Goal: Participate in discussion: Participate in discussion

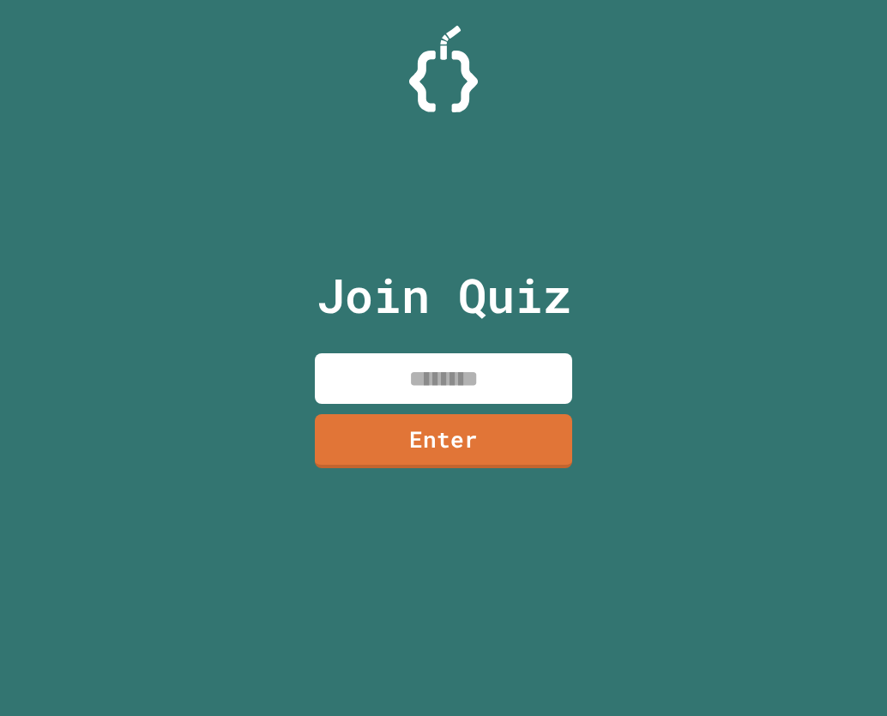
click at [442, 384] on input at bounding box center [443, 378] width 257 height 51
type input "********"
drag, startPoint x: 456, startPoint y: 353, endPoint x: 454, endPoint y: 391, distance: 37.8
click at [454, 358] on input "********" at bounding box center [443, 378] width 257 height 51
click at [448, 451] on link "Enter" at bounding box center [443, 440] width 257 height 54
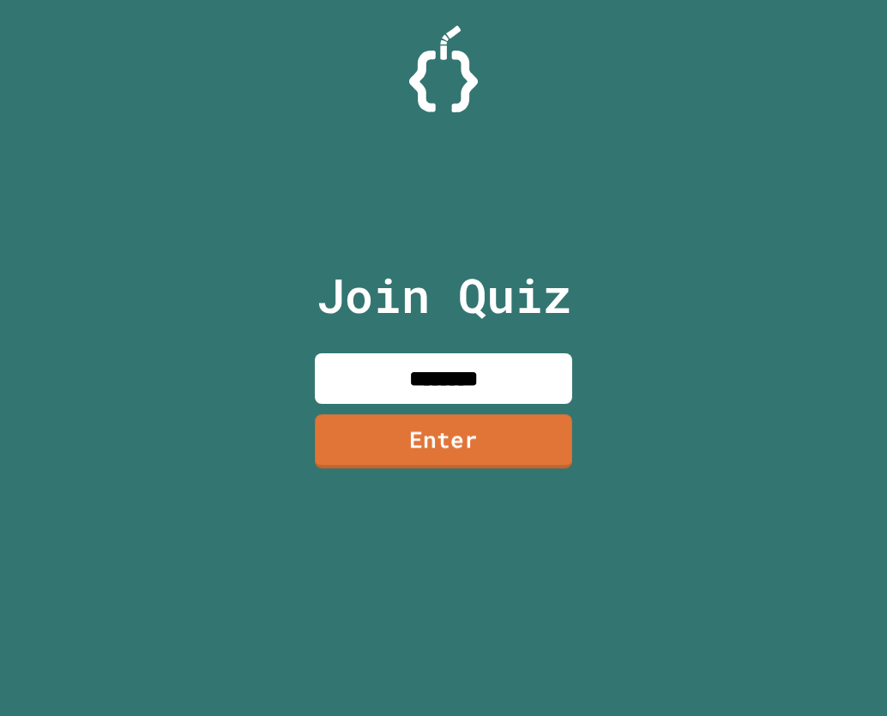
click at [443, 43] on div at bounding box center [443, 43] width 0 height 0
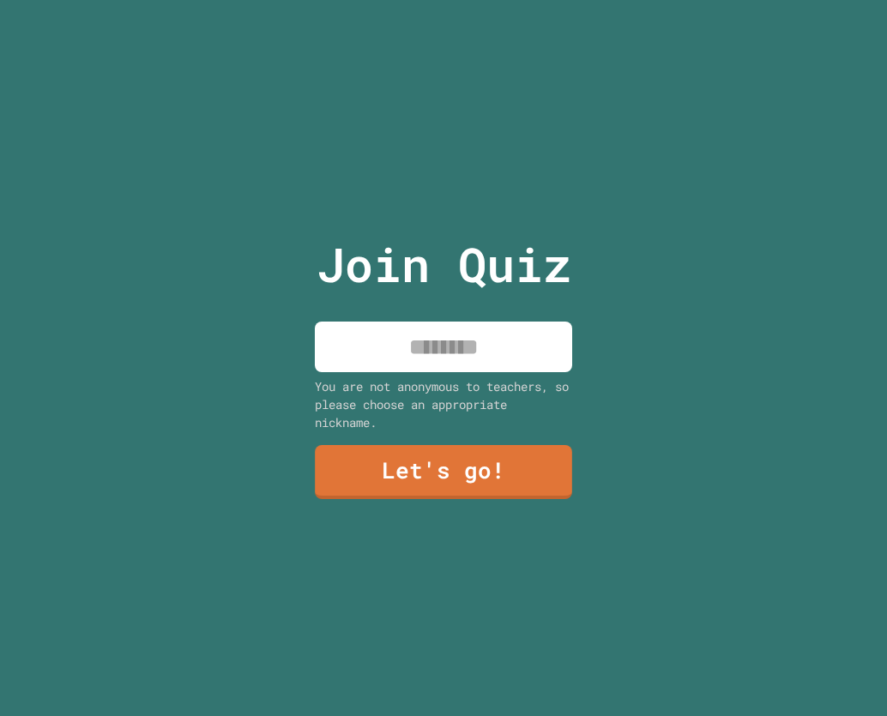
click at [442, 340] on input at bounding box center [443, 347] width 257 height 51
type input "*****"
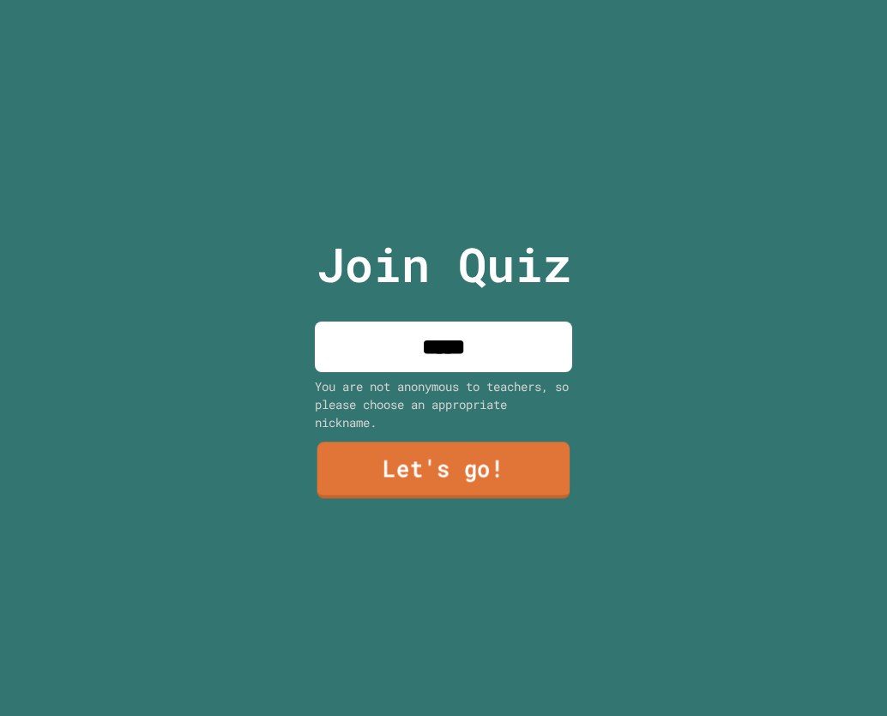
click at [406, 463] on link "Let's go!" at bounding box center [443, 470] width 253 height 57
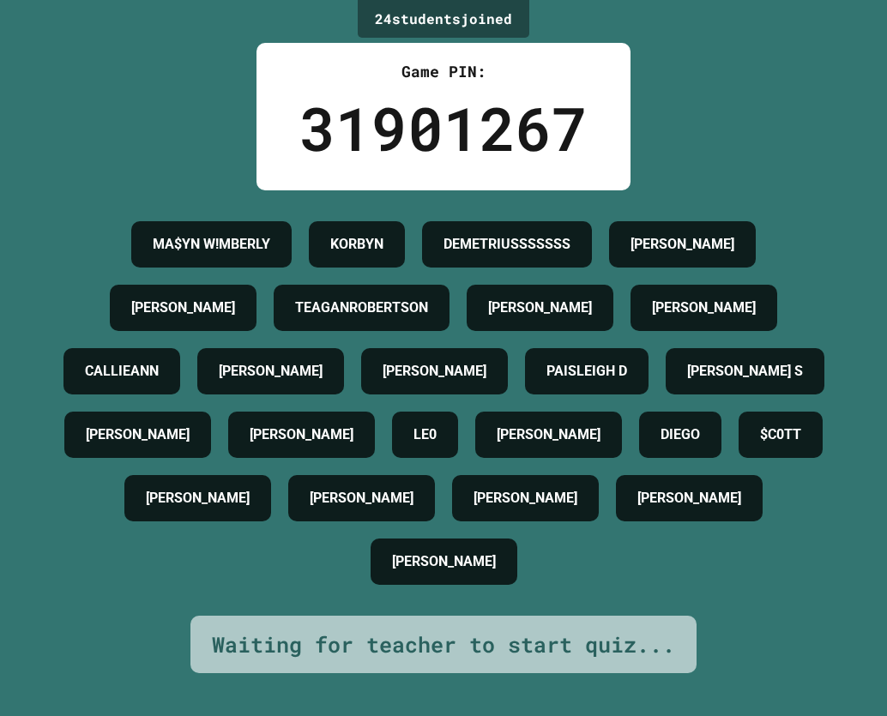
scroll to position [86, 0]
drag, startPoint x: 521, startPoint y: 459, endPoint x: 634, endPoint y: 467, distance: 113.5
click at [622, 458] on div "[PERSON_NAME]" at bounding box center [548, 435] width 147 height 46
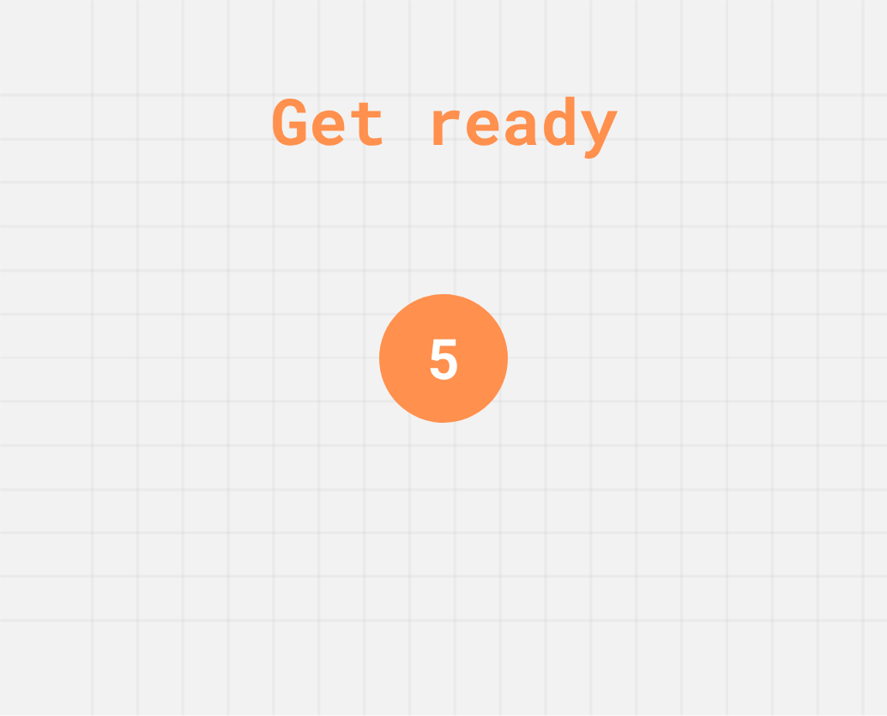
scroll to position [0, 0]
click at [590, 449] on div "Get ready 5" at bounding box center [443, 358] width 887 height 716
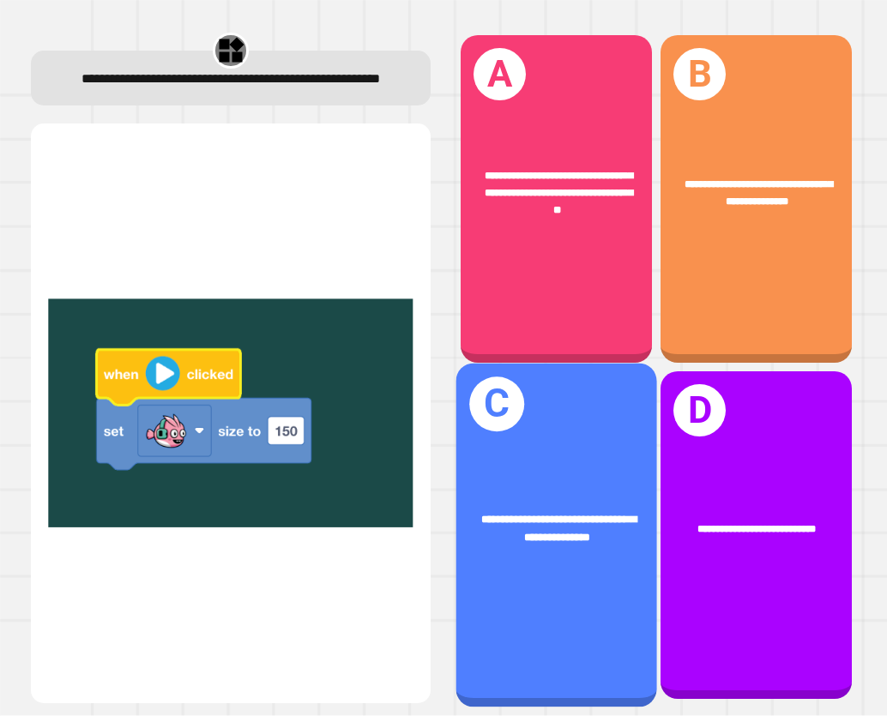
click at [598, 491] on div "**********" at bounding box center [556, 530] width 201 height 79
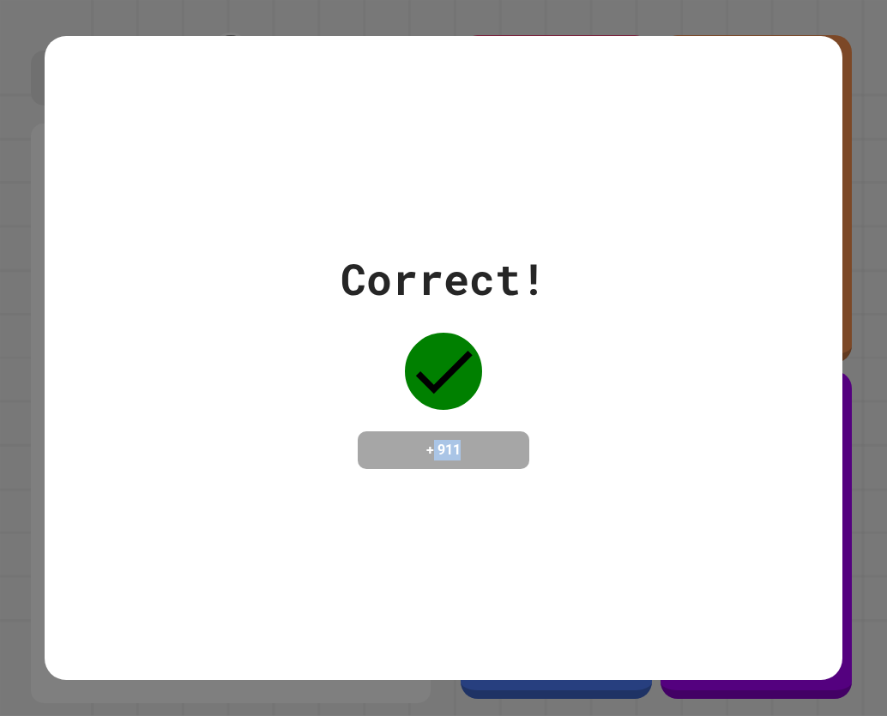
drag, startPoint x: 418, startPoint y: 454, endPoint x: 481, endPoint y: 450, distance: 62.7
click at [481, 450] on h4 "+ 911" at bounding box center [443, 450] width 137 height 21
click at [490, 325] on div "Correct! + 911" at bounding box center [443, 358] width 206 height 222
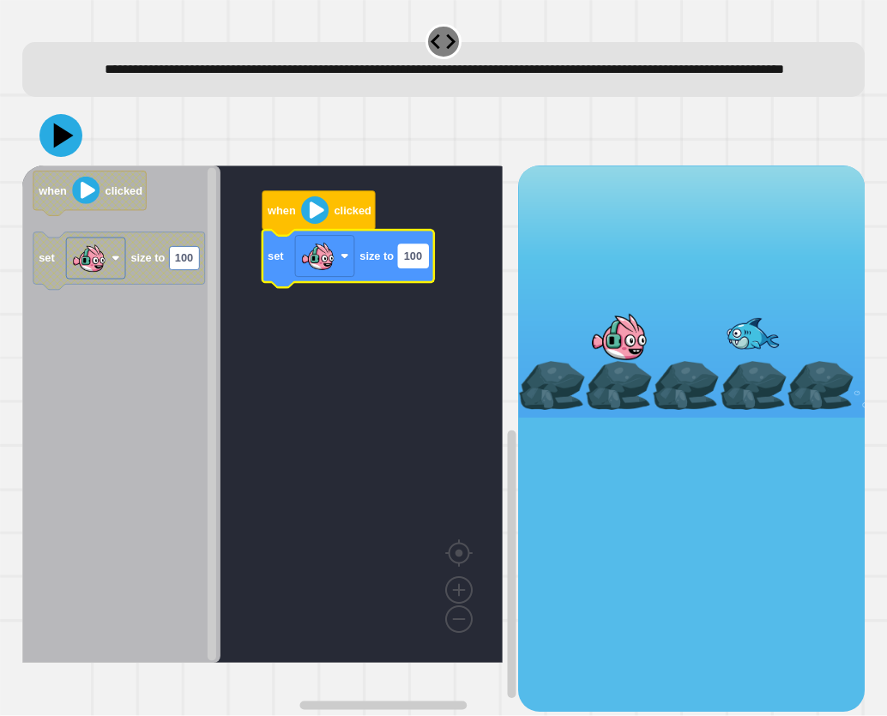
click at [418, 262] on text "100" at bounding box center [413, 256] width 18 height 13
type input "***"
click at [55, 150] on icon at bounding box center [64, 135] width 24 height 30
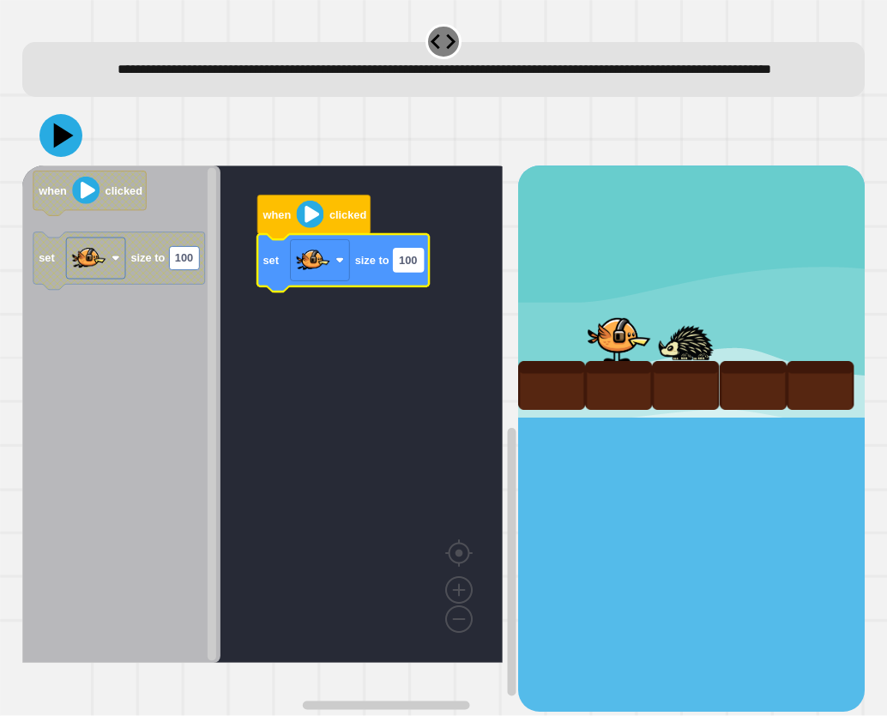
click at [418, 272] on rect "Blockly Workspace" at bounding box center [409, 260] width 30 height 23
type input "***"
drag, startPoint x: 67, startPoint y: 147, endPoint x: 69, endPoint y: 162, distance: 14.7
click at [69, 161] on icon at bounding box center [60, 135] width 51 height 51
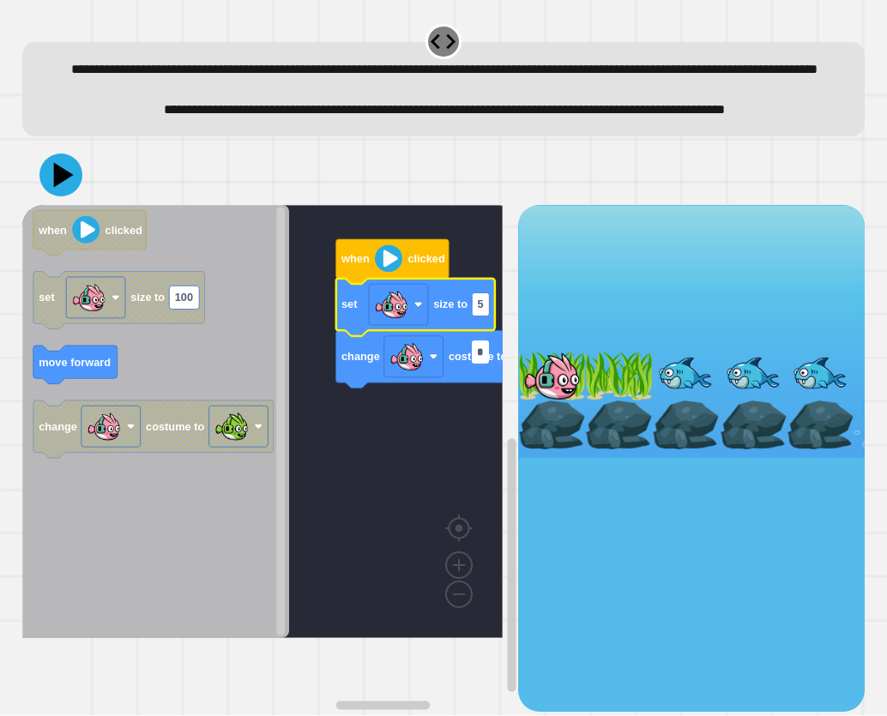
type input "**"
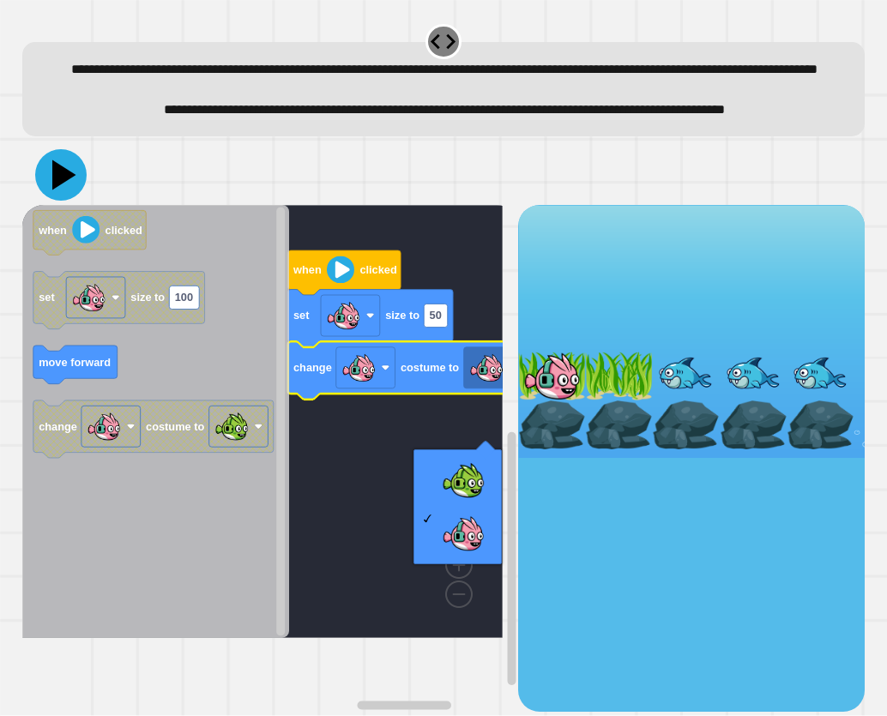
click at [53, 201] on icon at bounding box center [60, 174] width 51 height 51
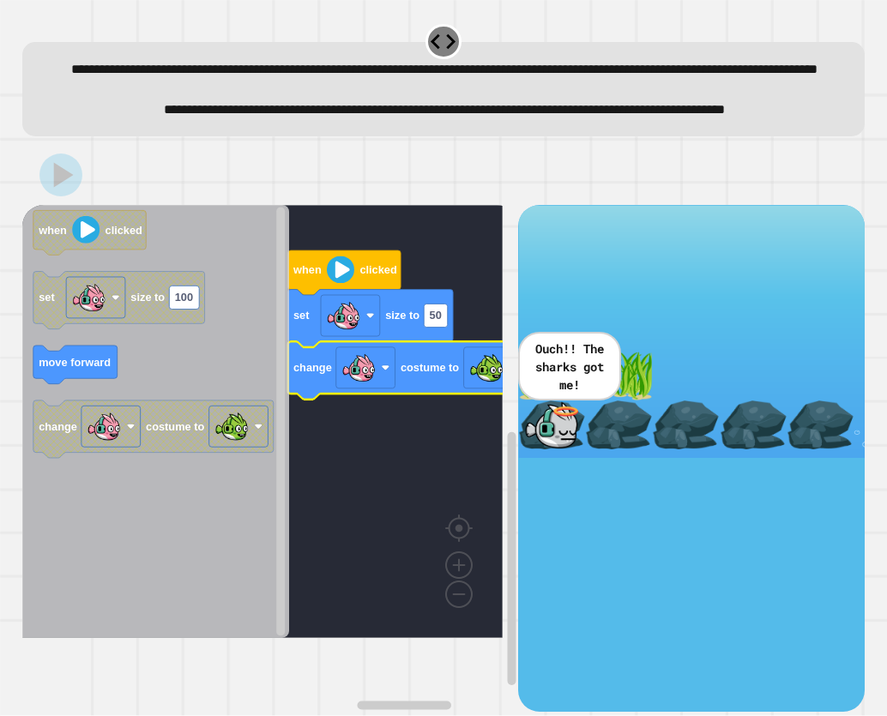
click at [58, 196] on icon at bounding box center [60, 174] width 43 height 43
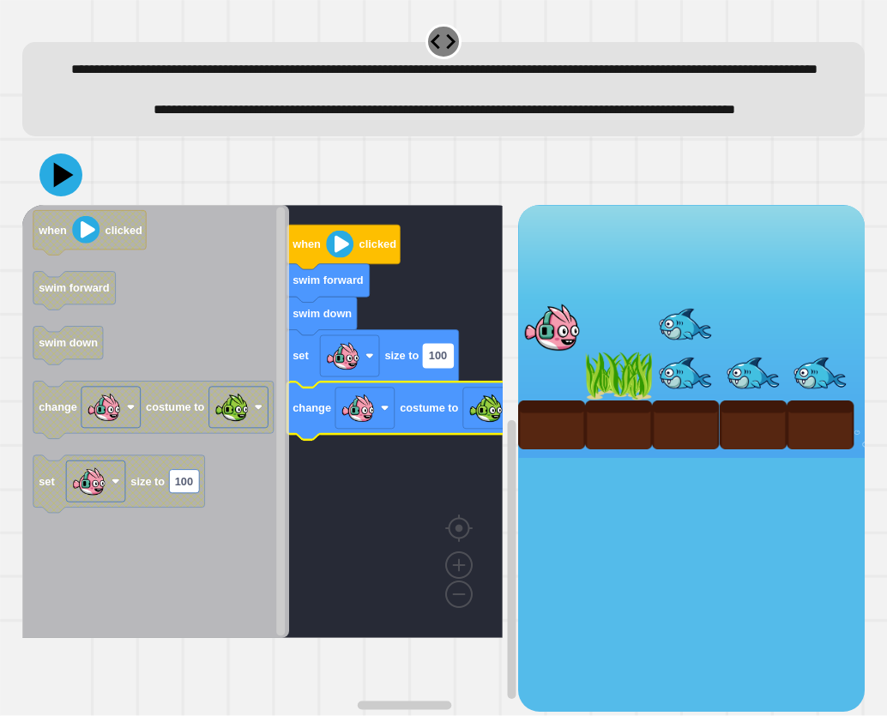
click at [430, 363] on text "100" at bounding box center [438, 356] width 18 height 13
type input "*"
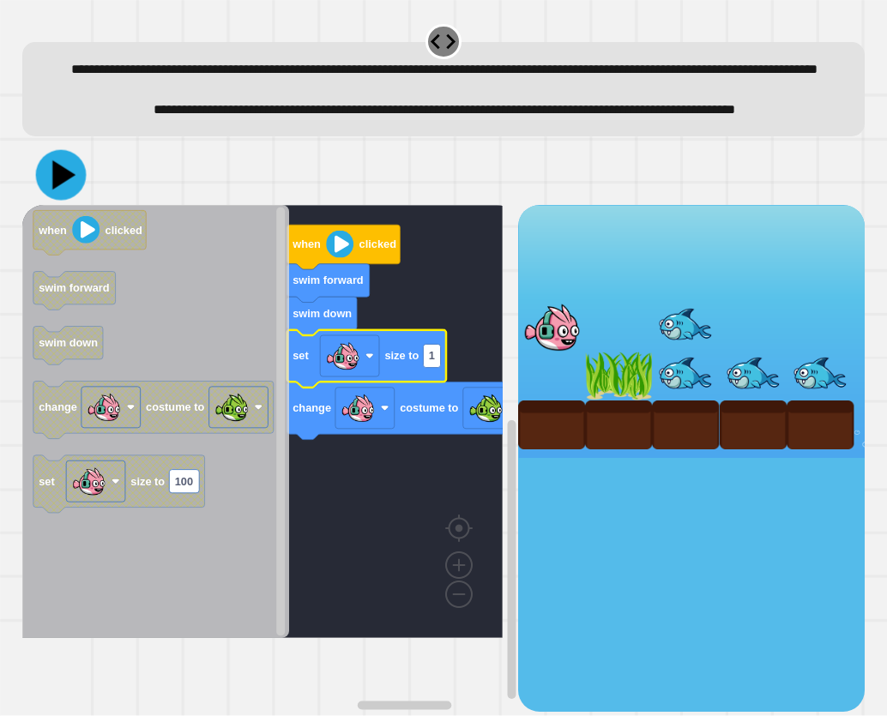
click at [47, 201] on icon at bounding box center [60, 175] width 51 height 51
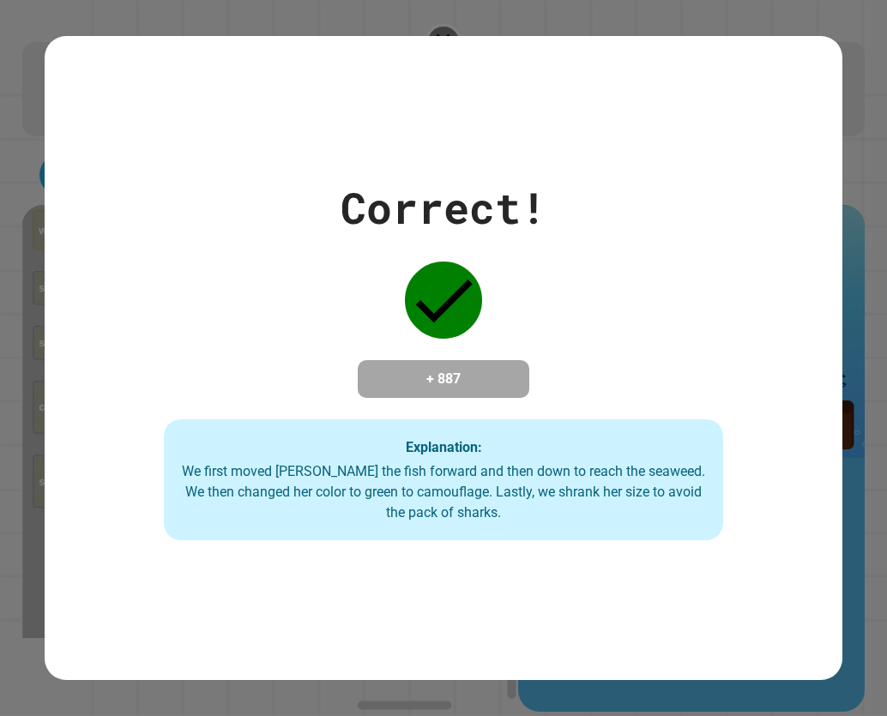
click at [886, 715] on html "**********" at bounding box center [443, 358] width 887 height 716
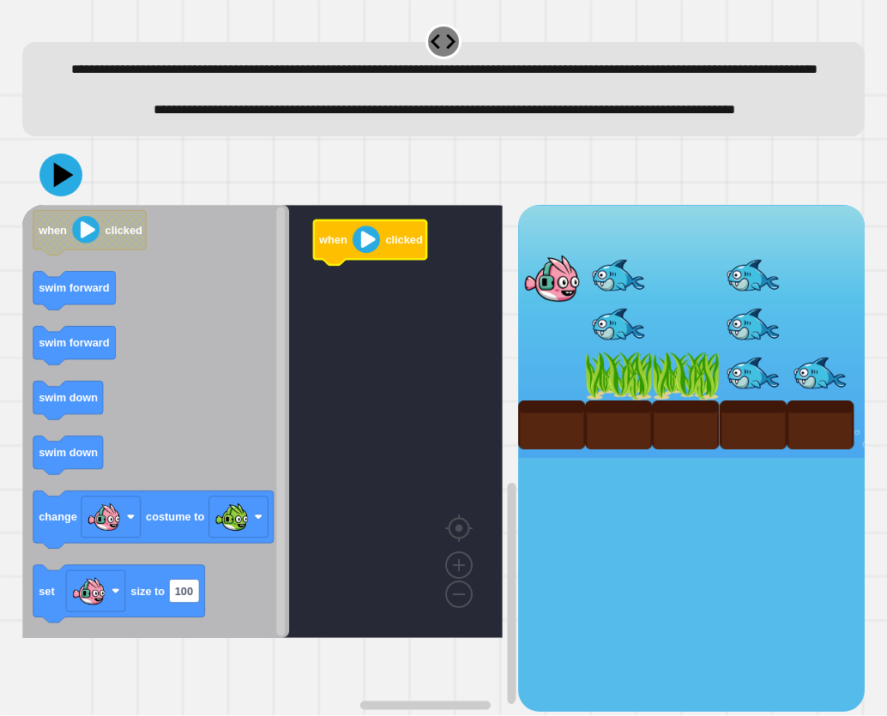
click at [77, 463] on icon "when clicked swim forward swim forward swim down swim down change costume to se…" at bounding box center [155, 421] width 267 height 433
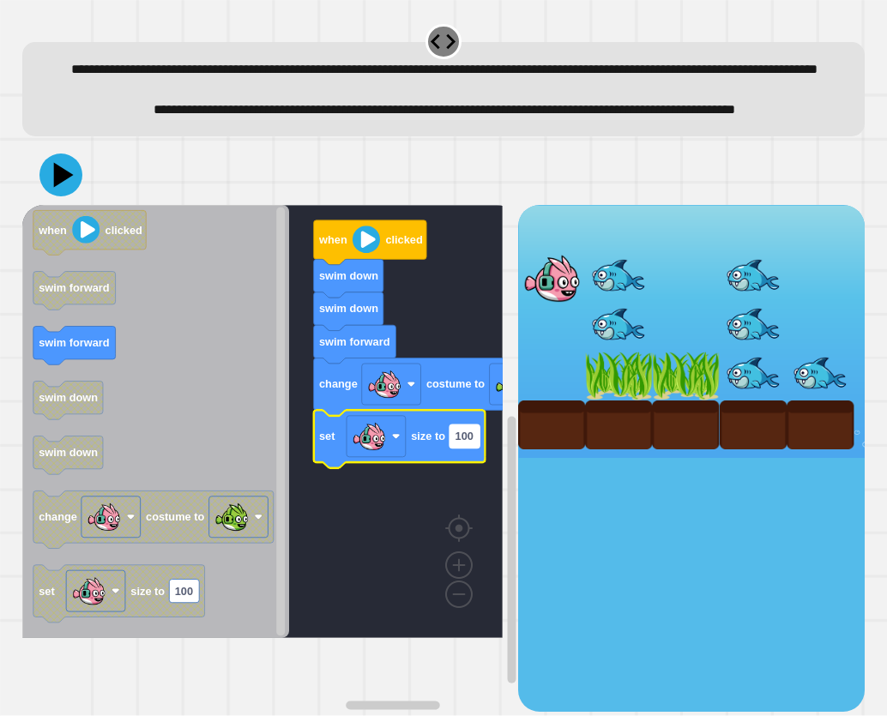
click at [471, 443] on text "100" at bounding box center [463, 436] width 18 height 13
type input "*"
click at [51, 201] on icon at bounding box center [60, 174] width 51 height 51
click at [39, 186] on div "**********" at bounding box center [443, 367] width 851 height 698
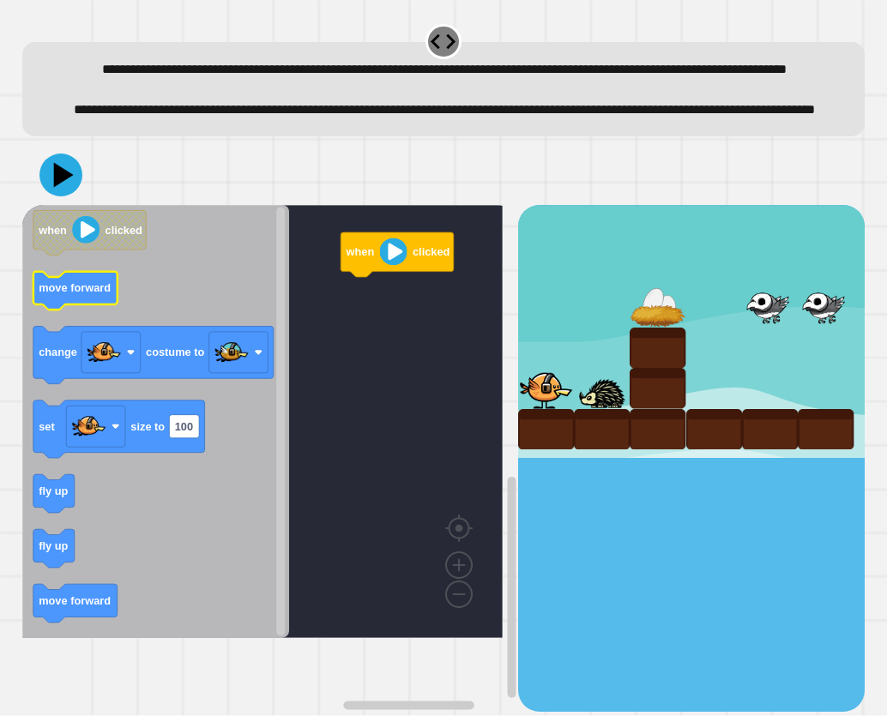
click at [69, 310] on icon "Blockly Workspace" at bounding box center [75, 291] width 84 height 39
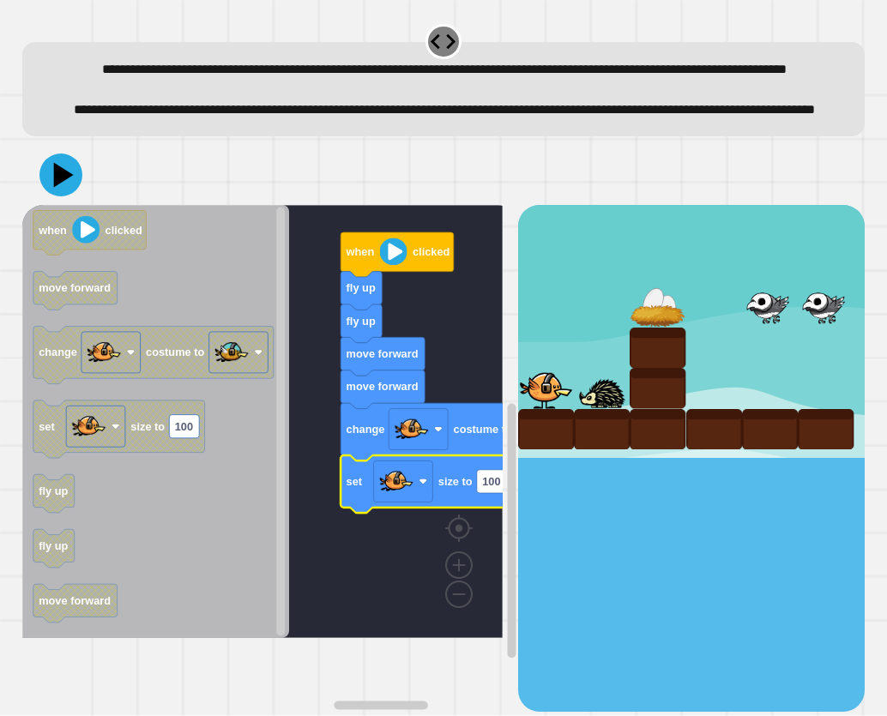
click at [505, 532] on icon "Blockly Workspace" at bounding box center [511, 501] width 13 height 419
click at [483, 488] on text "100" at bounding box center [491, 481] width 18 height 13
type input "*"
click at [67, 200] on icon at bounding box center [60, 175] width 49 height 49
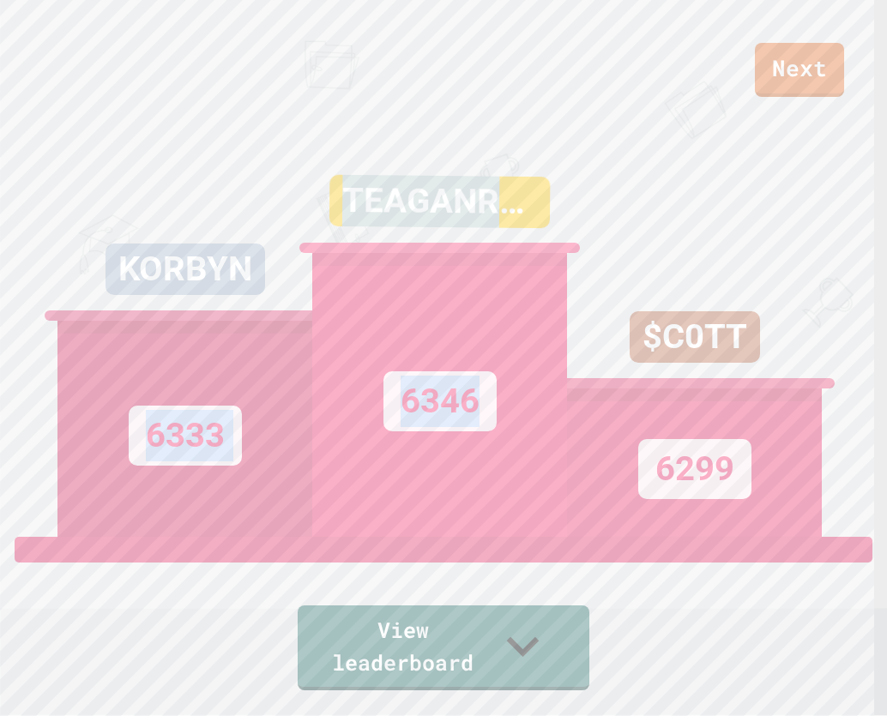
drag, startPoint x: 262, startPoint y: 194, endPoint x: 564, endPoint y: 251, distance: 308.1
click at [564, 251] on div "KORBYN 6333 TEAGANROBERTSON 6346 $C0TT 6299" at bounding box center [443, 322] width 772 height 429
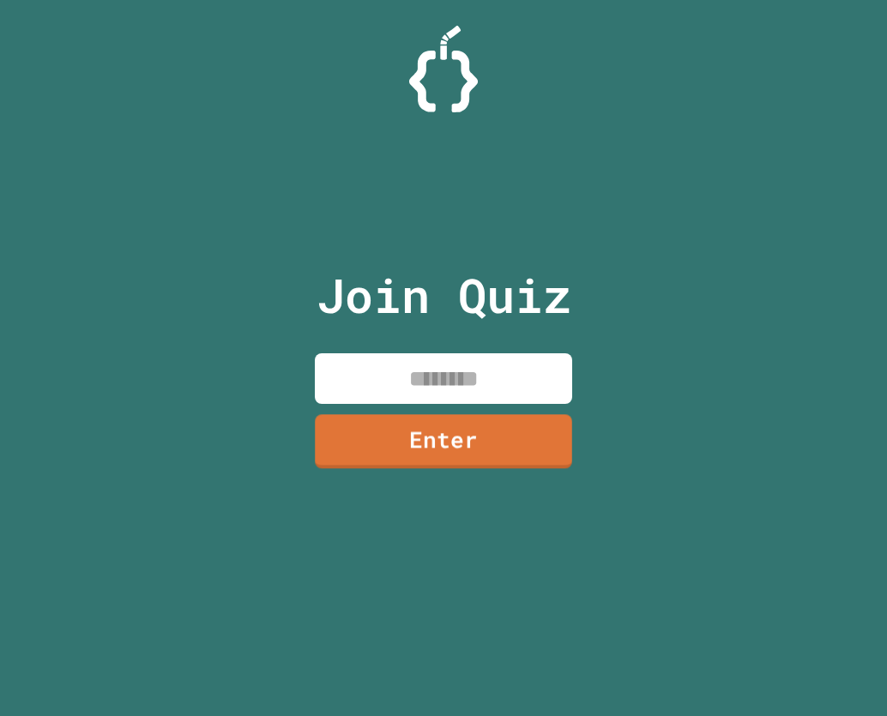
click at [430, 365] on input at bounding box center [443, 378] width 257 height 51
type input "********"
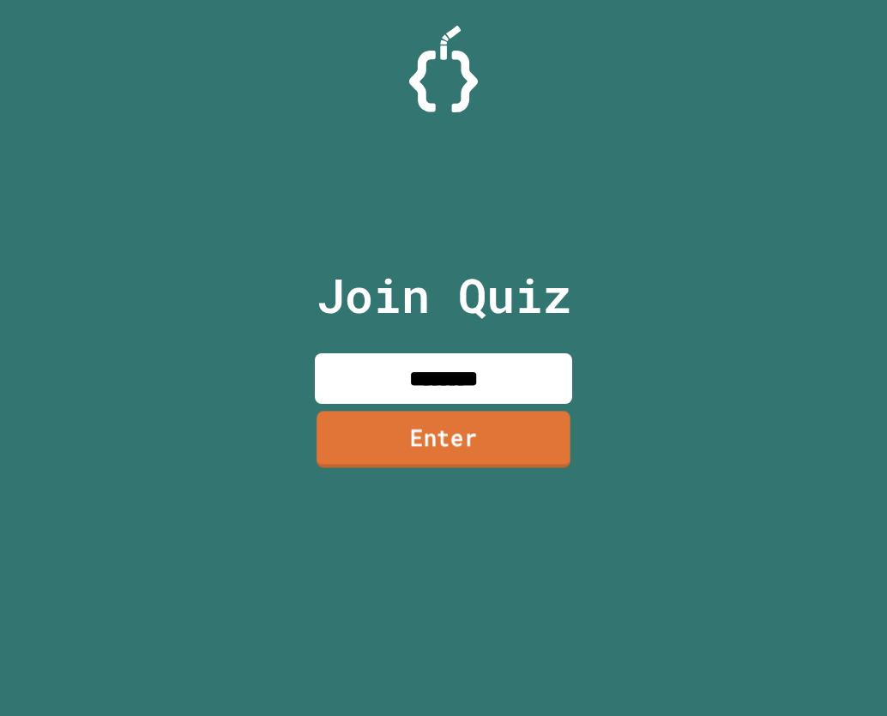
click at [423, 432] on link "Enter" at bounding box center [443, 439] width 254 height 57
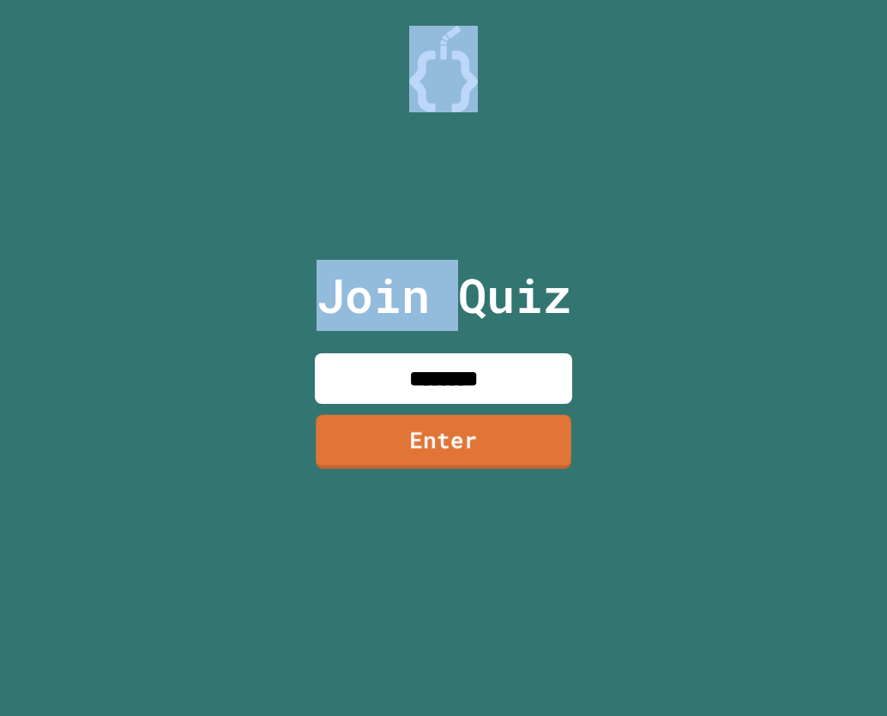
click at [443, 43] on div at bounding box center [443, 43] width 0 height 0
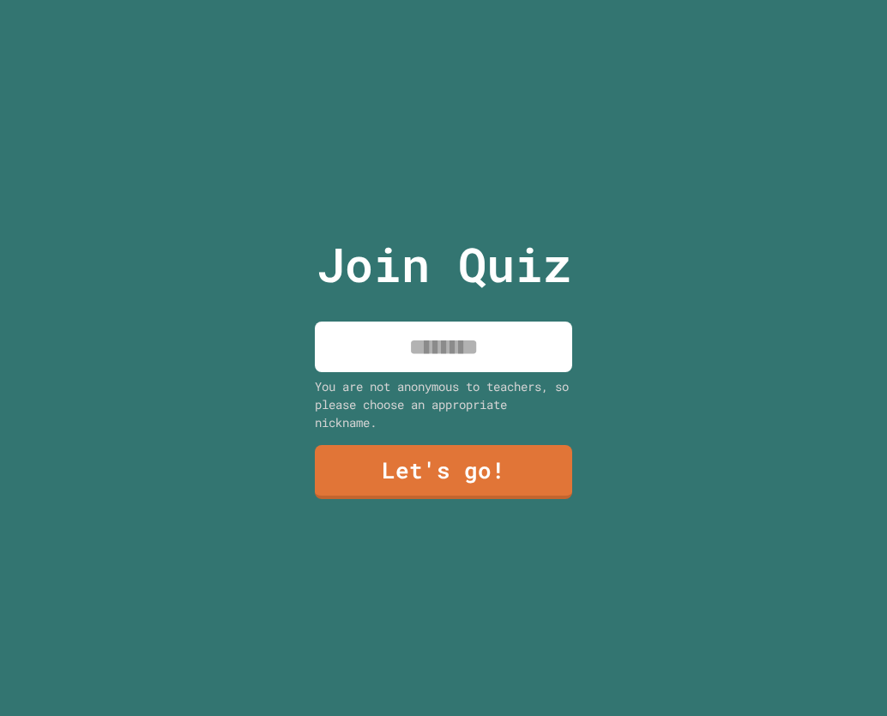
click at [400, 328] on input at bounding box center [443, 347] width 257 height 51
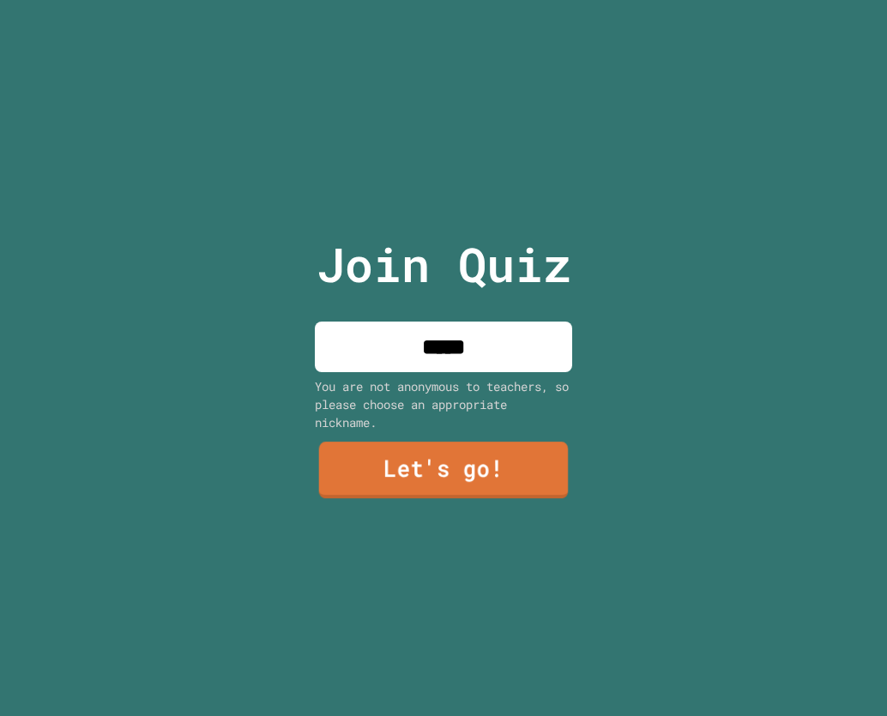
type input "*****"
click at [430, 465] on link "Let's go!" at bounding box center [444, 470] width 250 height 57
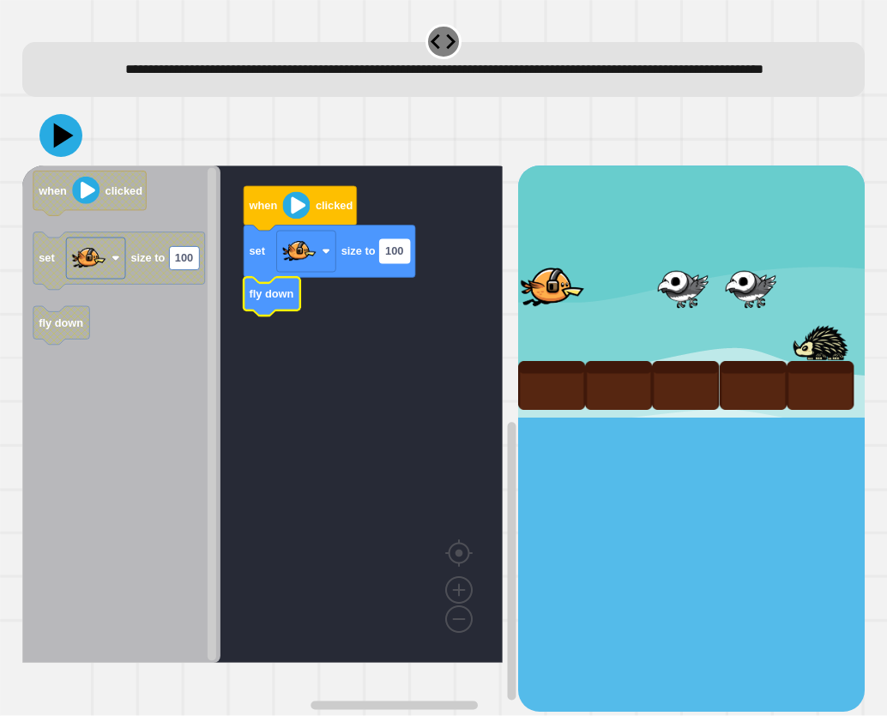
click at [392, 262] on rect "Blockly Workspace" at bounding box center [395, 250] width 30 height 23
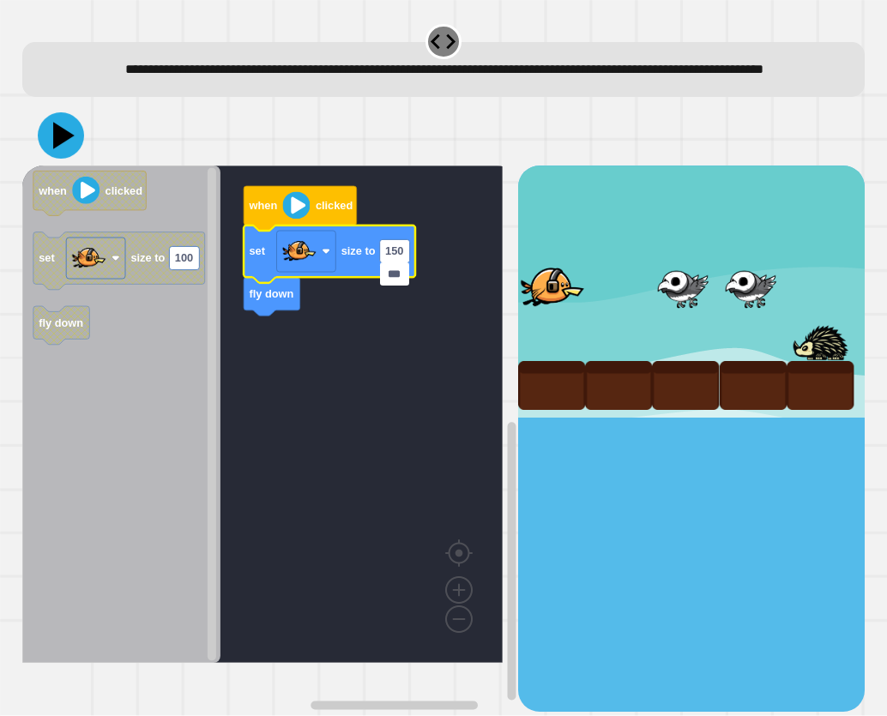
type input "***"
click at [44, 159] on icon at bounding box center [61, 135] width 46 height 46
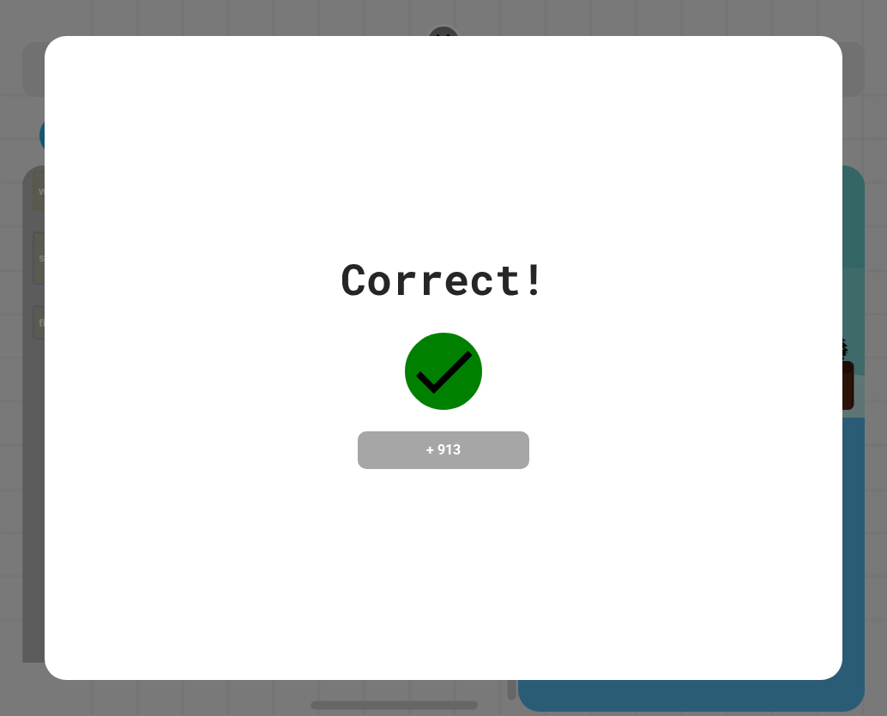
click at [604, 651] on div "Correct! + 913" at bounding box center [444, 358] width 798 height 645
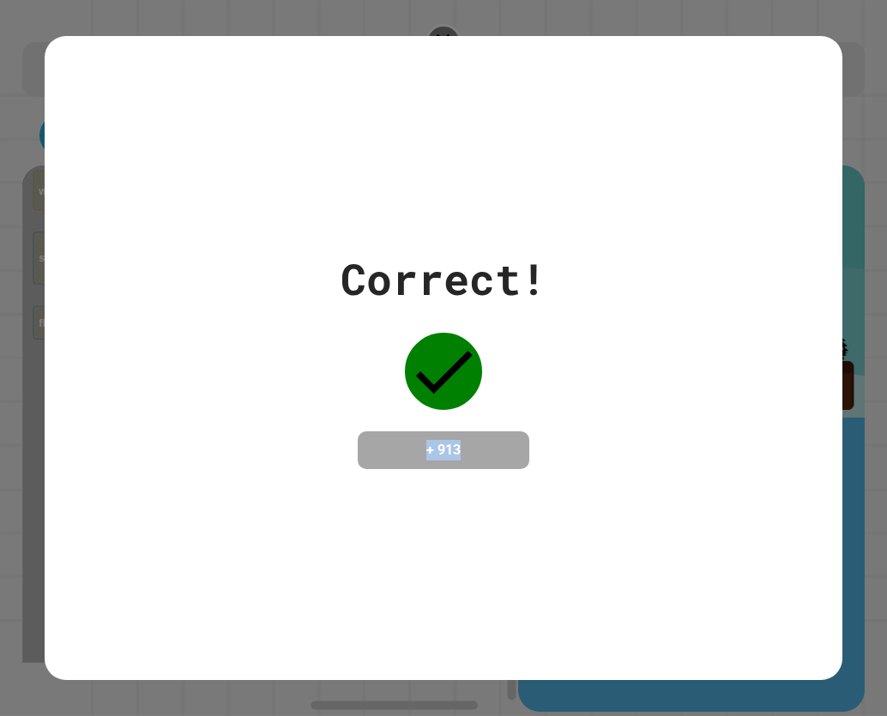
click at [604, 651] on div "Correct! + 913" at bounding box center [444, 358] width 798 height 645
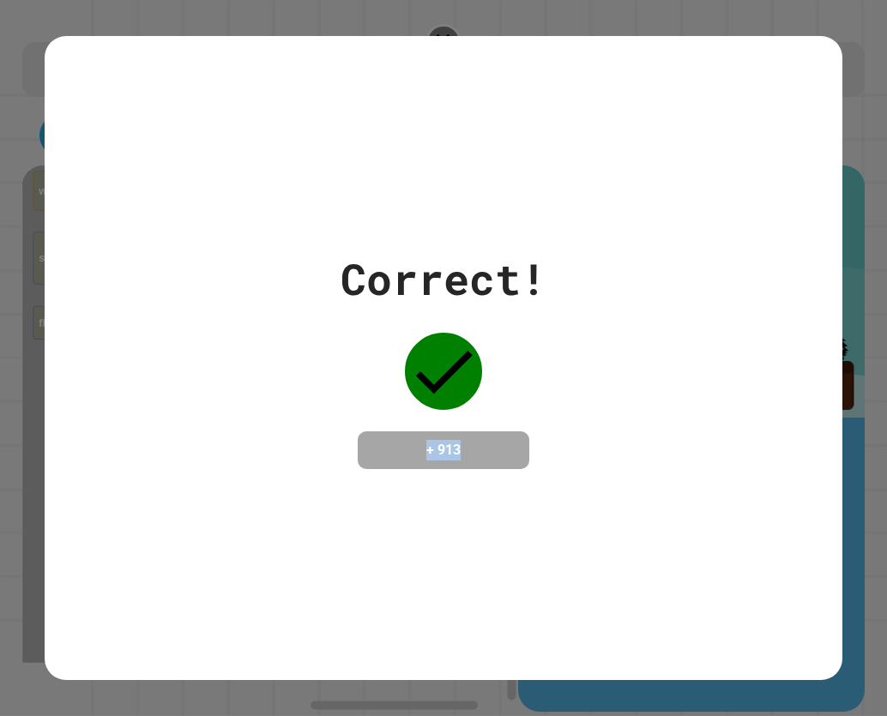
click at [604, 651] on div "Correct! + 913" at bounding box center [444, 358] width 798 height 645
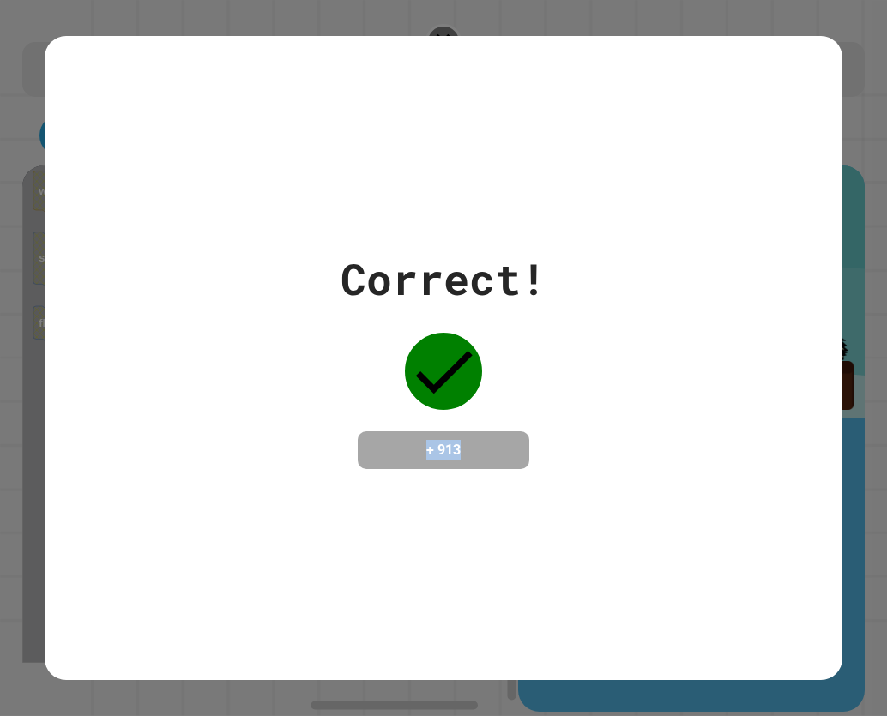
click at [604, 651] on div "Correct! + 913" at bounding box center [444, 358] width 798 height 645
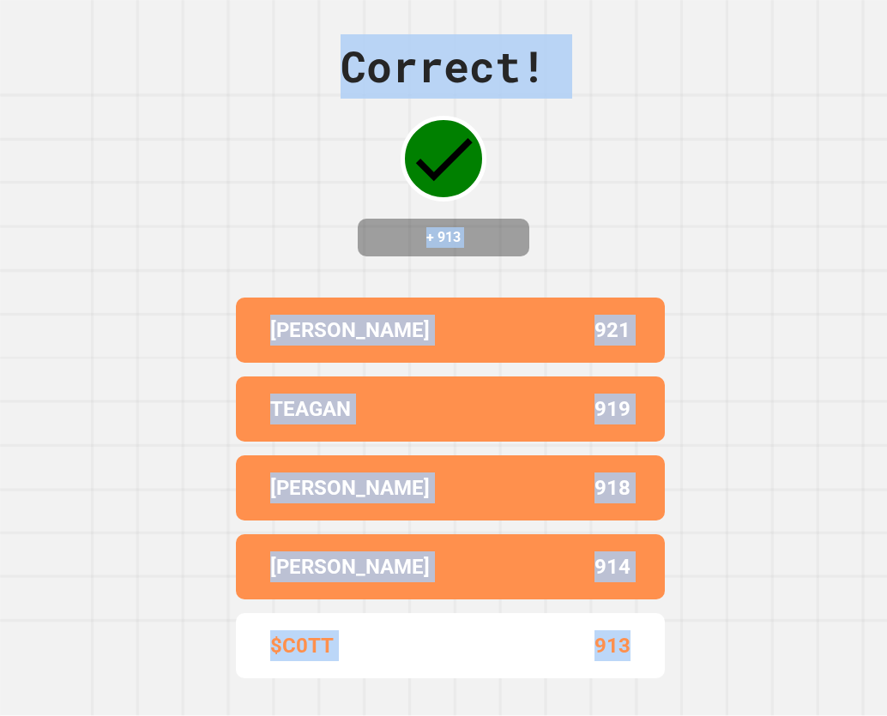
click at [710, 259] on div "Correct! + 913 ANDREW VICKERS 921 TEAGAN 919 CONNOR 918 SILAS SILVA 914 $C0TT 9…" at bounding box center [443, 358] width 887 height 716
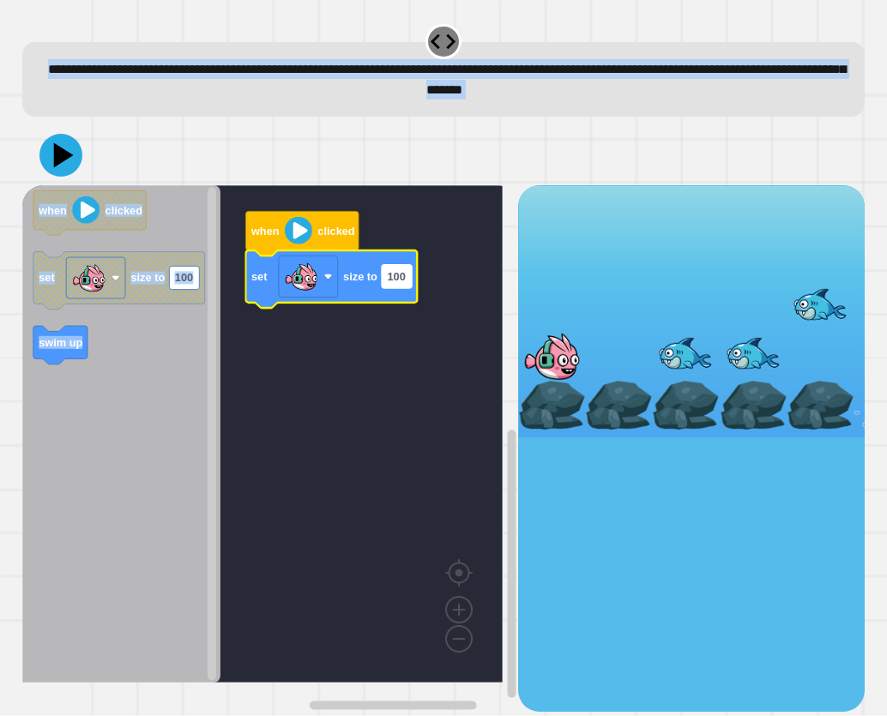
click at [397, 283] on text "100" at bounding box center [396, 276] width 18 height 13
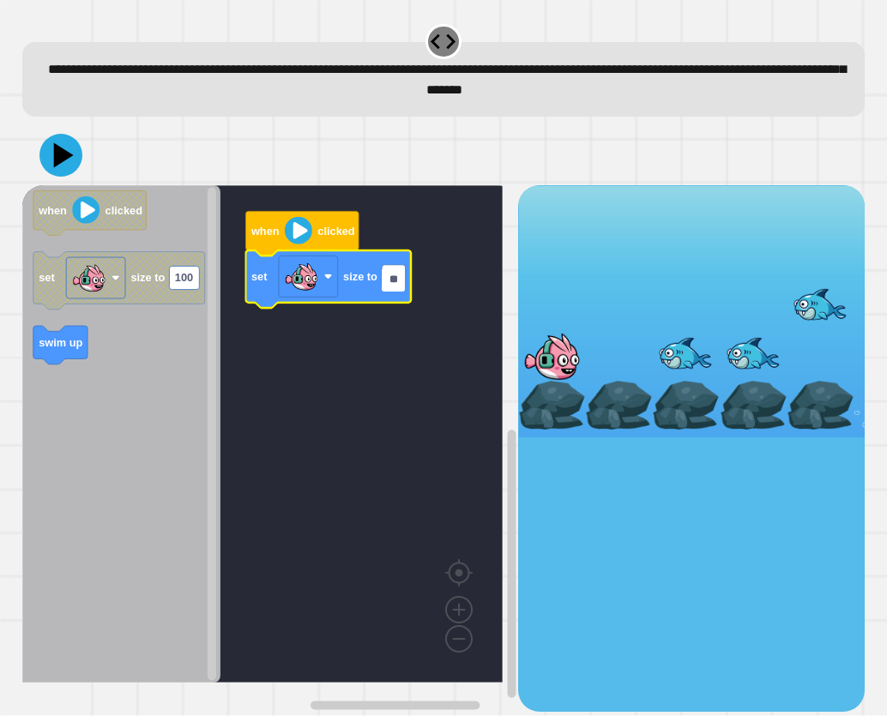
type input "***"
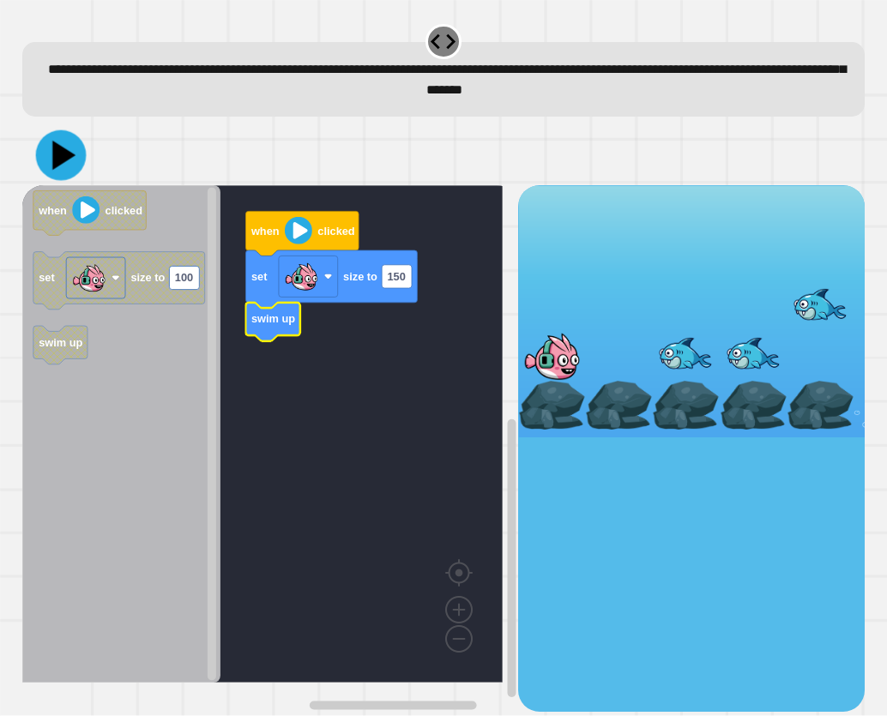
click at [51, 165] on icon at bounding box center [60, 155] width 51 height 51
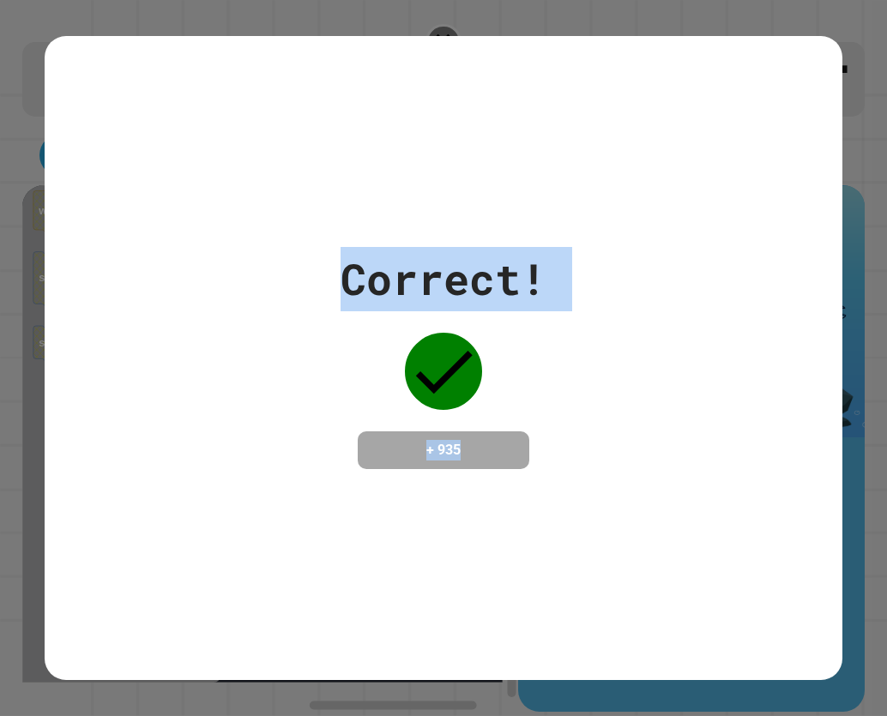
drag, startPoint x: 395, startPoint y: 358, endPoint x: 605, endPoint y: 447, distance: 227.9
click at [605, 447] on div "Correct! + 935" at bounding box center [444, 358] width 798 height 222
click at [760, 541] on div "Correct! + 935" at bounding box center [444, 358] width 798 height 645
drag, startPoint x: 760, startPoint y: 542, endPoint x: 808, endPoint y: 546, distance: 48.2
click at [797, 546] on div "Correct! + 935" at bounding box center [444, 358] width 798 height 645
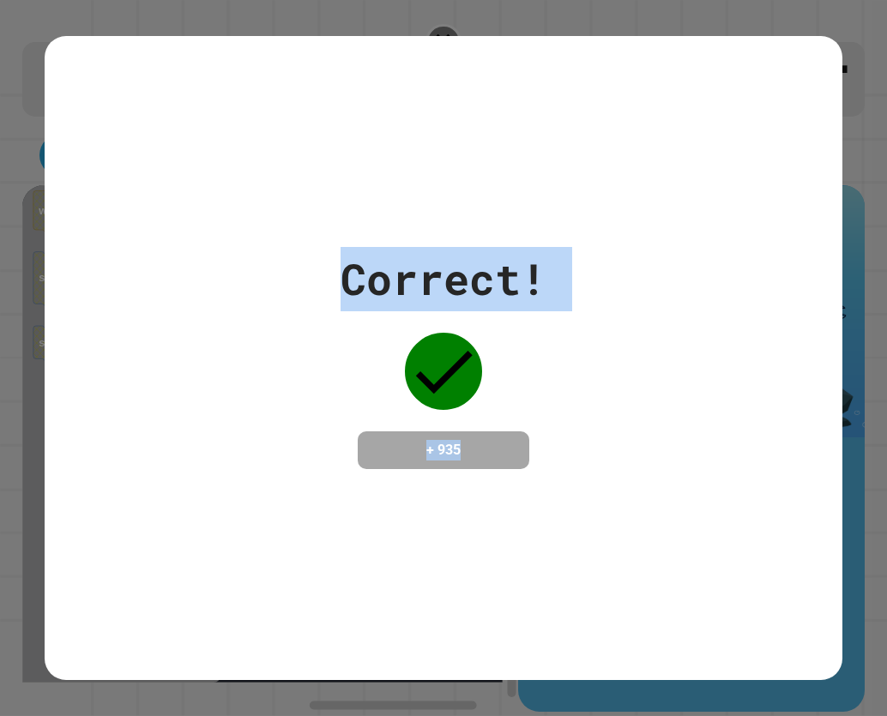
click at [809, 546] on div "Correct! + 935" at bounding box center [444, 358] width 798 height 645
click at [810, 546] on div "Correct! + 935" at bounding box center [444, 358] width 798 height 645
drag, startPoint x: 811, startPoint y: 547, endPoint x: 813, endPoint y: 560, distance: 13.0
click at [812, 549] on div "Correct! + 935" at bounding box center [444, 358] width 798 height 645
click at [814, 561] on div "Correct! + 935" at bounding box center [444, 358] width 798 height 645
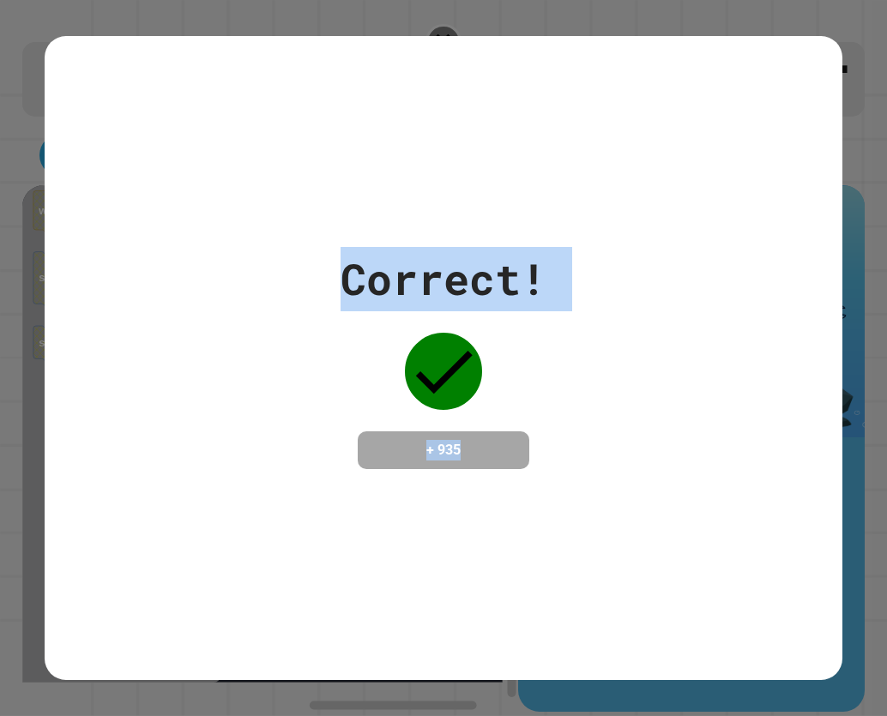
click at [560, 463] on div "Correct! + 935" at bounding box center [444, 358] width 798 height 222
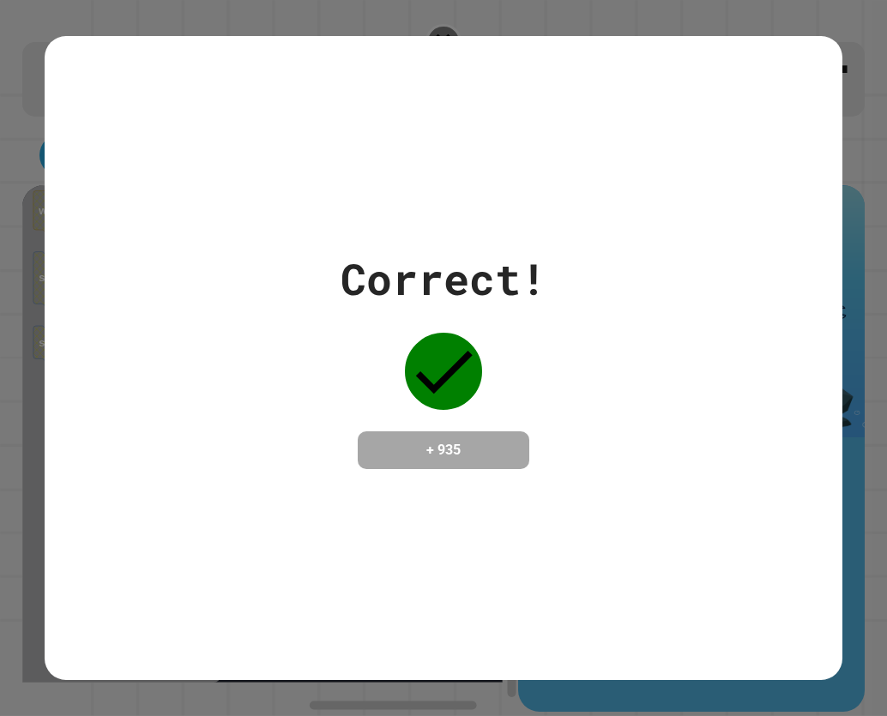
drag, startPoint x: 560, startPoint y: 463, endPoint x: 534, endPoint y: 382, distance: 84.6
click at [560, 461] on div "Correct! + 935" at bounding box center [444, 358] width 798 height 222
click at [482, 164] on div "Correct! + 935" at bounding box center [444, 358] width 798 height 645
click at [484, 165] on div "Correct! + 935" at bounding box center [444, 358] width 798 height 645
click at [490, 266] on div "Correct!" at bounding box center [443, 279] width 206 height 64
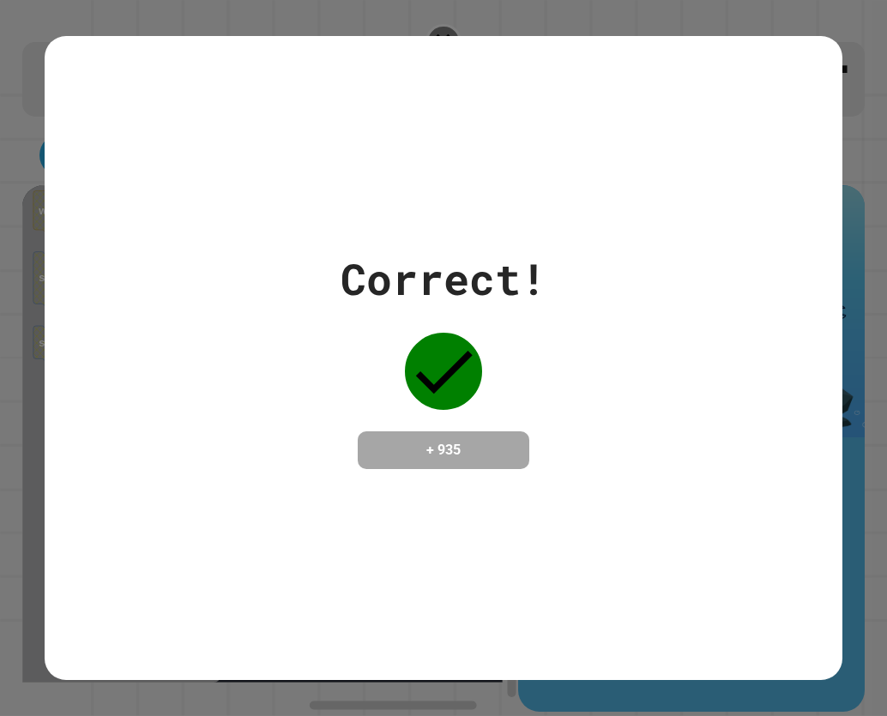
click at [490, 266] on div "Correct!" at bounding box center [443, 279] width 206 height 64
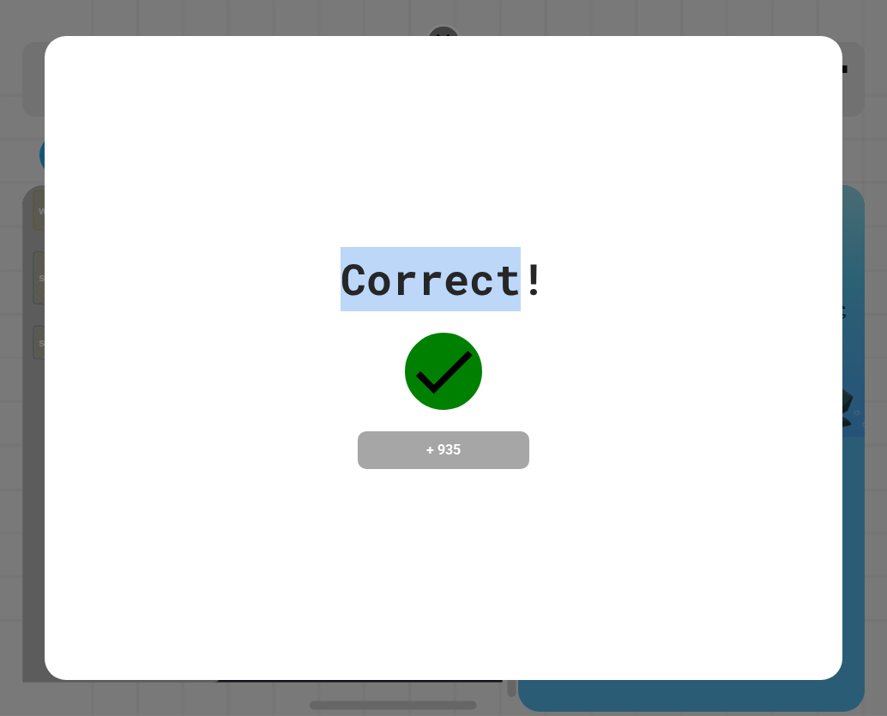
click at [490, 266] on div "Correct!" at bounding box center [443, 279] width 206 height 64
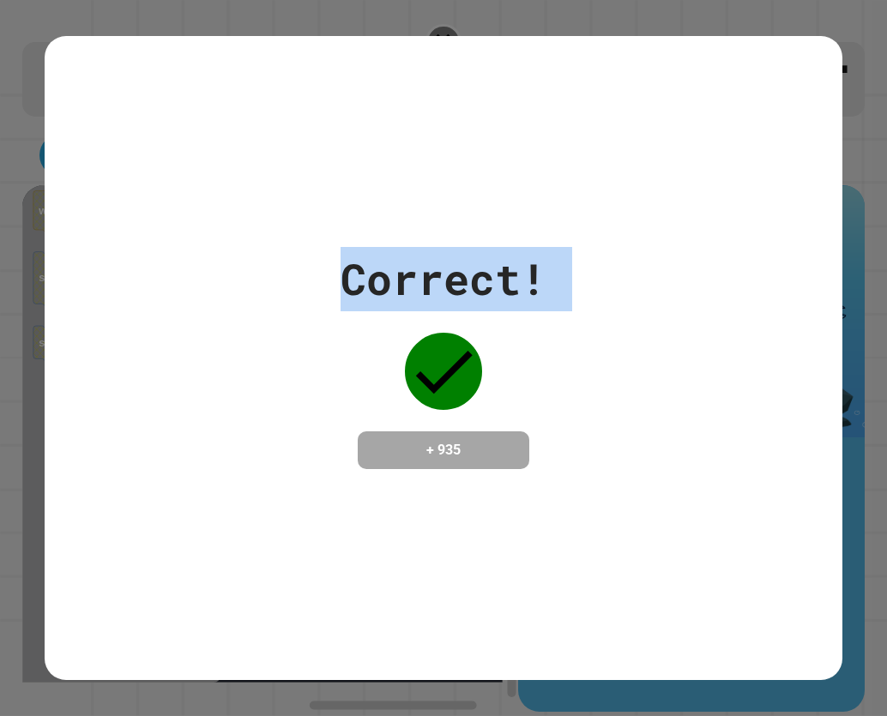
click at [490, 266] on div "Correct!" at bounding box center [443, 279] width 206 height 64
click at [343, 131] on div "Correct! + 935" at bounding box center [444, 358] width 798 height 645
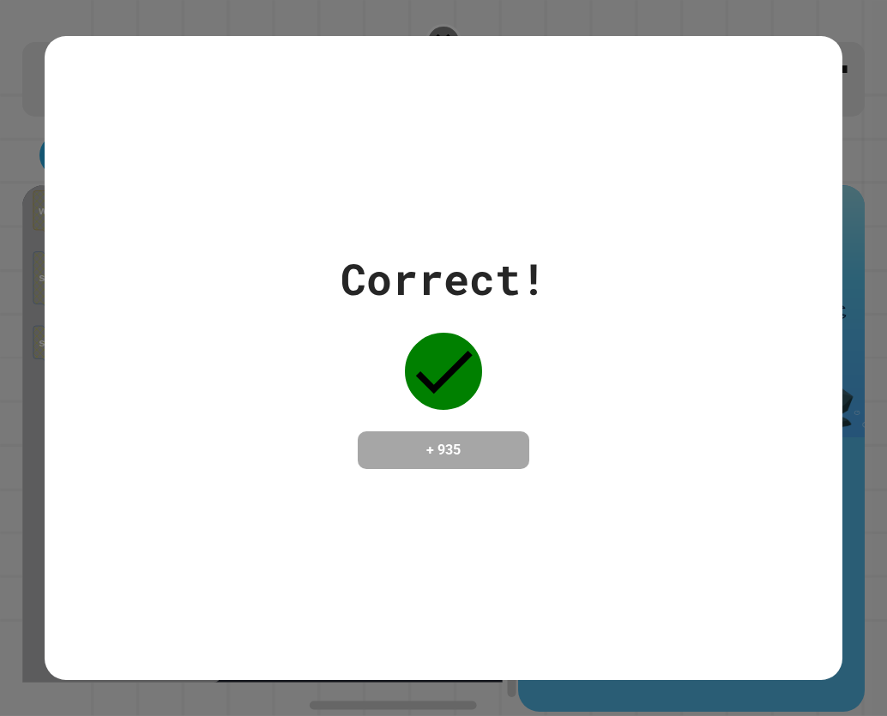
click at [260, 153] on div "Correct! + 935" at bounding box center [444, 358] width 798 height 645
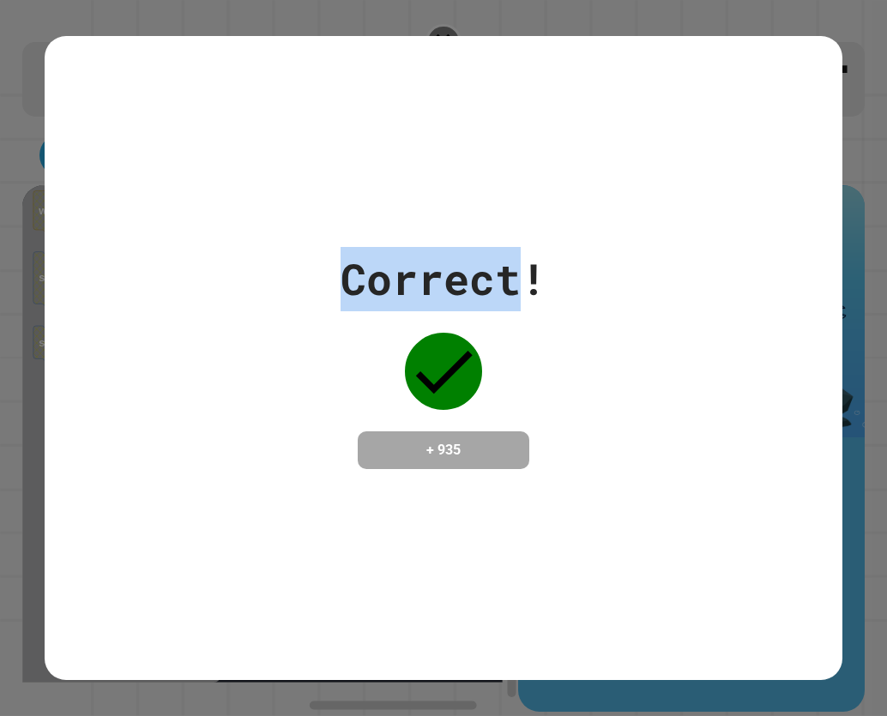
click at [260, 153] on div "Correct! + 935" at bounding box center [444, 358] width 798 height 645
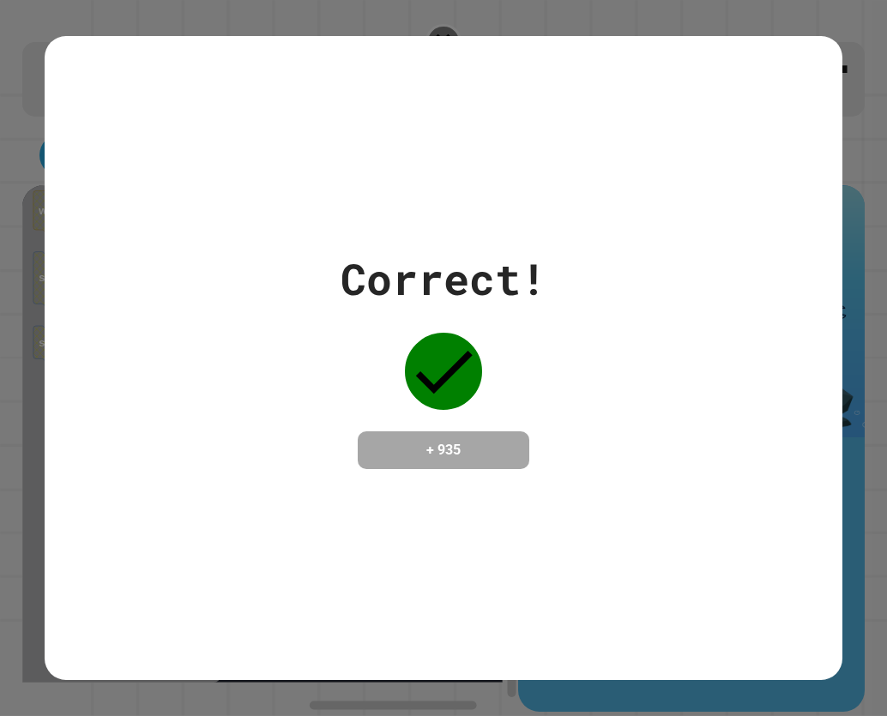
click at [146, 109] on div "Correct! + 935" at bounding box center [444, 358] width 798 height 645
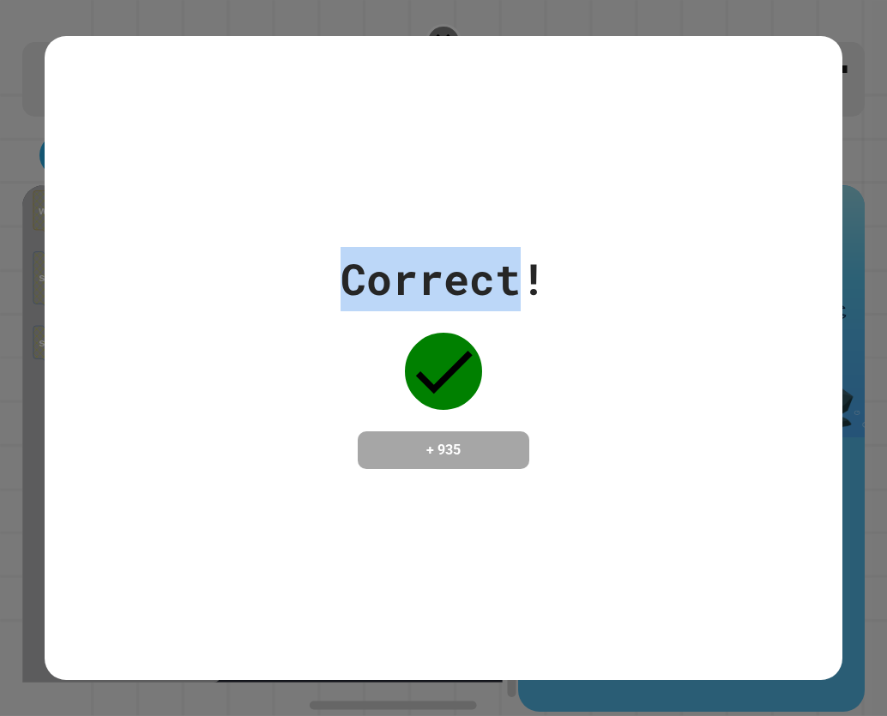
click at [146, 109] on div "Correct! + 935" at bounding box center [444, 358] width 798 height 645
click at [146, 108] on div "Correct! + 935" at bounding box center [444, 358] width 798 height 645
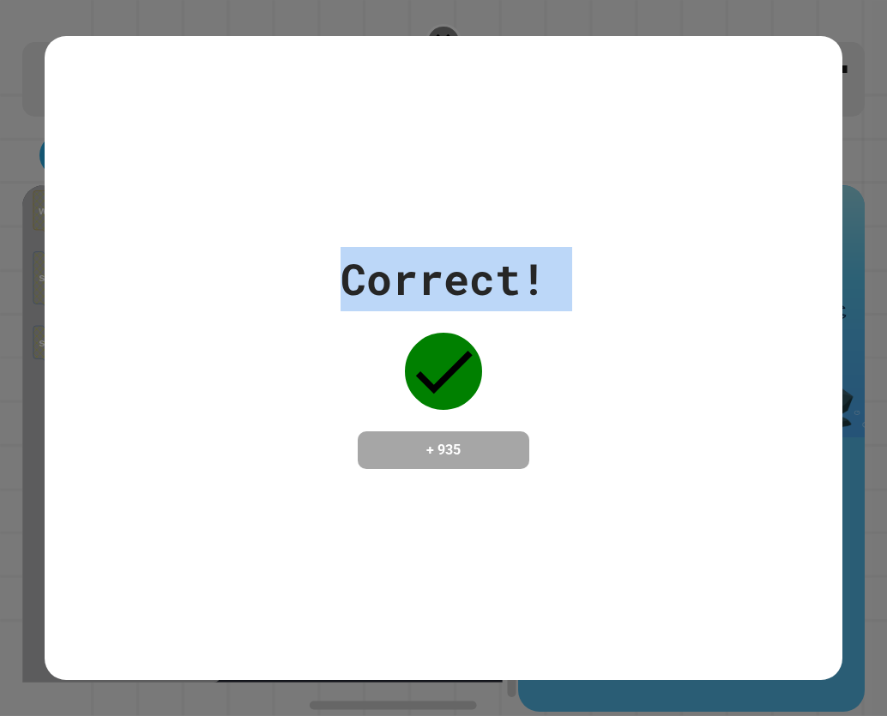
click at [146, 108] on div "Correct! + 935" at bounding box center [444, 358] width 798 height 645
drag, startPoint x: 146, startPoint y: 108, endPoint x: 141, endPoint y: 91, distance: 17.7
click at [141, 91] on div "Correct! + 935" at bounding box center [444, 358] width 798 height 645
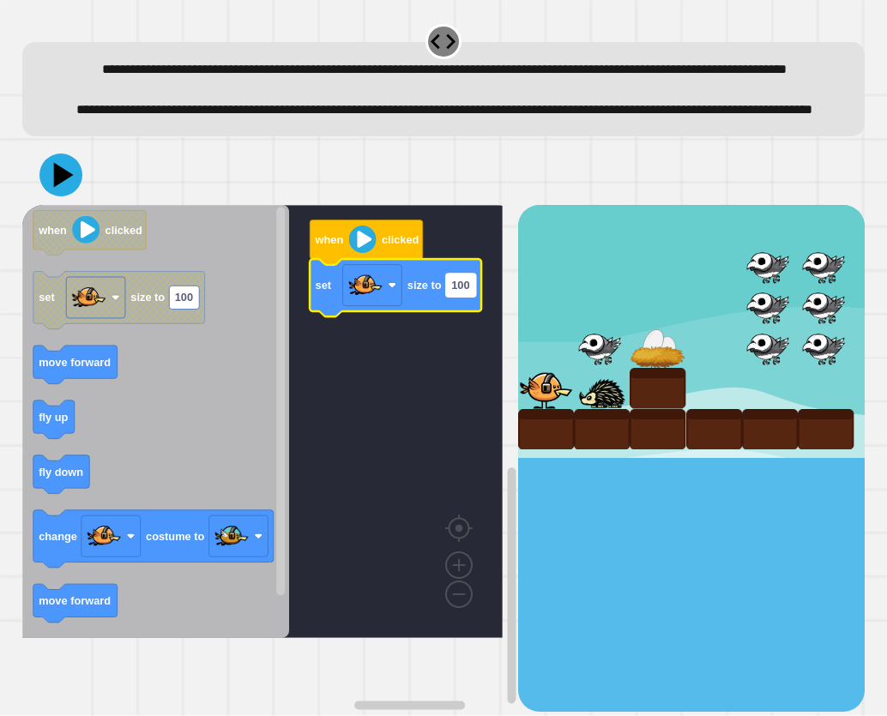
click at [466, 297] on rect "Blockly Workspace" at bounding box center [461, 285] width 30 height 23
type input "*"
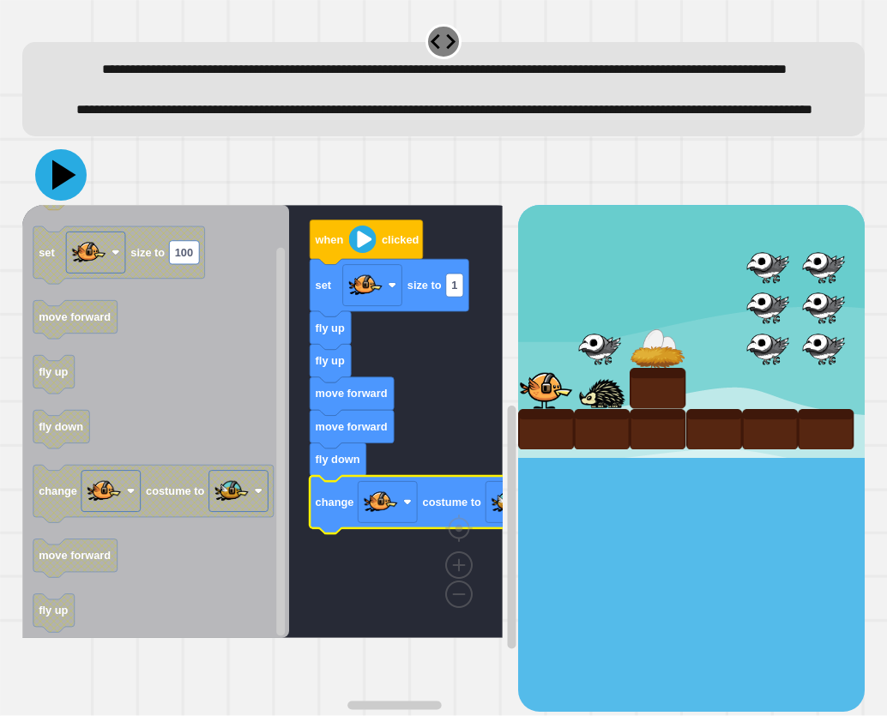
click at [57, 190] on icon at bounding box center [64, 175] width 24 height 30
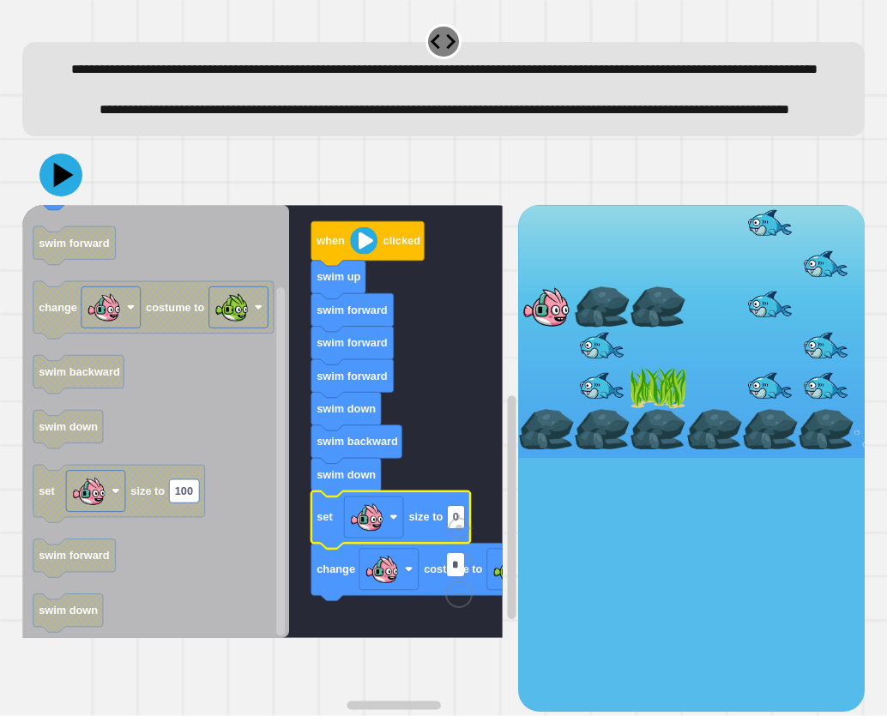
type input "*"
click at [80, 201] on icon at bounding box center [60, 174] width 51 height 51
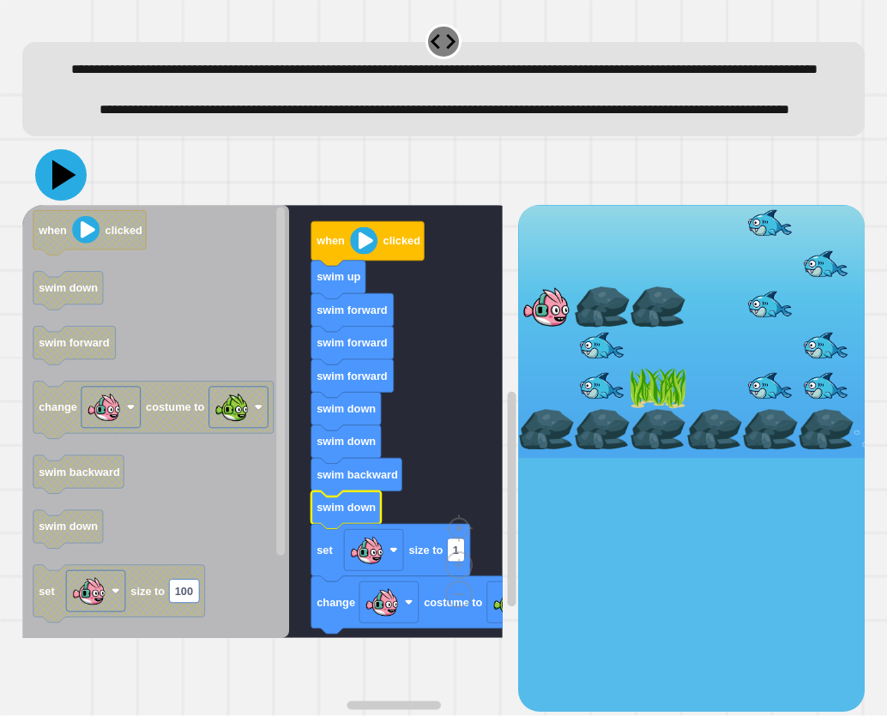
click at [69, 201] on icon at bounding box center [60, 174] width 51 height 51
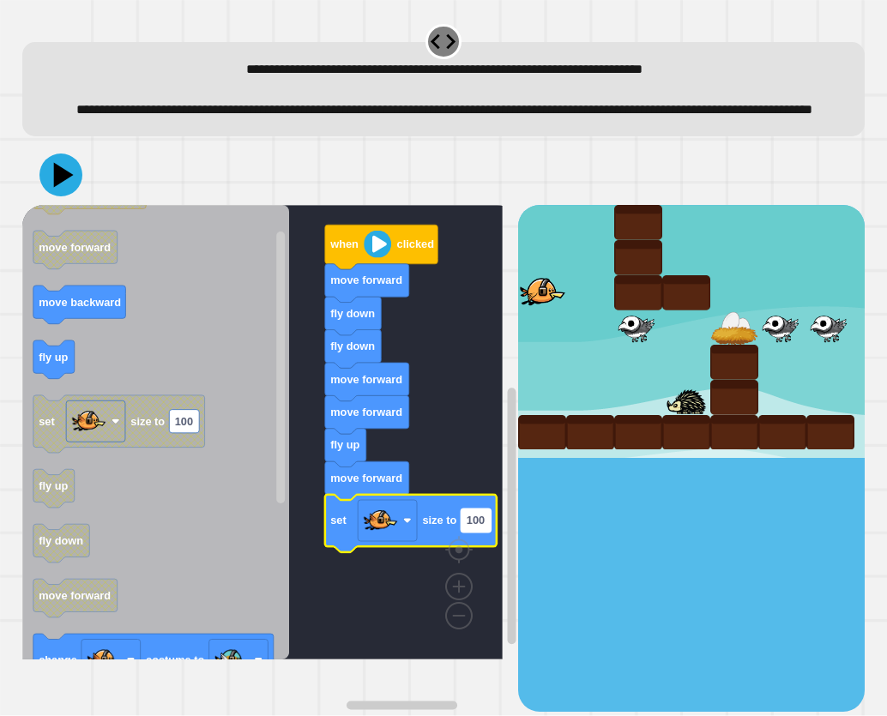
click at [475, 527] on text "100" at bounding box center [475, 520] width 18 height 13
type input "*"
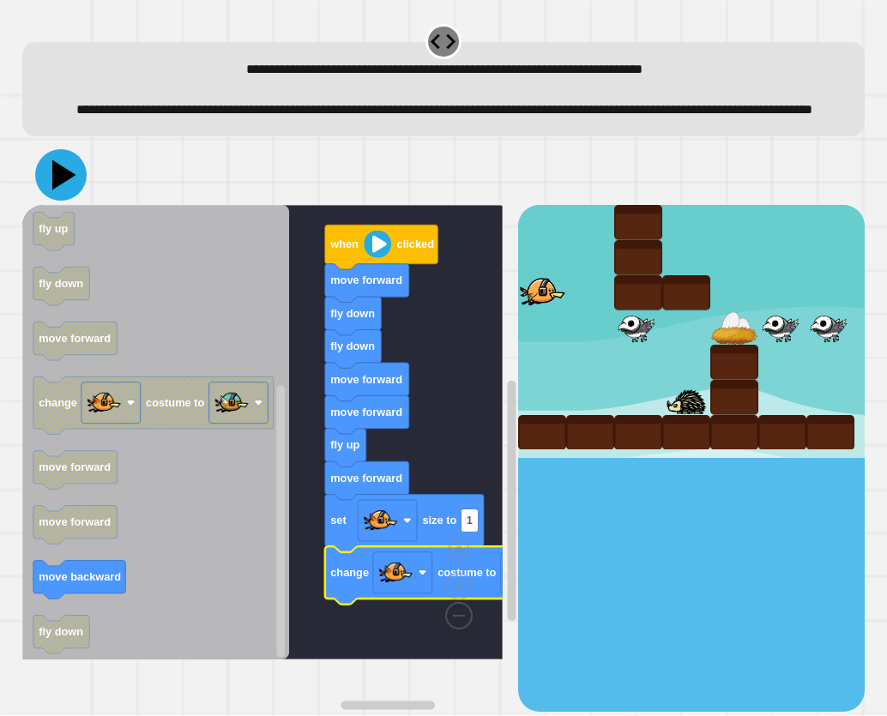
click at [63, 190] on icon at bounding box center [64, 175] width 24 height 30
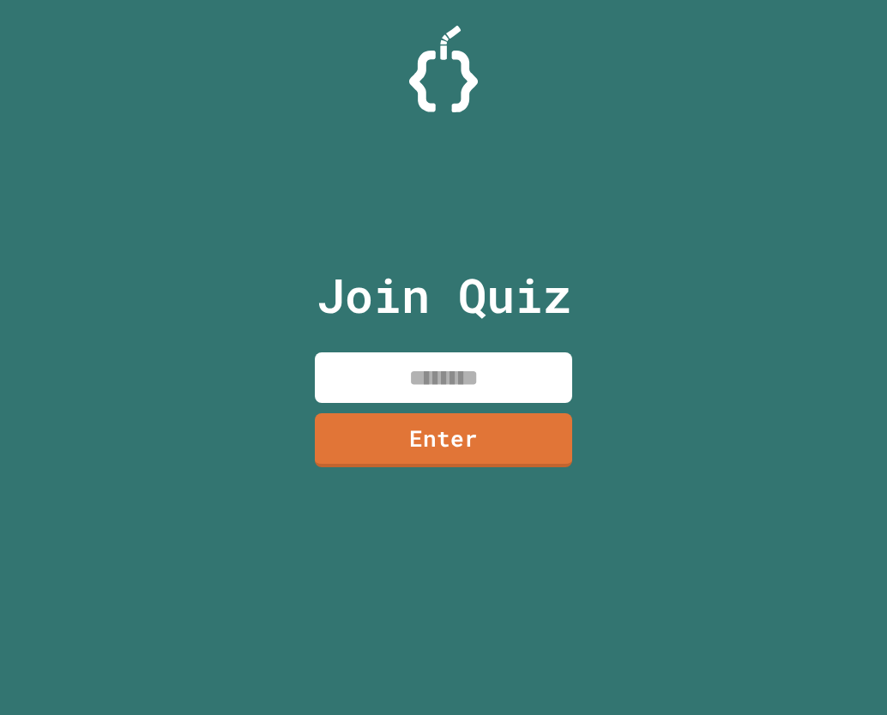
click at [430, 388] on input at bounding box center [443, 377] width 257 height 51
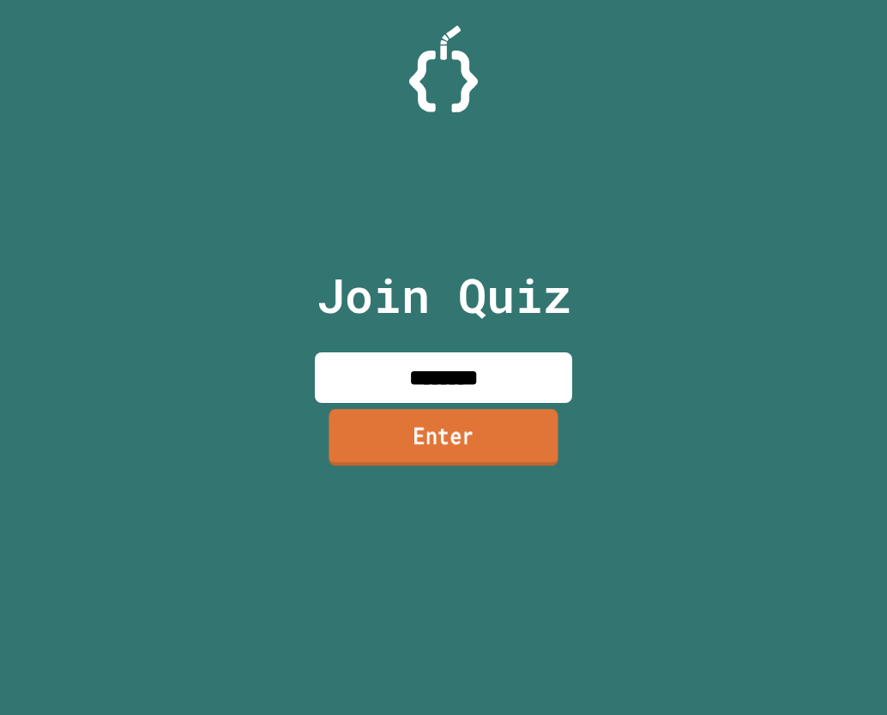
type input "********"
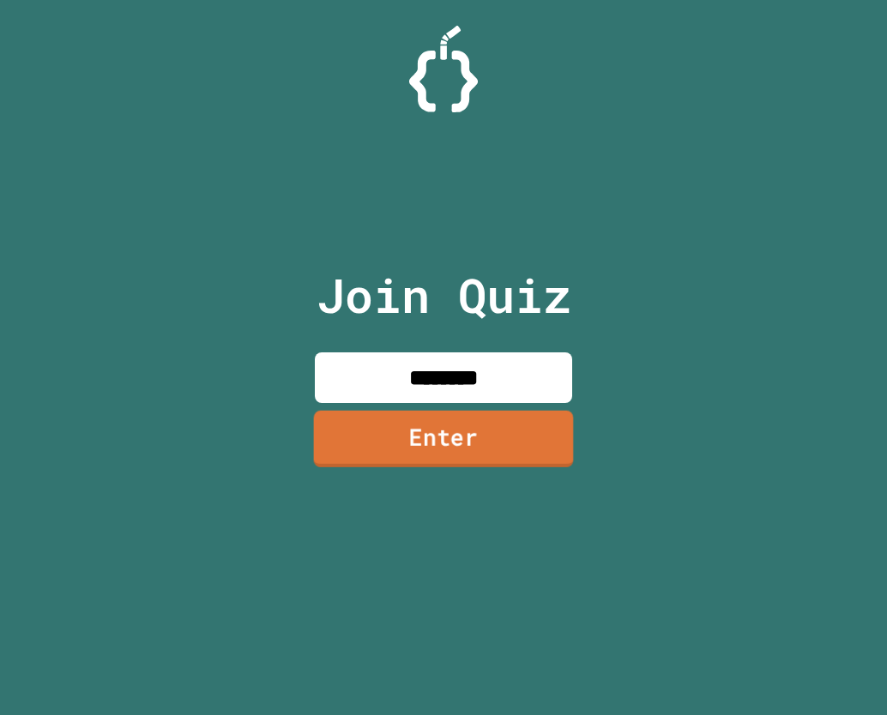
click at [351, 440] on link "Enter" at bounding box center [444, 439] width 260 height 57
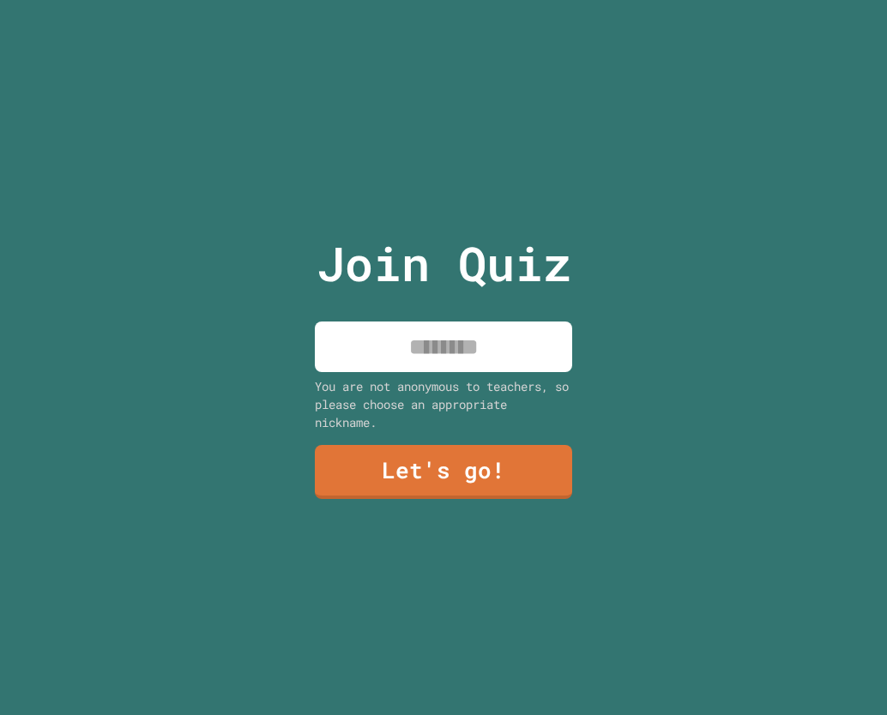
click at [400, 353] on input at bounding box center [443, 347] width 257 height 51
type input "*****"
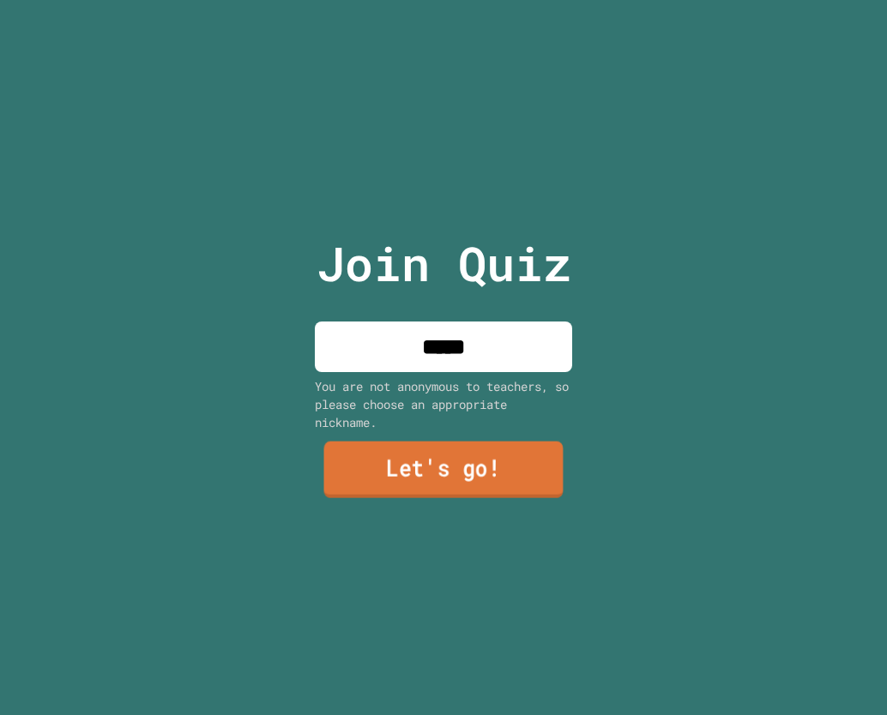
click at [378, 459] on link "Let's go!" at bounding box center [443, 469] width 239 height 57
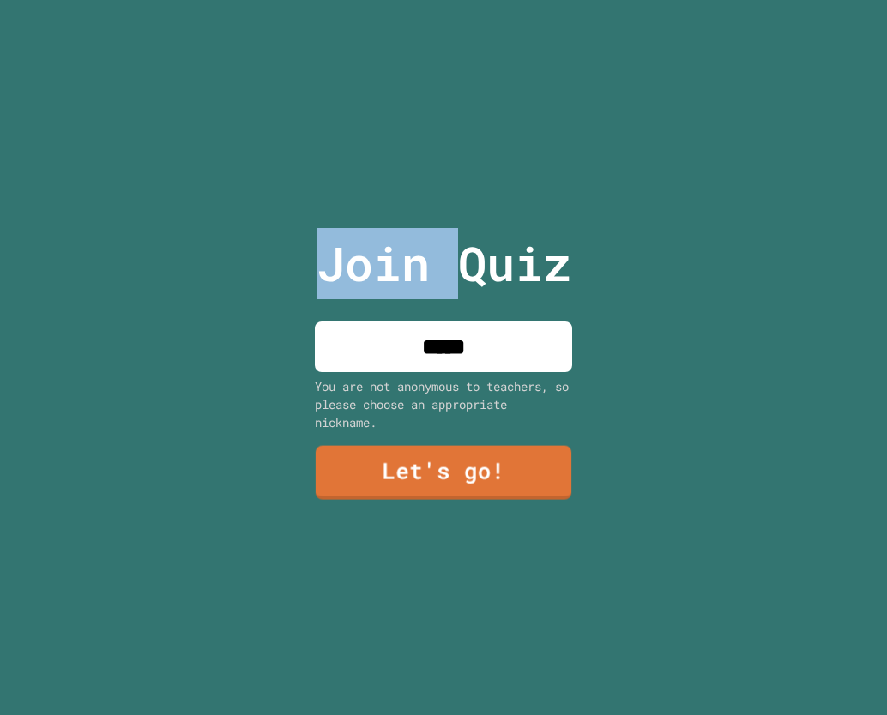
click at [443, 0] on div at bounding box center [443, 0] width 0 height 0
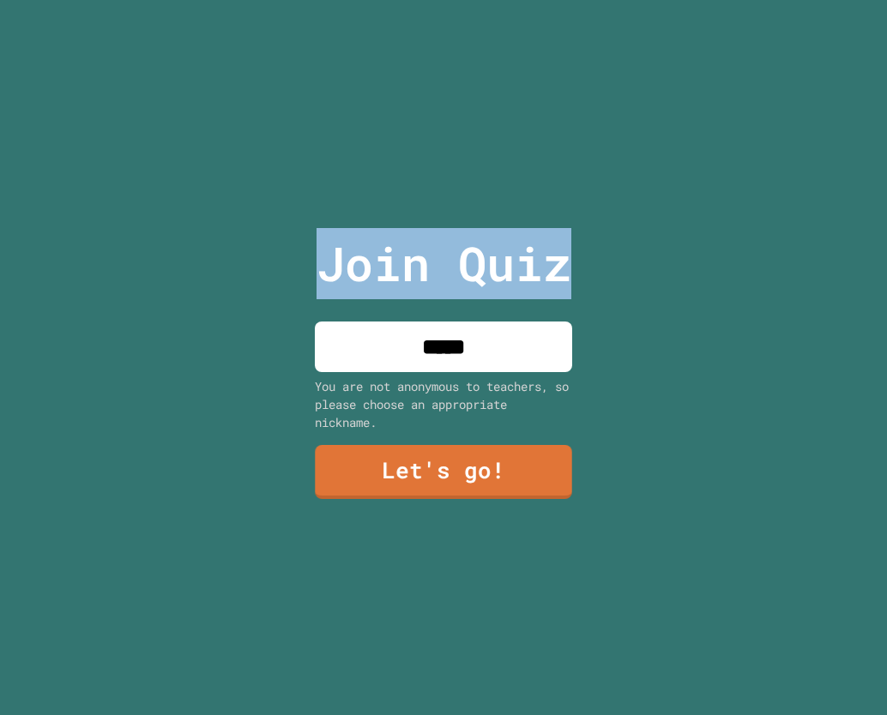
click at [443, 0] on div at bounding box center [443, 0] width 0 height 0
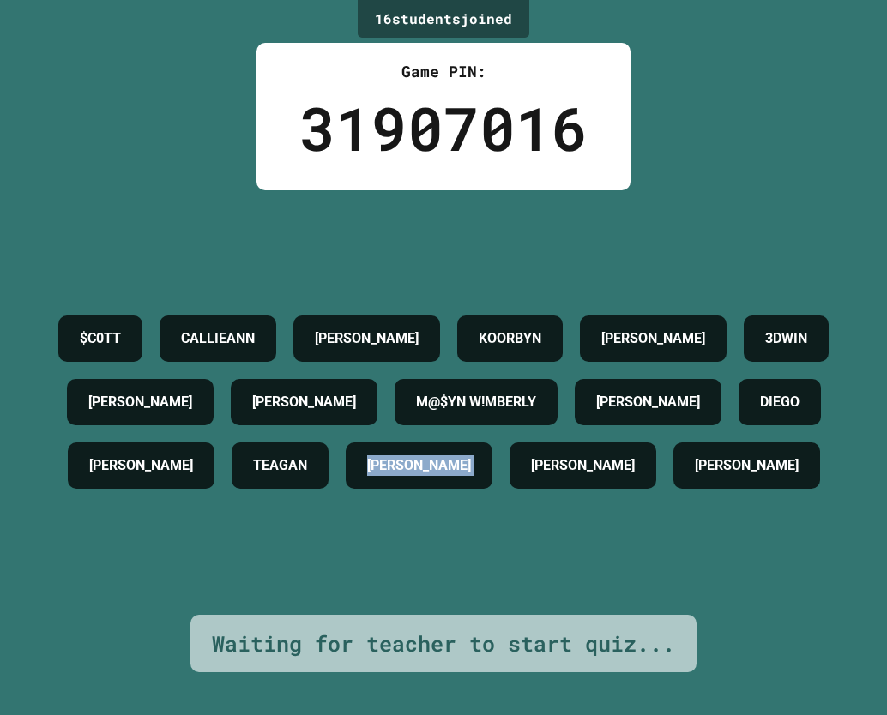
click at [376, 459] on h4 "ANDREW VIKCRES" at bounding box center [419, 465] width 104 height 21
click at [376, 459] on div "$C0TT CALLIEANN BENTON JENKS KOORBYN SILAS SILVA 3DWIN KINSLEY ROSA M@$YN W!MBE…" at bounding box center [443, 402] width 801 height 190
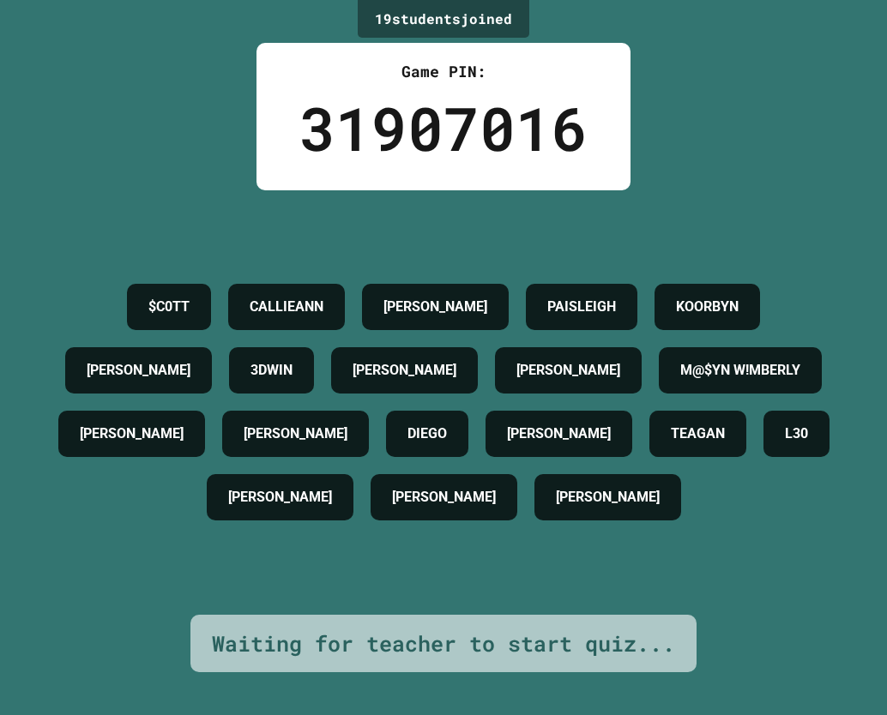
click at [499, 445] on div "$C0TT CALLIEANN BENTON JENKS PAISLEIGH KOORBYN SILAS SILVA 3DWIN KINSLEY ROSA M…" at bounding box center [443, 402] width 801 height 254
drag, startPoint x: 390, startPoint y: 555, endPoint x: 781, endPoint y: 543, distance: 391.2
click at [783, 529] on div "$C0TT CALLIEANN BENTON JENKS PAISLEIGH KOORBYN SILAS SILVA 3DWIN KINSLEY ROSA M…" at bounding box center [443, 402] width 801 height 254
click at [767, 496] on div "$C0TT CALLIEANN BENTON JENKS PAISLEIGH KOORBYN SILAS SILVA 3DWIN KINSLEY ROSA M…" at bounding box center [443, 402] width 801 height 254
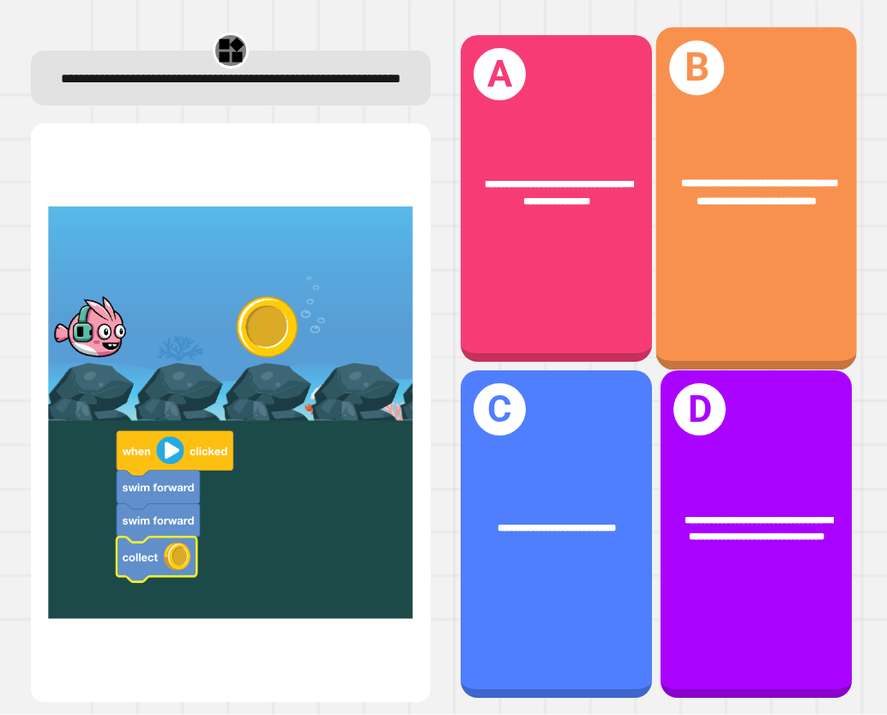
click at [703, 256] on div "**********" at bounding box center [756, 198] width 201 height 343
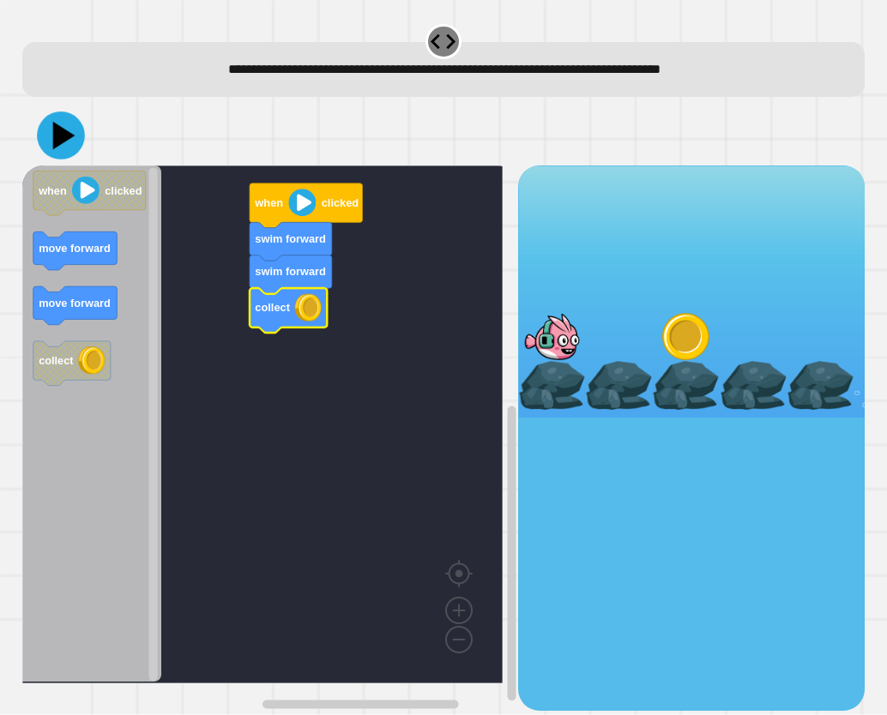
click at [51, 145] on icon at bounding box center [61, 135] width 48 height 48
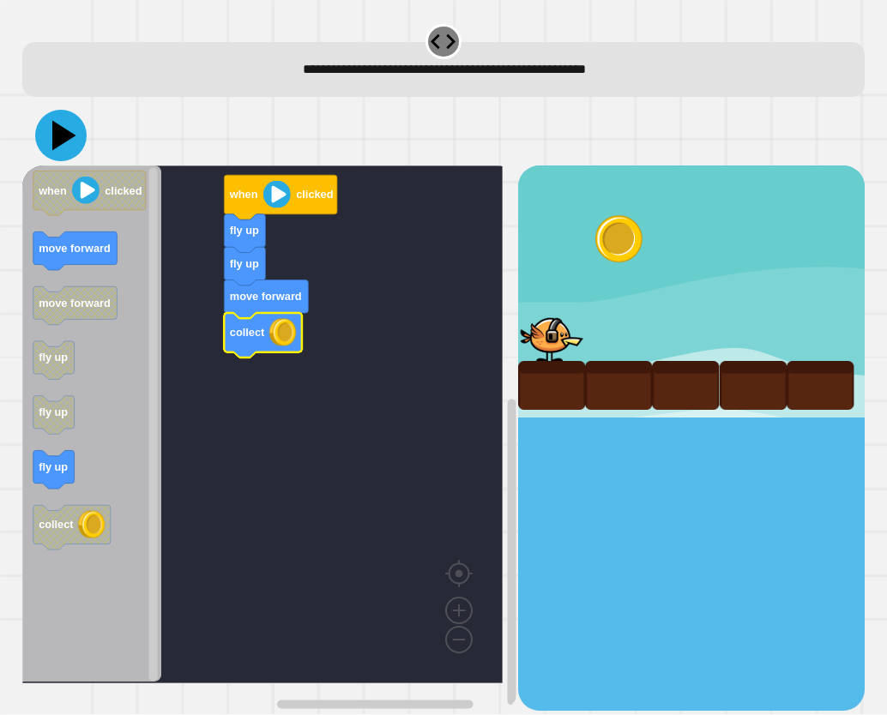
click at [58, 147] on icon at bounding box center [60, 135] width 51 height 51
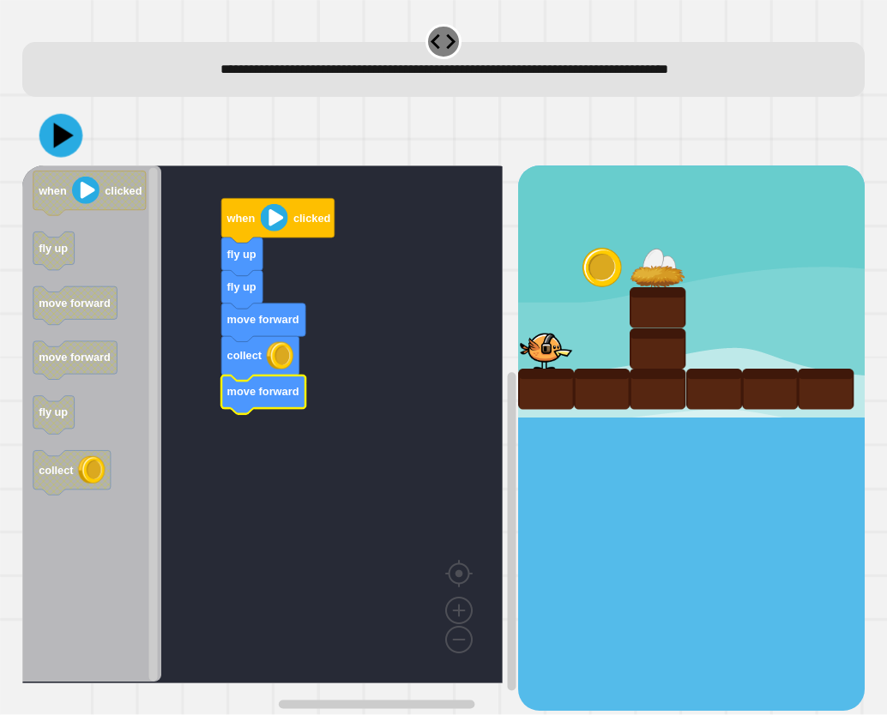
click at [50, 152] on icon at bounding box center [61, 136] width 44 height 44
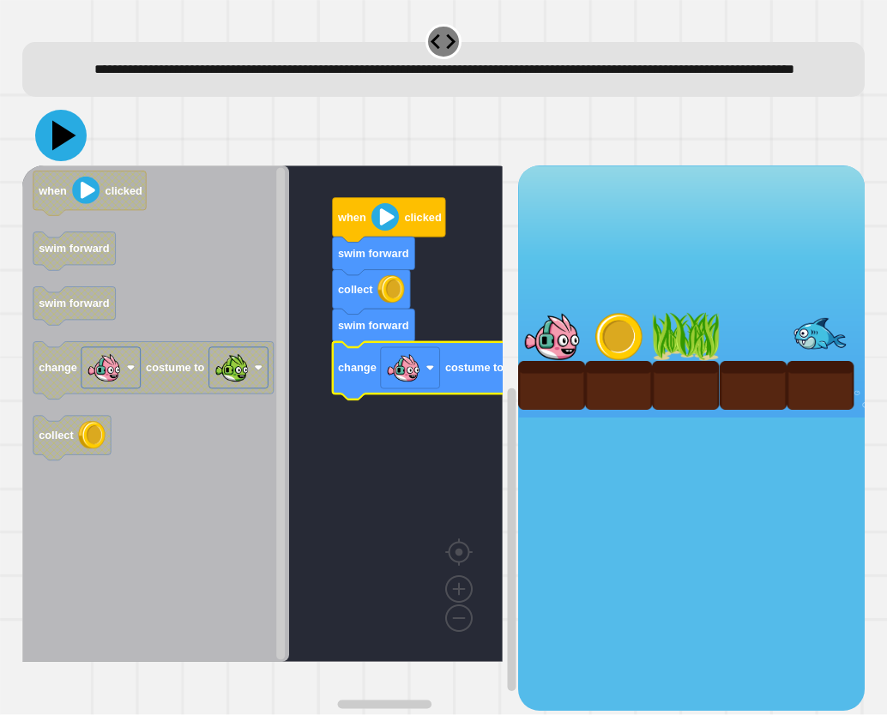
click at [45, 161] on icon at bounding box center [60, 135] width 51 height 51
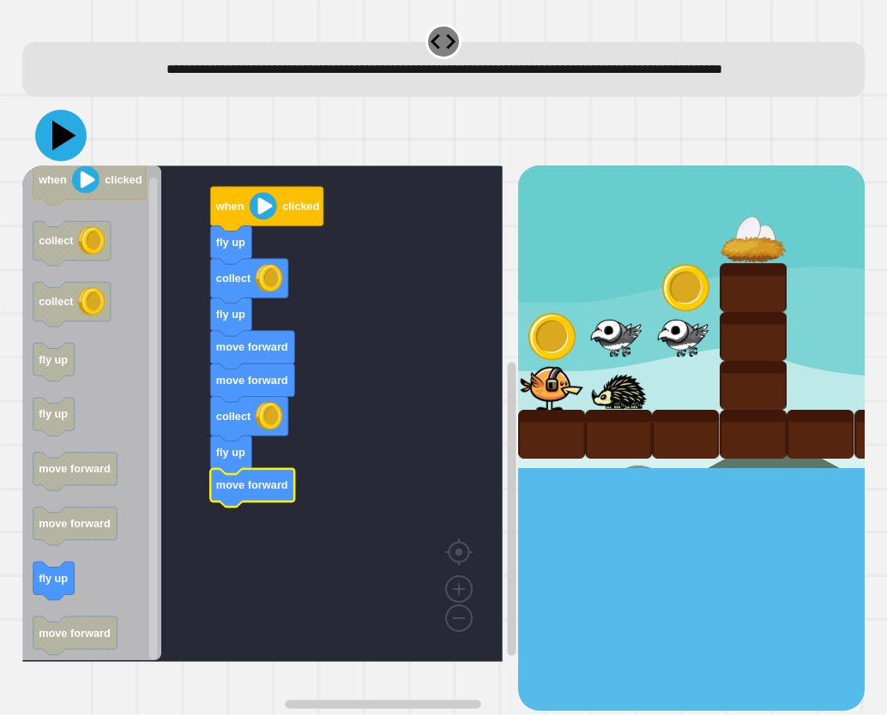
click at [61, 150] on icon at bounding box center [64, 135] width 24 height 30
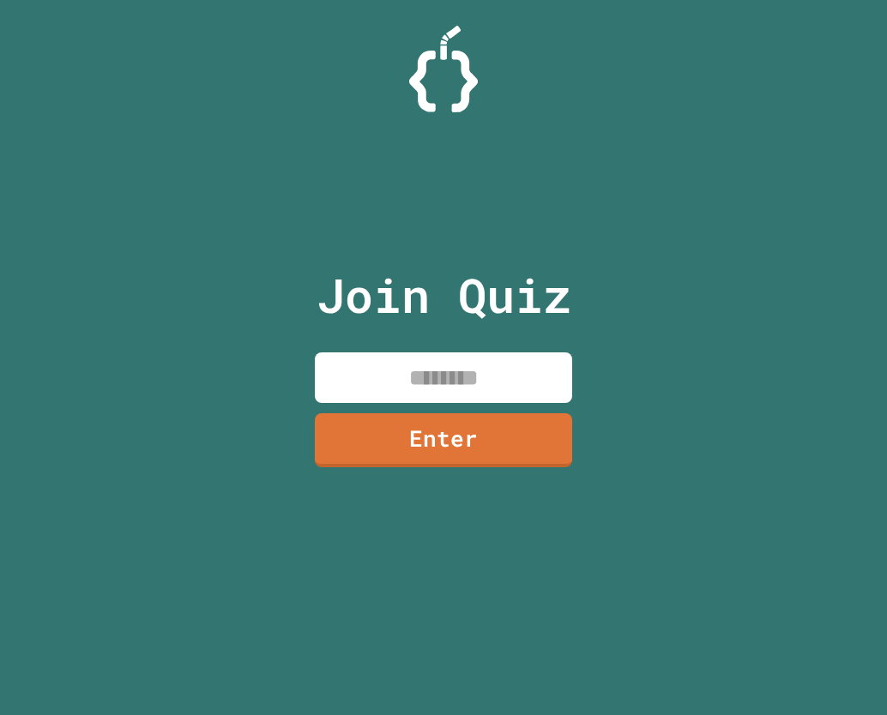
click at [473, 367] on input at bounding box center [443, 377] width 257 height 51
type input "********"
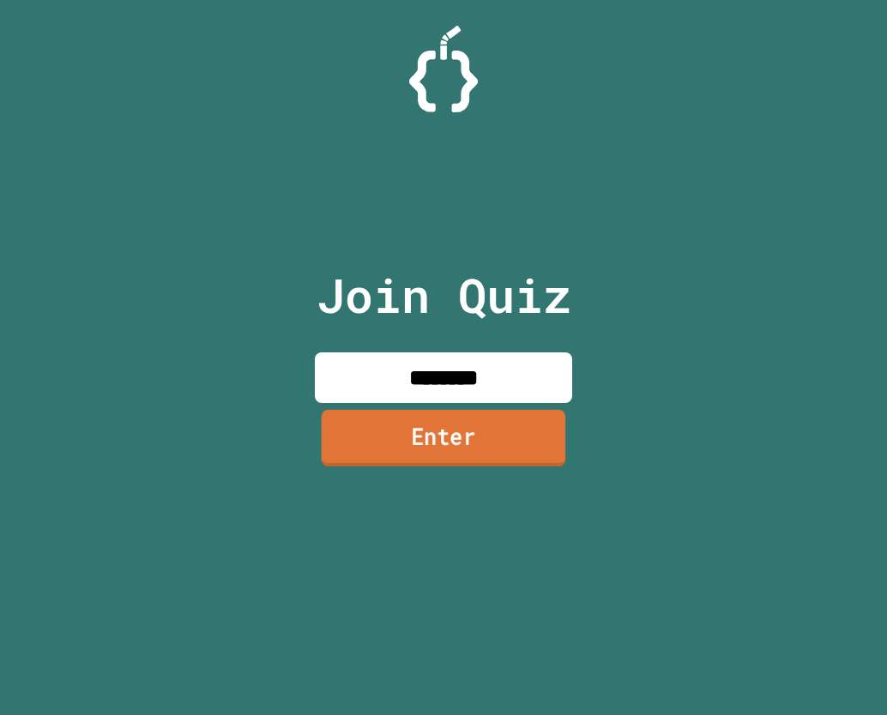
click at [430, 434] on link "Enter" at bounding box center [444, 438] width 244 height 57
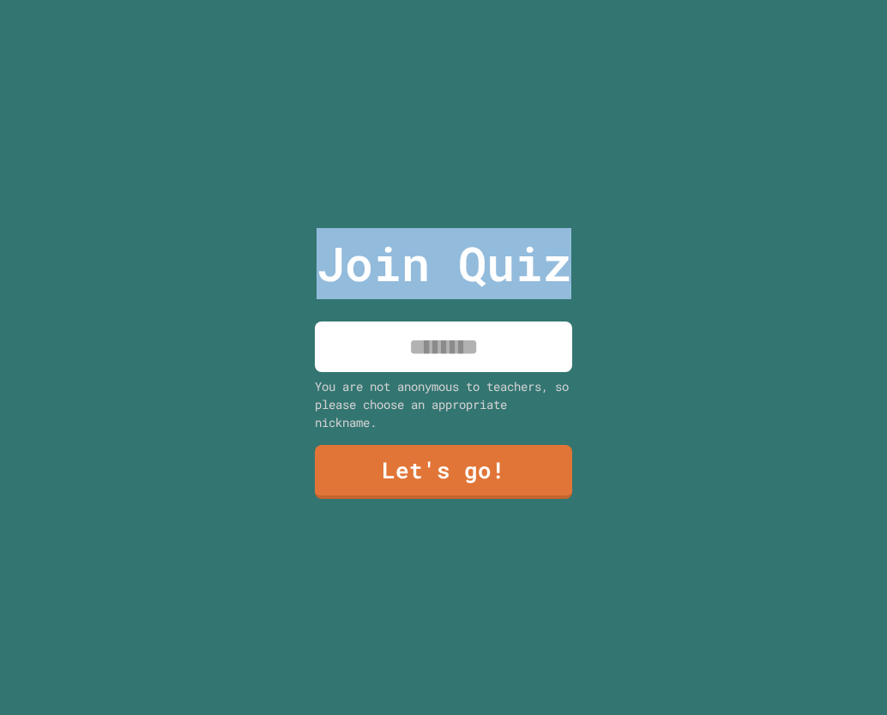
click at [328, 350] on input at bounding box center [443, 347] width 257 height 51
click at [326, 342] on input at bounding box center [443, 347] width 257 height 51
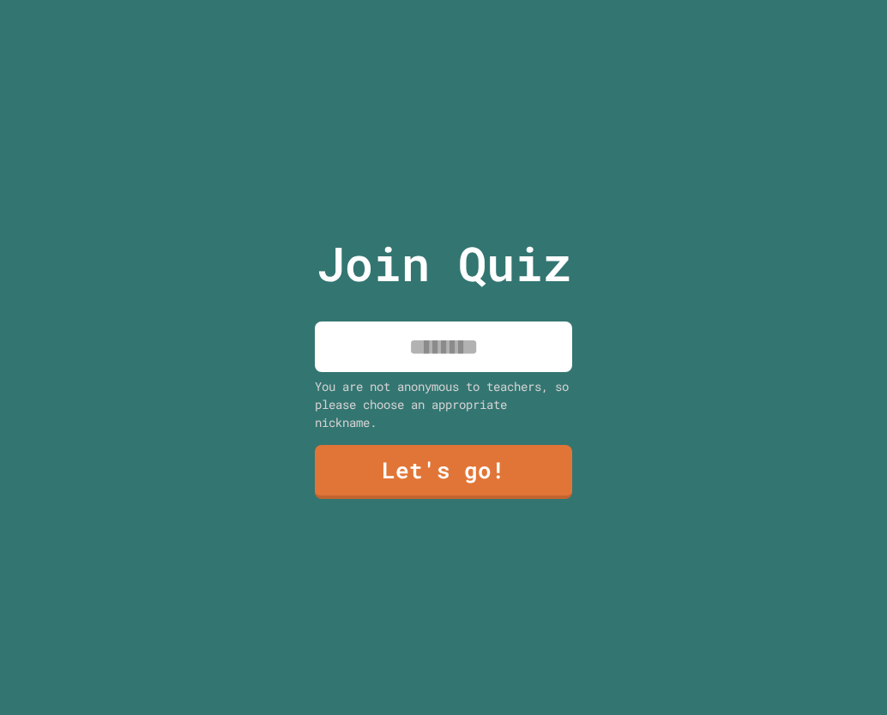
drag, startPoint x: 326, startPoint y: 342, endPoint x: 345, endPoint y: 336, distance: 19.8
click at [328, 341] on input at bounding box center [443, 347] width 257 height 51
type input "*****"
click at [378, 421] on div "You are not anonymous to teachers, so please choose an appropriate nickname." at bounding box center [443, 404] width 257 height 54
click at [380, 436] on div "Join Quiz ***** You are not anonymous to teachers, so please choose an appropri…" at bounding box center [443, 357] width 289 height 715
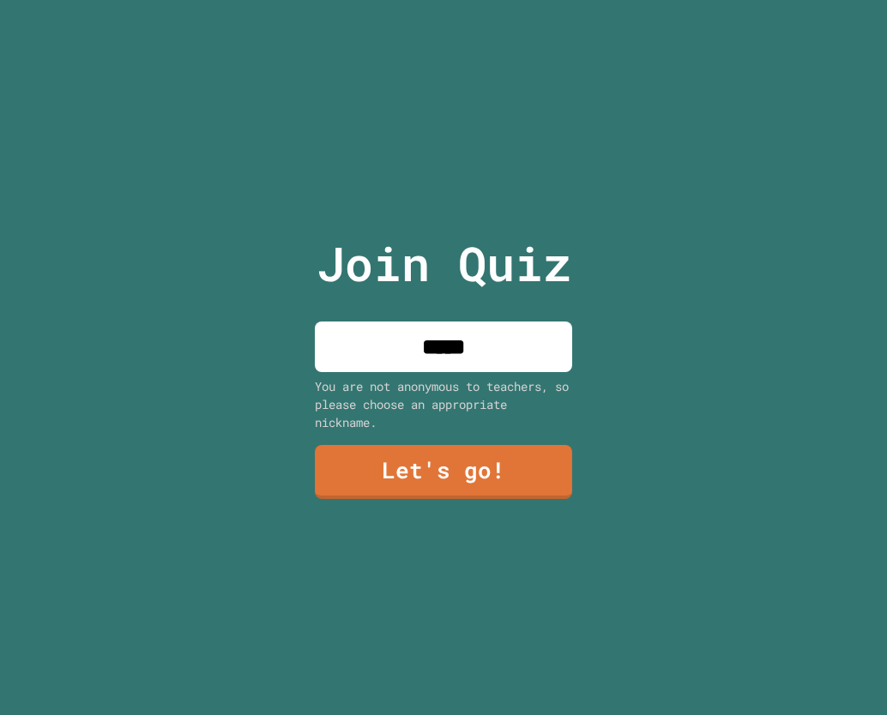
click at [390, 462] on link "Let's go!" at bounding box center [443, 472] width 257 height 54
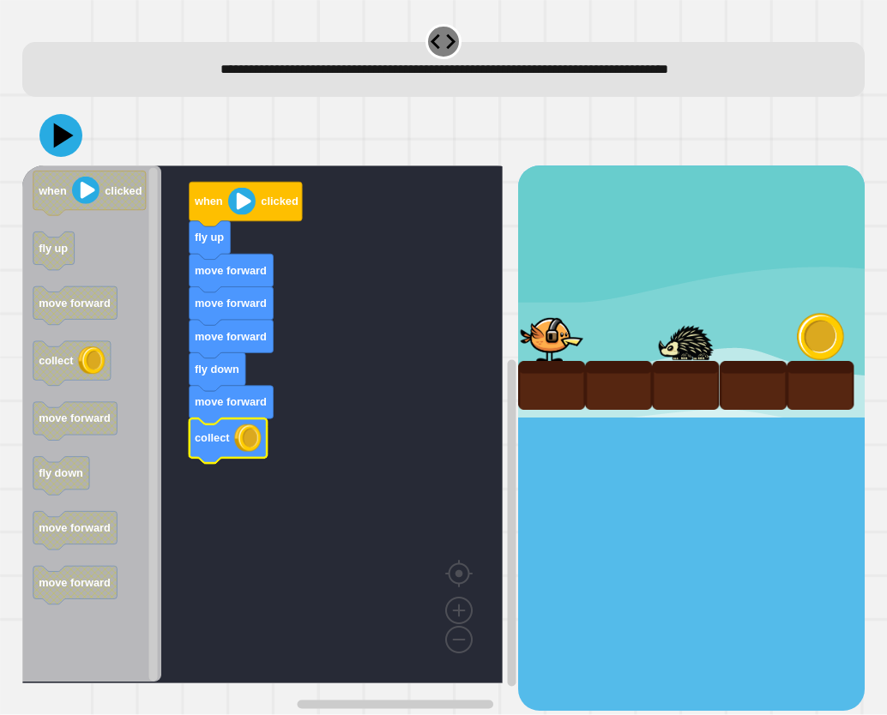
click at [63, 159] on div at bounding box center [443, 135] width 842 height 60
click at [63, 157] on button at bounding box center [61, 135] width 48 height 48
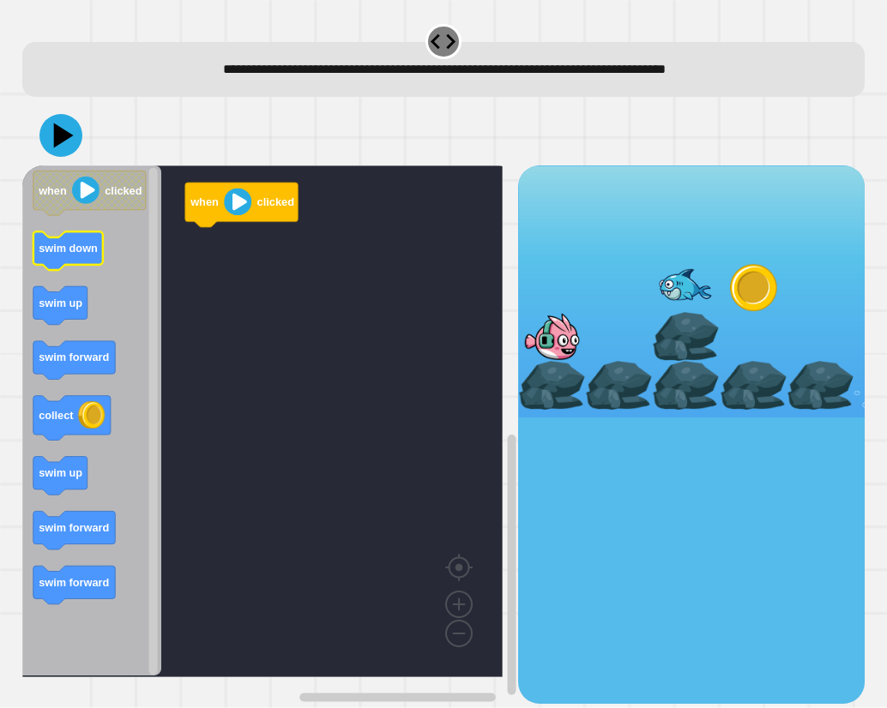
click at [93, 250] on text "swim down" at bounding box center [68, 248] width 59 height 13
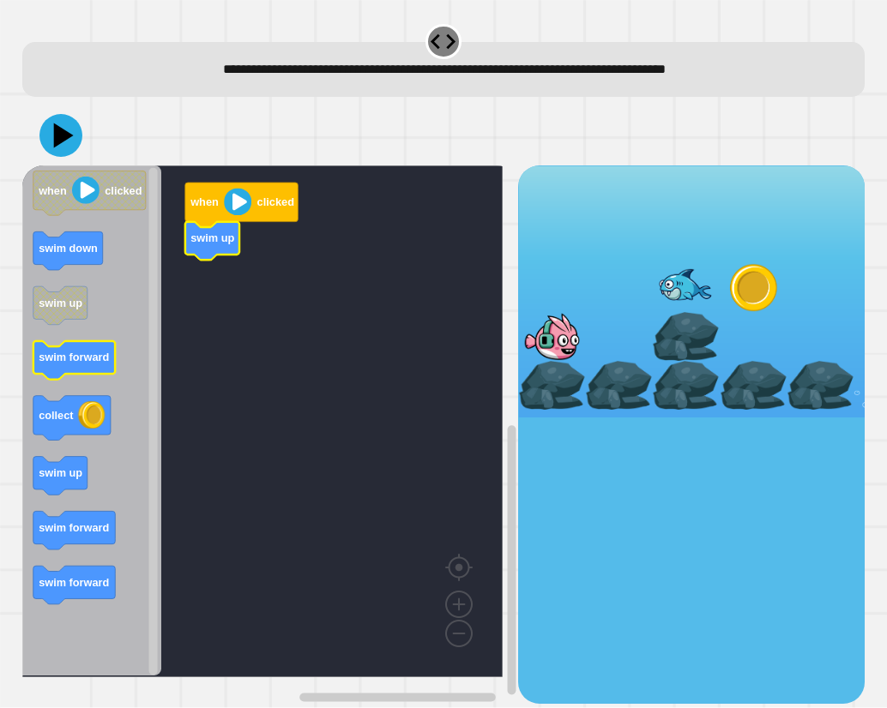
click at [91, 377] on icon "when clicked swim down swim up swim forward collect swim up swim forward swim f…" at bounding box center [92, 421] width 140 height 512
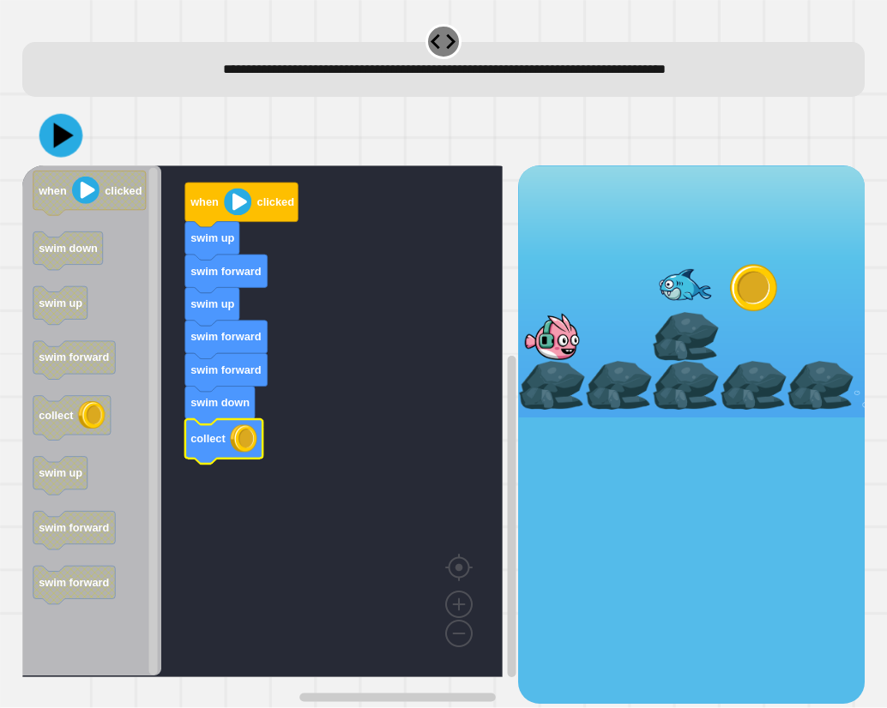
click at [64, 150] on icon at bounding box center [61, 136] width 44 height 44
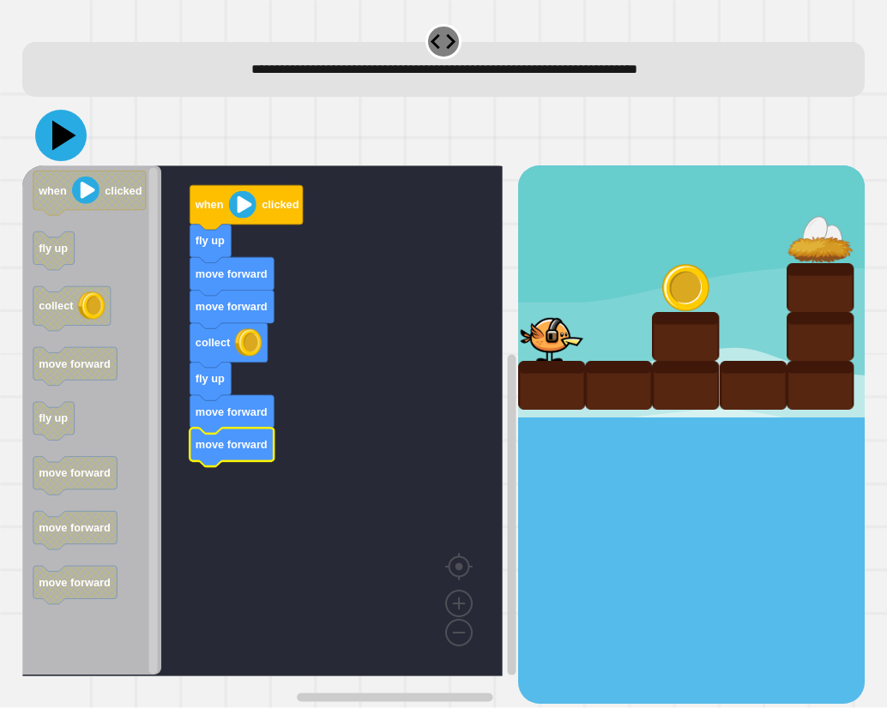
click at [69, 149] on icon at bounding box center [60, 135] width 51 height 51
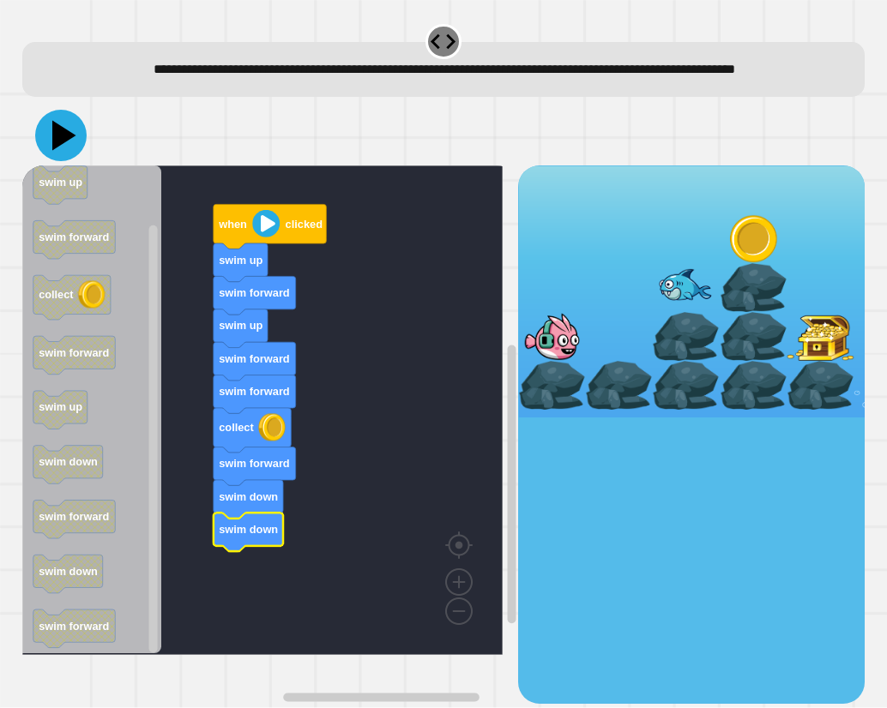
click at [55, 150] on icon at bounding box center [64, 135] width 24 height 30
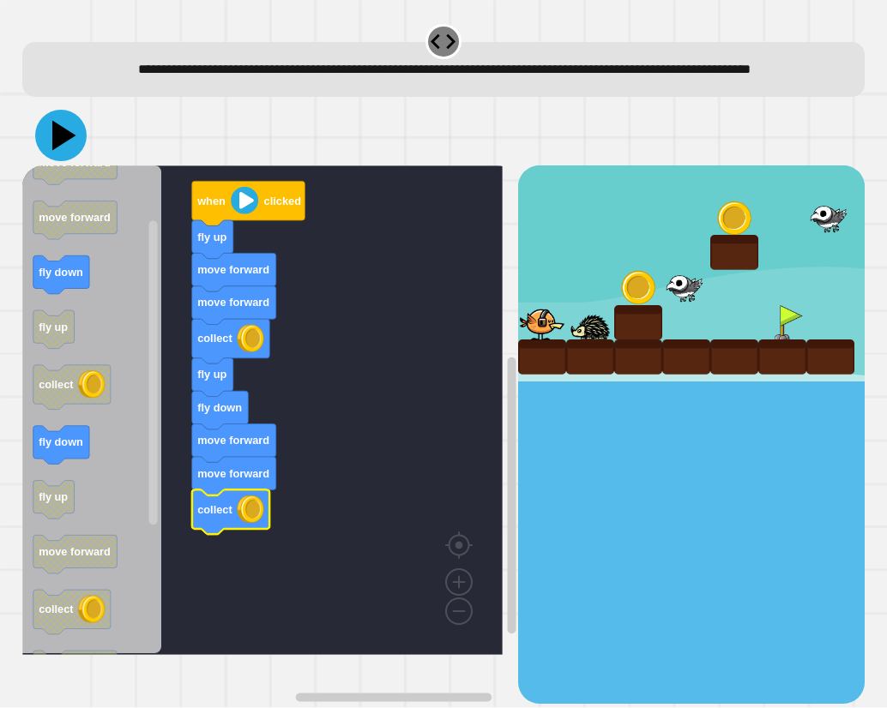
click at [57, 150] on icon at bounding box center [64, 135] width 24 height 30
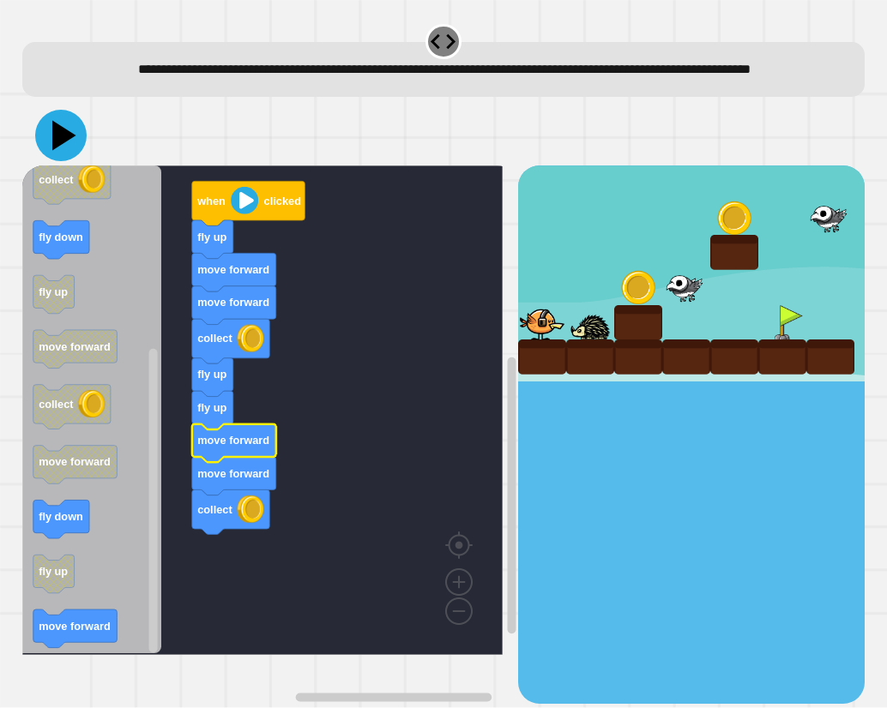
click at [64, 152] on icon at bounding box center [60, 135] width 51 height 51
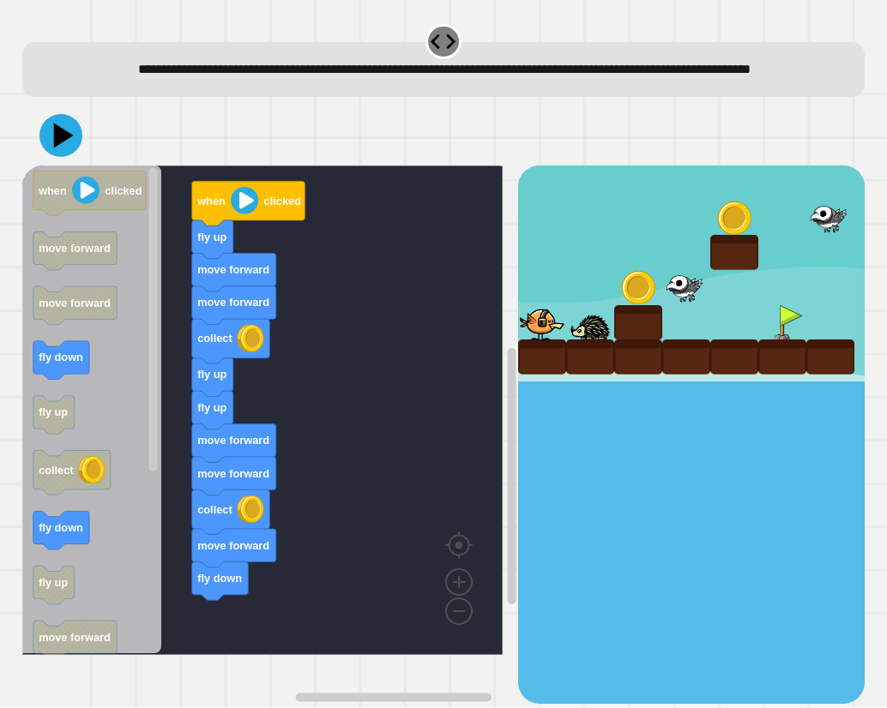
click at [206, 590] on div "when clicked fly up move forward move forward collect fly up fly up move forwar…" at bounding box center [270, 434] width 496 height 538
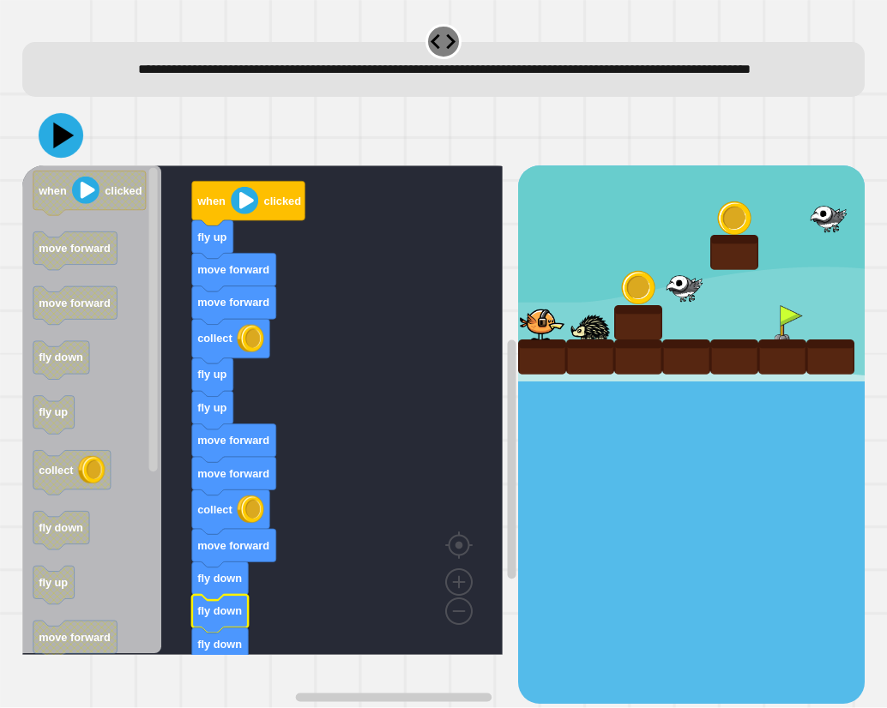
click at [68, 145] on icon at bounding box center [61, 135] width 45 height 45
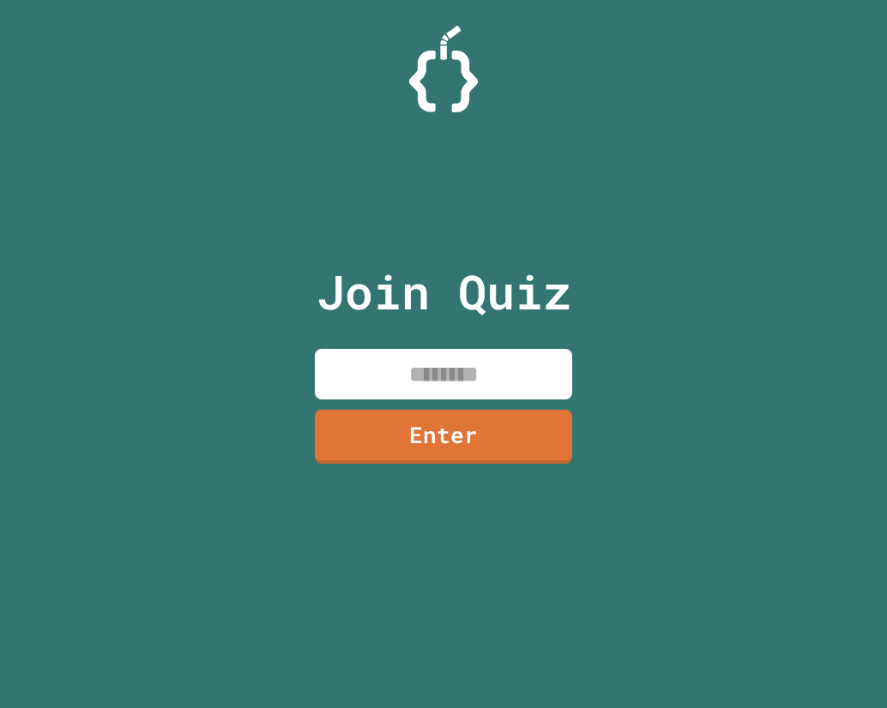
click at [395, 382] on input at bounding box center [443, 374] width 257 height 51
click at [471, 382] on input at bounding box center [443, 374] width 257 height 51
paste input
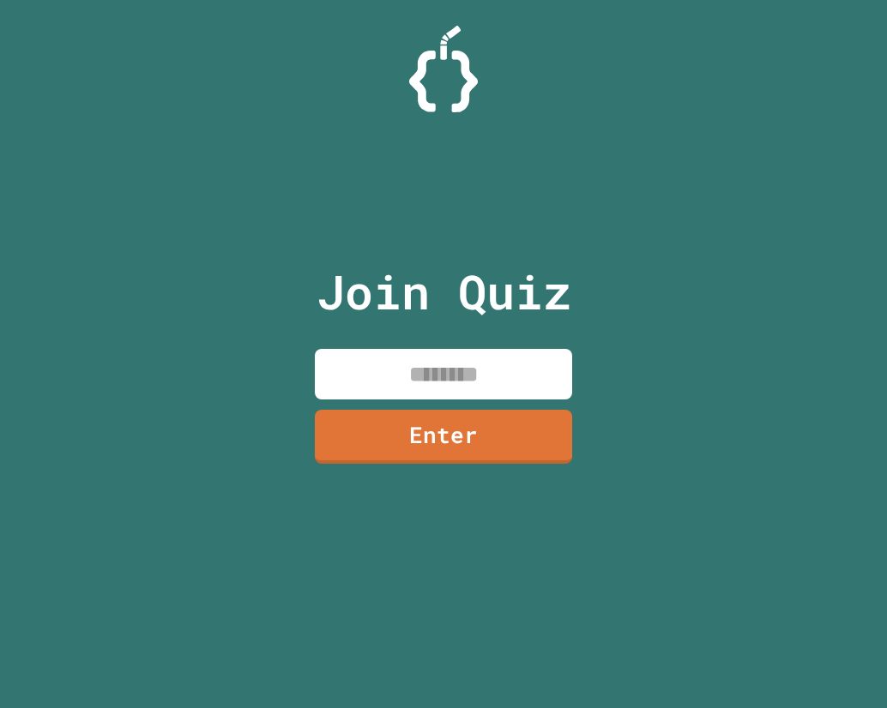
click at [454, 383] on input at bounding box center [443, 374] width 257 height 51
paste input
drag, startPoint x: 450, startPoint y: 397, endPoint x: 454, endPoint y: 365, distance: 31.9
click at [454, 381] on input at bounding box center [443, 374] width 257 height 51
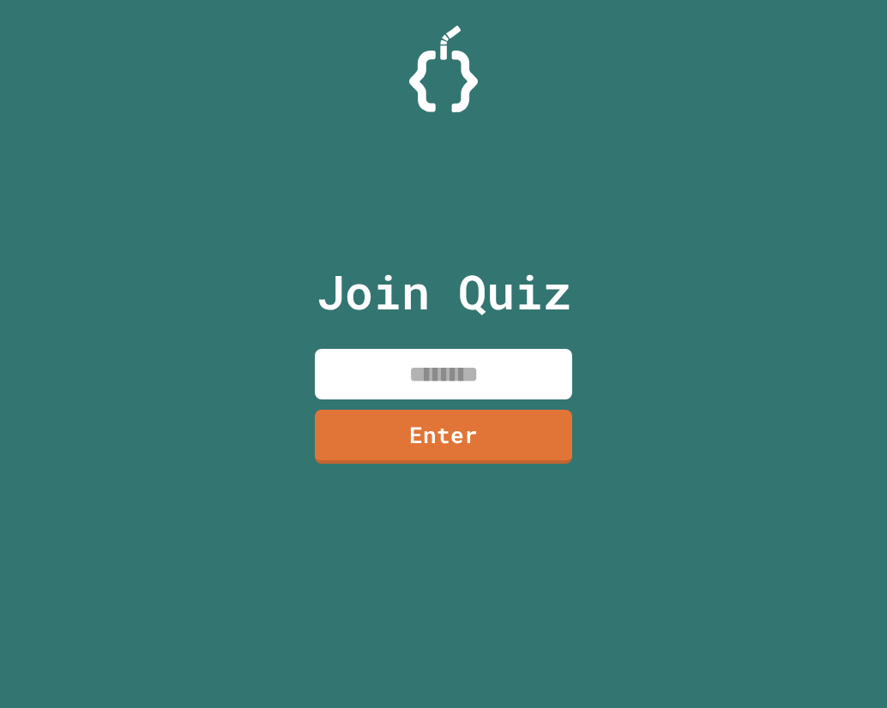
click at [454, 364] on input at bounding box center [443, 374] width 257 height 51
click at [452, 364] on input at bounding box center [443, 374] width 257 height 51
paste input "********"
type input "********"
click at [459, 447] on link "Enter" at bounding box center [443, 438] width 259 height 55
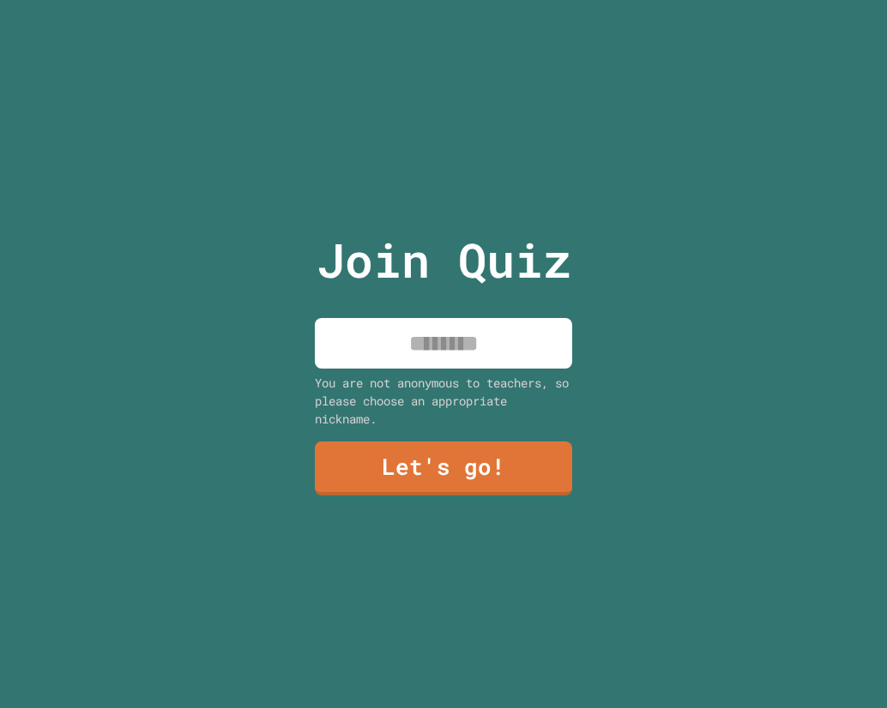
click at [448, 340] on input at bounding box center [443, 343] width 257 height 51
type input "*****"
drag, startPoint x: 394, startPoint y: 427, endPoint x: 390, endPoint y: 450, distance: 23.5
click at [393, 437] on div "Join Quiz ***** You are not anonymous to teachers, so please choose an appropri…" at bounding box center [443, 354] width 289 height 708
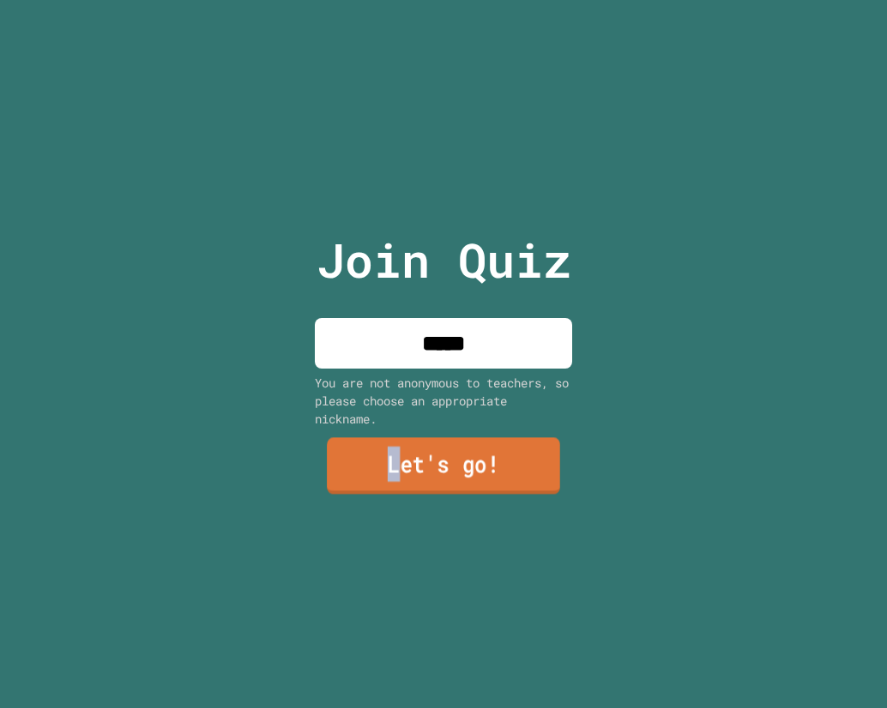
click at [390, 450] on link "Let's go!" at bounding box center [443, 465] width 233 height 57
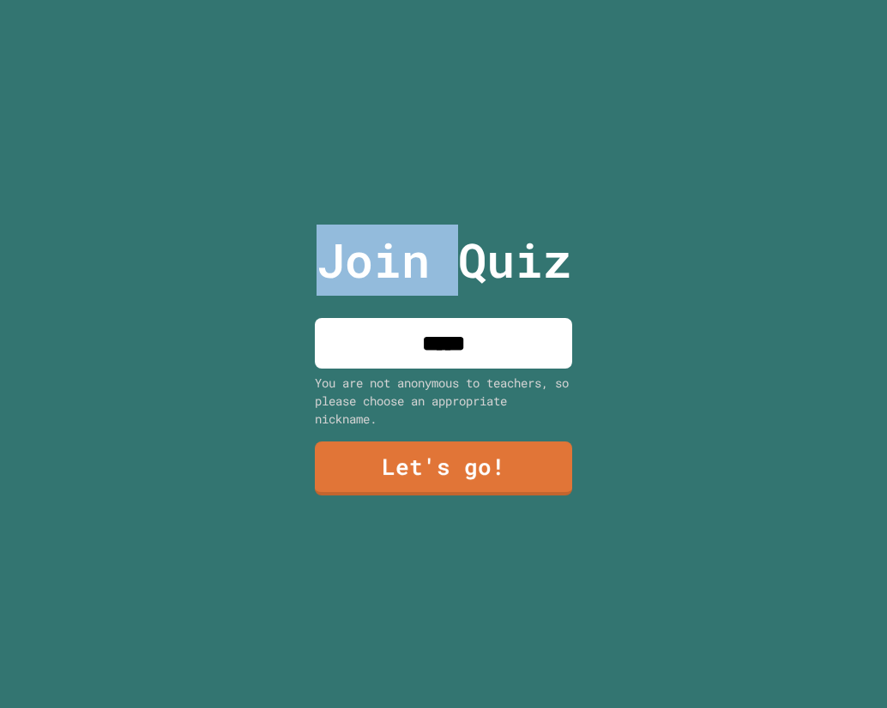
click at [443, 0] on div at bounding box center [443, 0] width 0 height 0
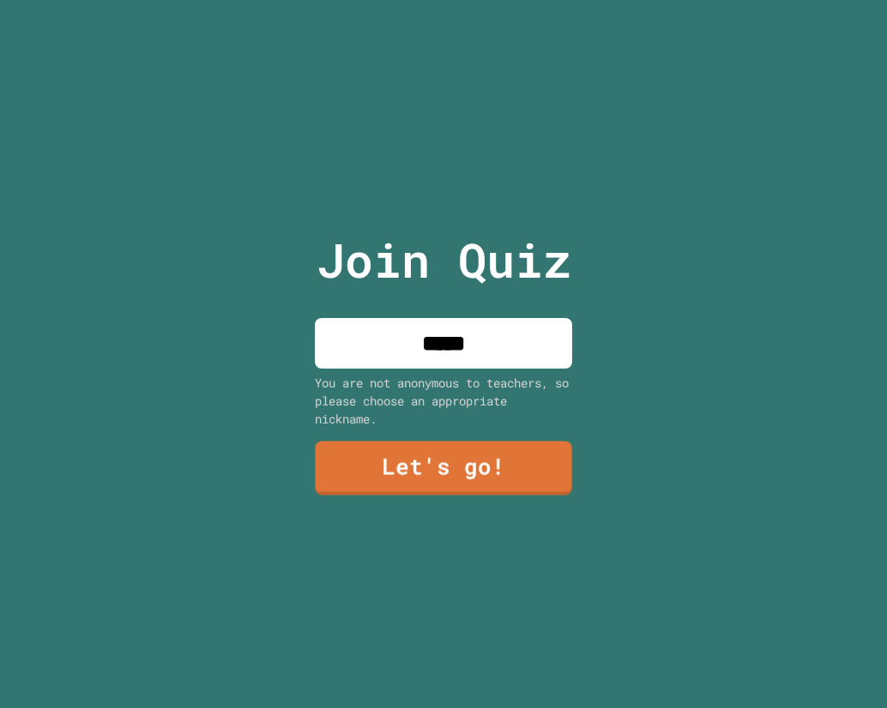
click at [443, 0] on div at bounding box center [443, 0] width 0 height 0
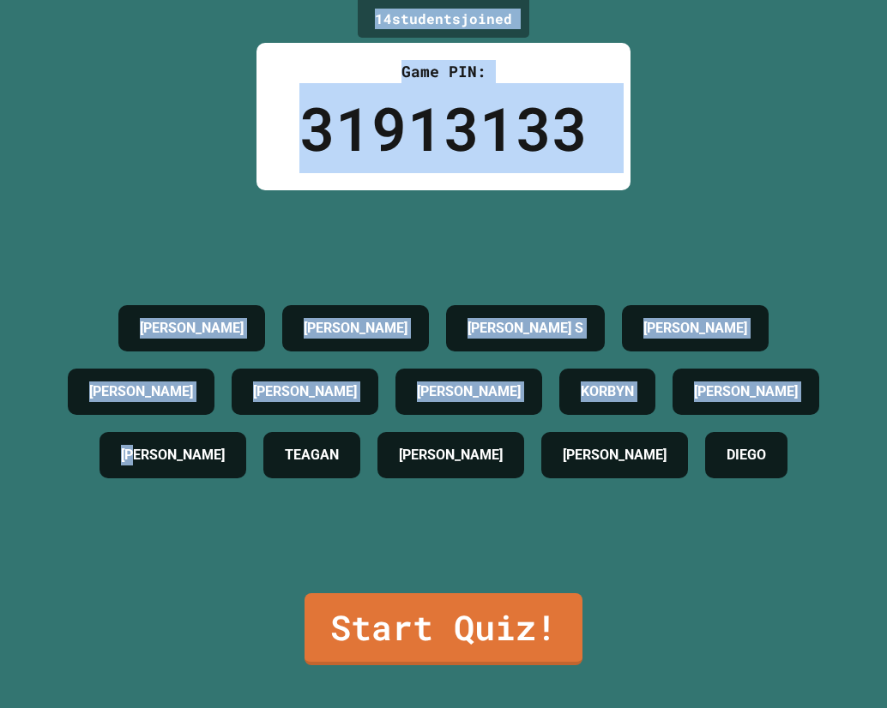
drag, startPoint x: 496, startPoint y: 453, endPoint x: 402, endPoint y: 461, distance: 93.8
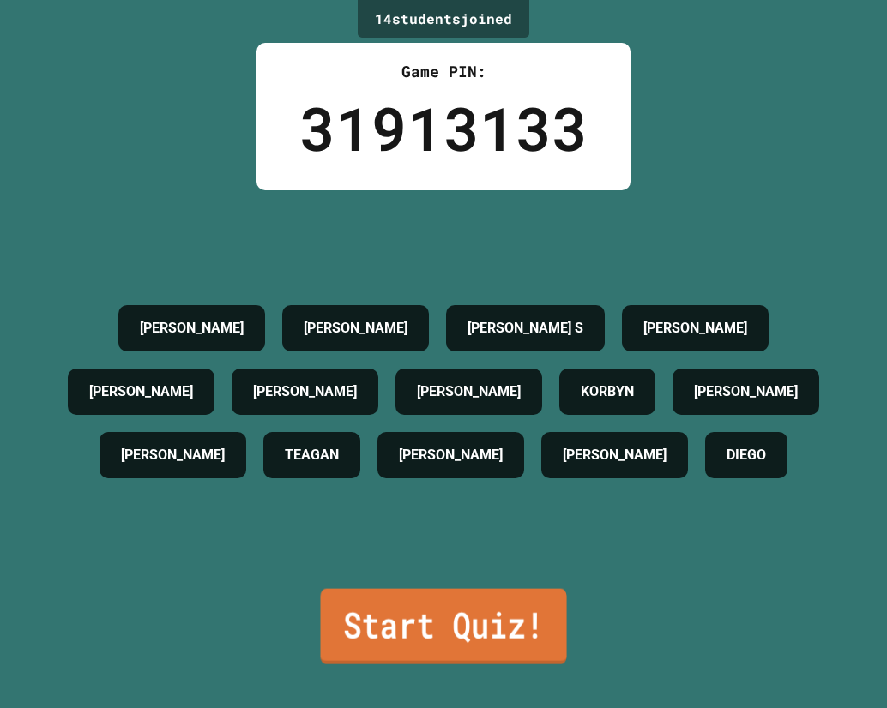
click at [408, 638] on link "Start Quiz!" at bounding box center [443, 626] width 246 height 75
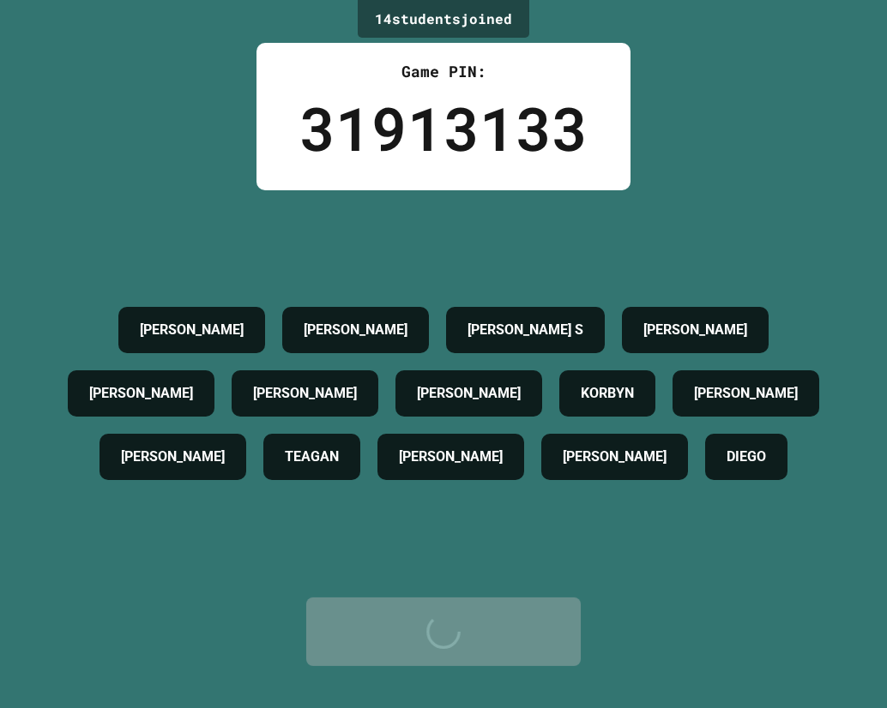
click at [408, 635] on div "Start Quiz!" at bounding box center [444, 631] width 224 height 51
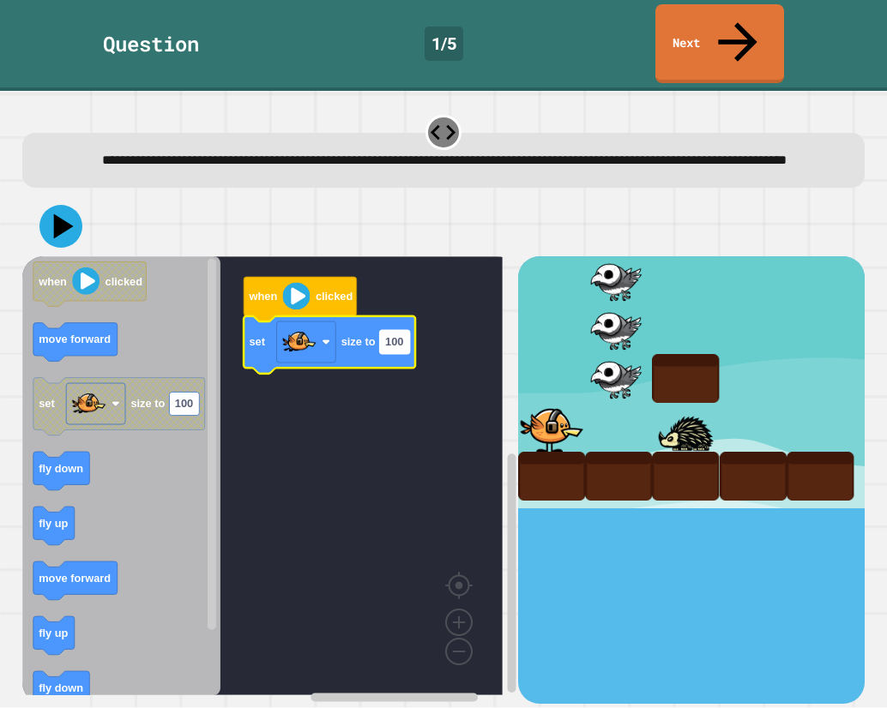
click at [399, 335] on text "100" at bounding box center [394, 341] width 18 height 13
type input "**********"
click at [59, 211] on icon at bounding box center [64, 226] width 24 height 30
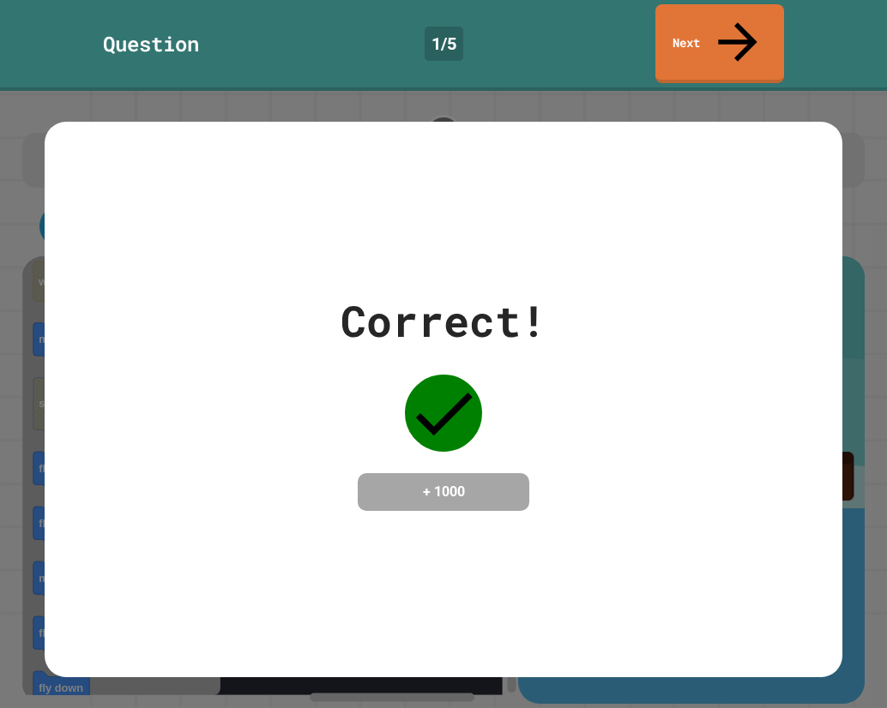
click at [441, 91] on div "Correct! + 1000" at bounding box center [443, 399] width 887 height 617
click at [731, 23] on icon at bounding box center [737, 39] width 58 height 61
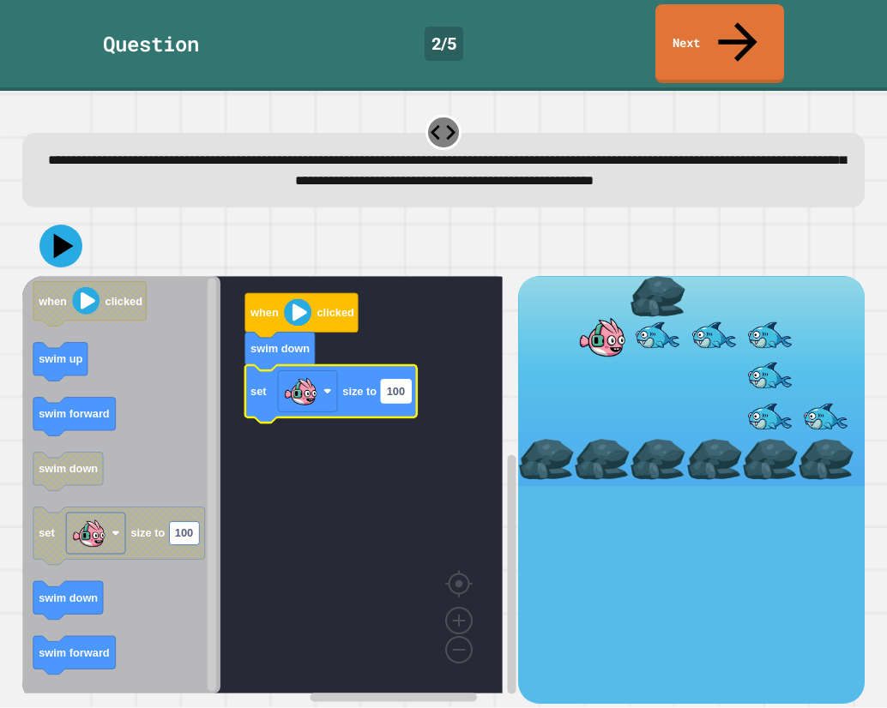
click at [394, 385] on text "100" at bounding box center [396, 391] width 18 height 13
click at [66, 244] on icon at bounding box center [60, 245] width 51 height 51
click at [398, 386] on input "***" at bounding box center [396, 375] width 30 height 23
type input "******"
click at [52, 220] on icon at bounding box center [60, 245] width 51 height 51
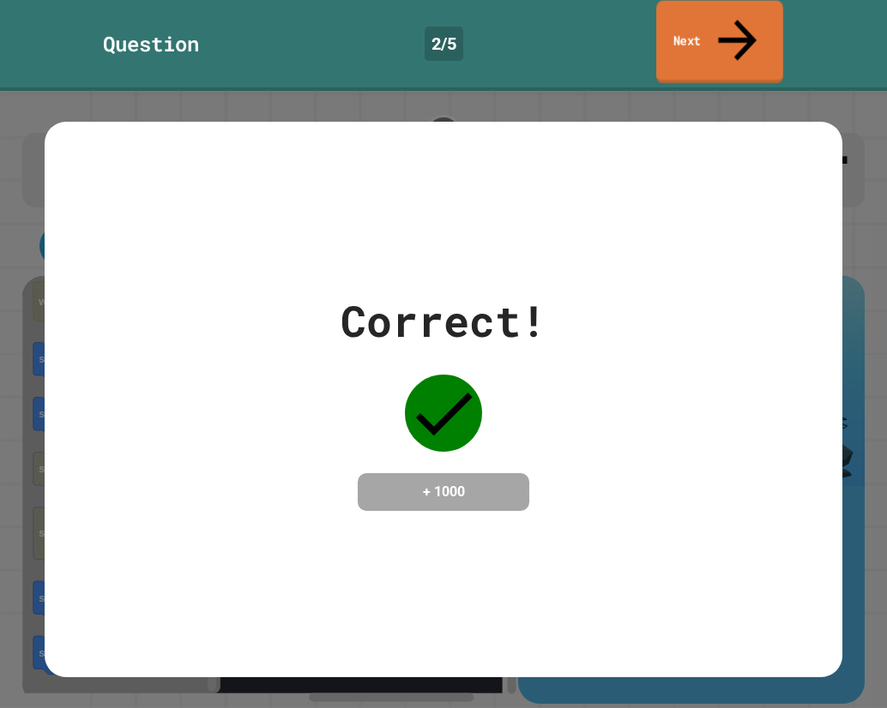
click at [738, 17] on icon at bounding box center [736, 39] width 57 height 61
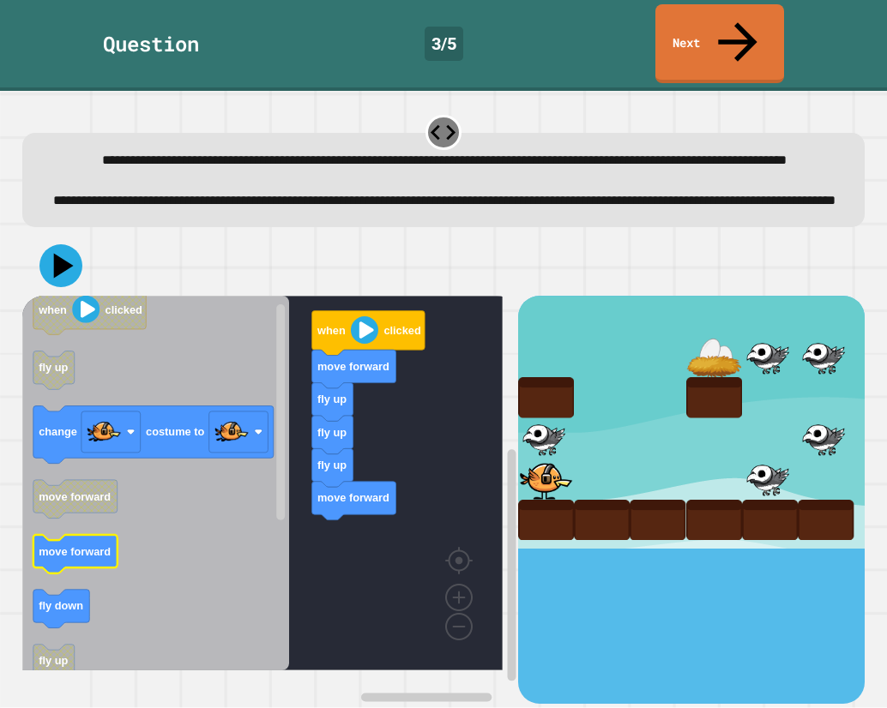
click at [114, 567] on icon "Blockly Workspace" at bounding box center [155, 483] width 267 height 375
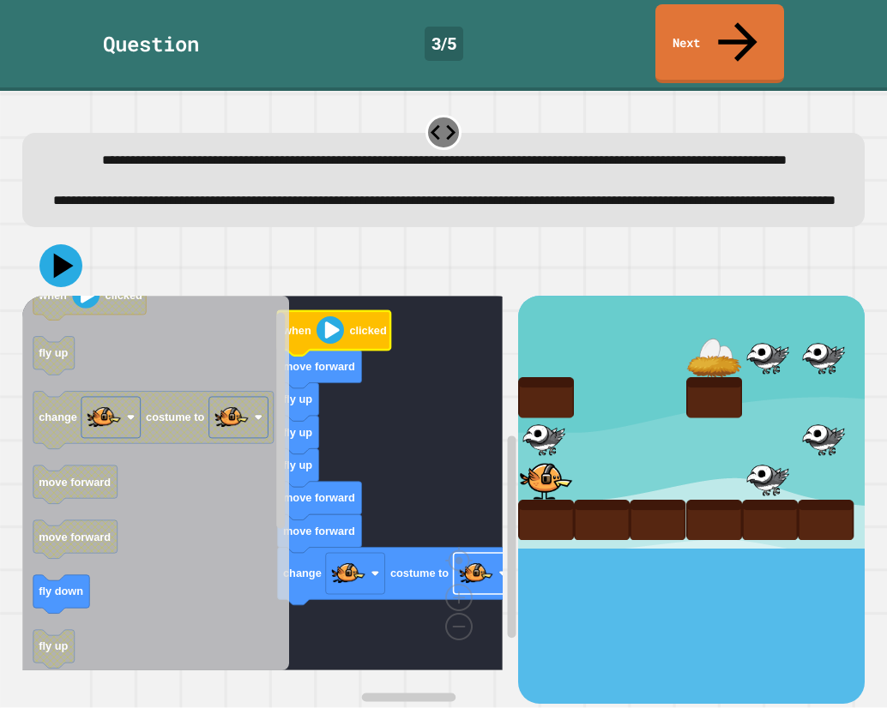
click at [471, 583] on image "Blockly Workspace" at bounding box center [476, 573] width 34 height 34
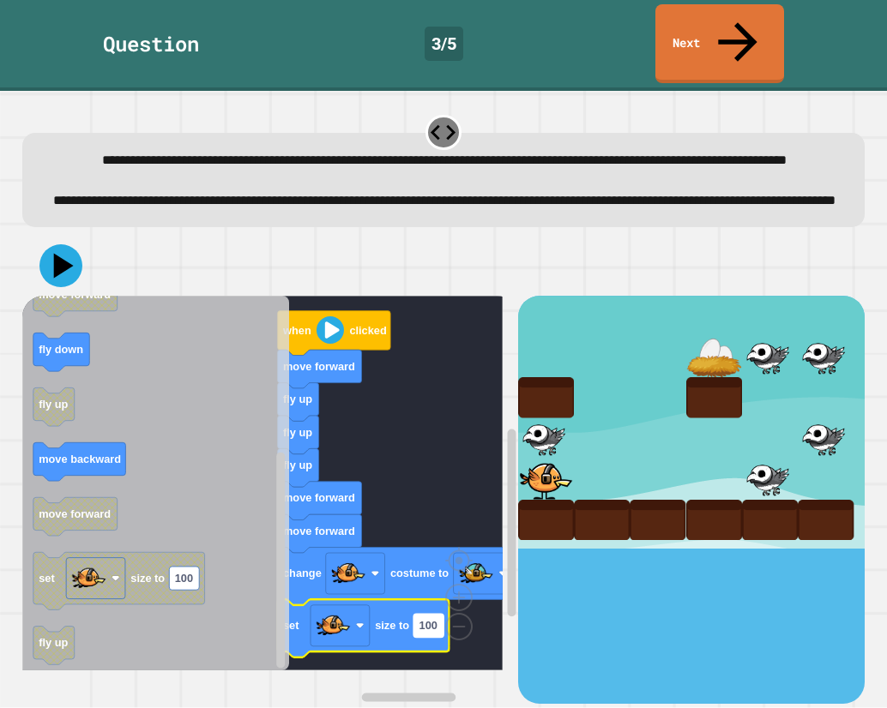
click at [437, 638] on rect "Blockly Workspace" at bounding box center [428, 626] width 30 height 23
type input "*"
click at [54, 274] on icon at bounding box center [64, 266] width 24 height 30
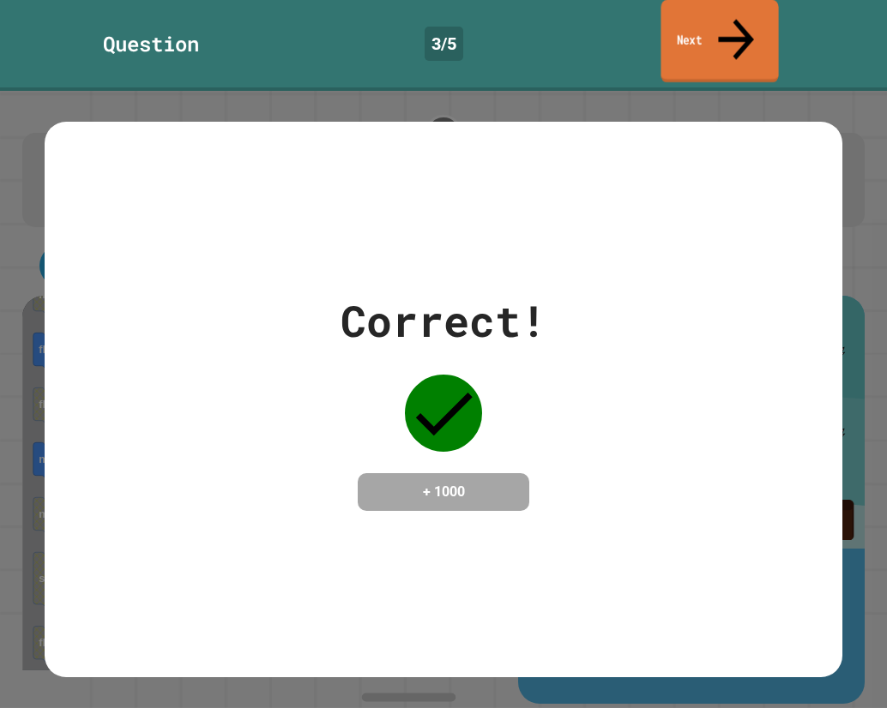
click at [712, 33] on link "Next" at bounding box center [718, 41] width 117 height 83
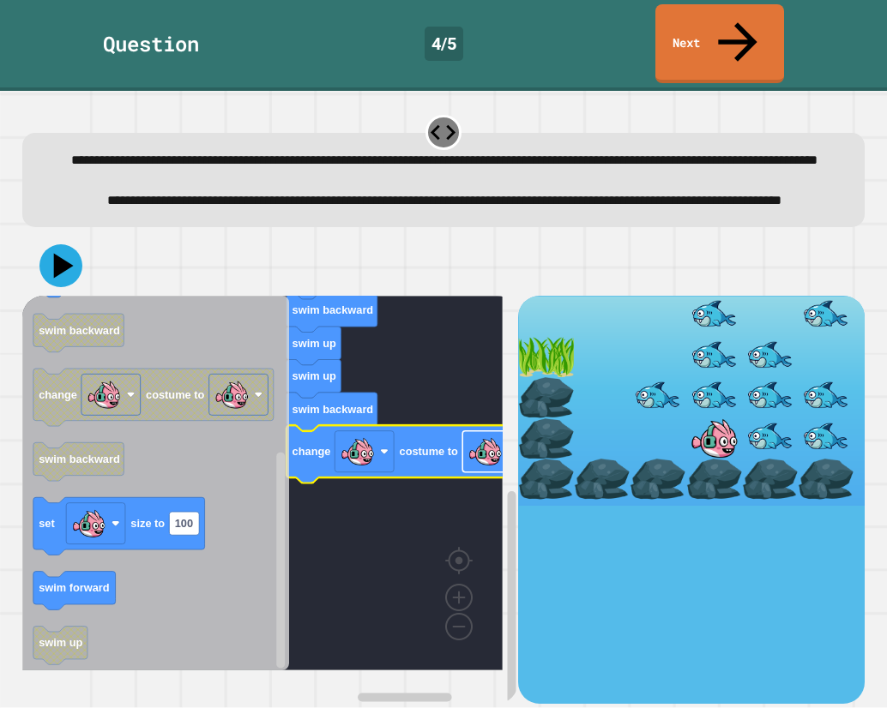
click at [473, 465] on image "Blockly Workspace" at bounding box center [484, 452] width 34 height 34
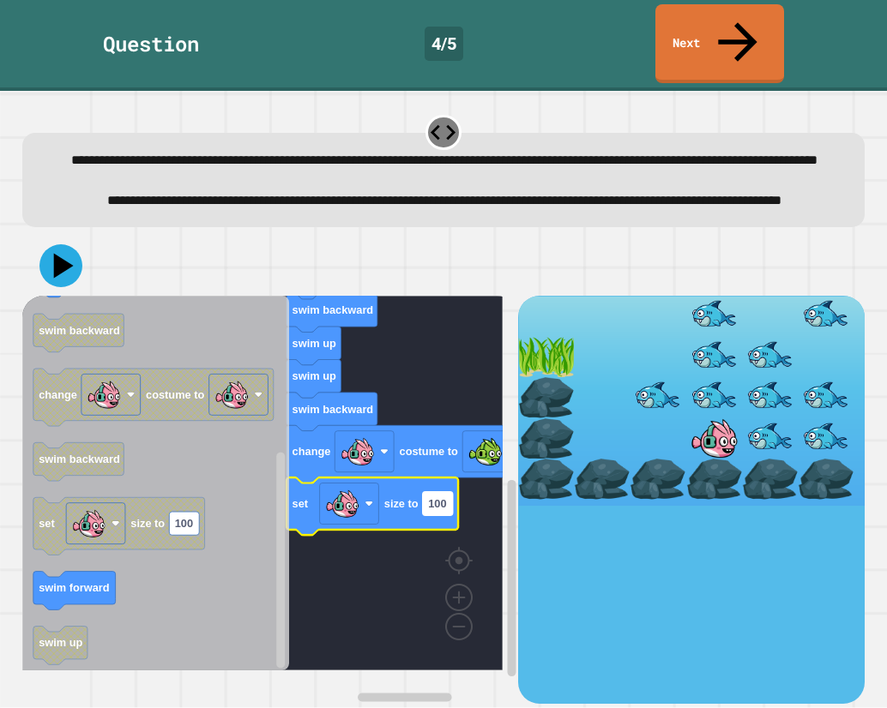
click at [436, 510] on text "100" at bounding box center [437, 503] width 18 height 13
type input "*"
click at [704, 34] on link "Next" at bounding box center [719, 42] width 131 height 83
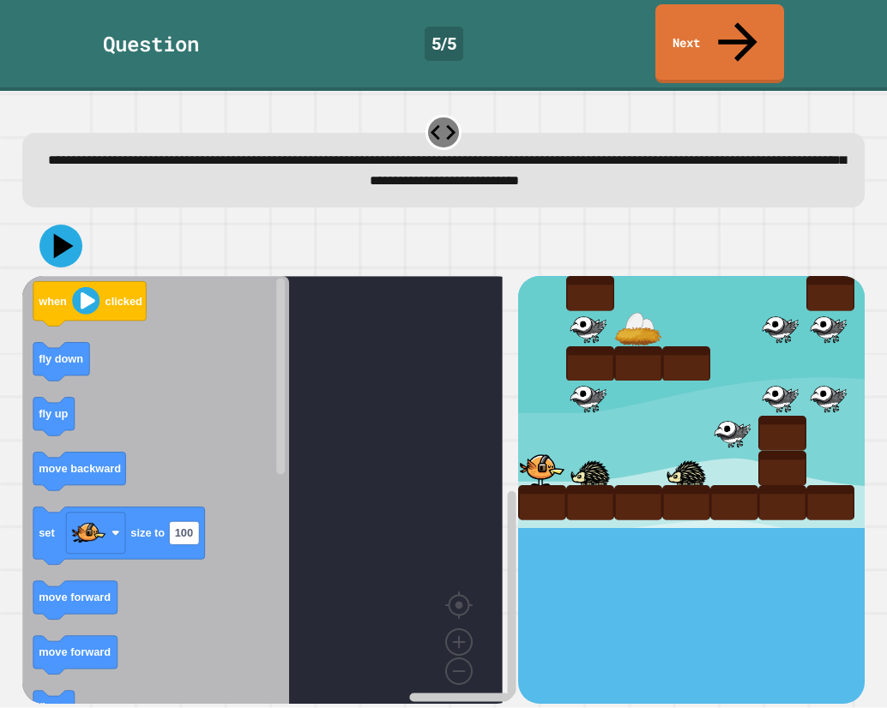
click at [439, 117] on icon at bounding box center [443, 132] width 30 height 30
click at [437, 117] on icon at bounding box center [443, 132] width 30 height 30
click at [428, 117] on icon at bounding box center [443, 132] width 30 height 30
click at [425, 115] on div at bounding box center [442, 132] width 35 height 35
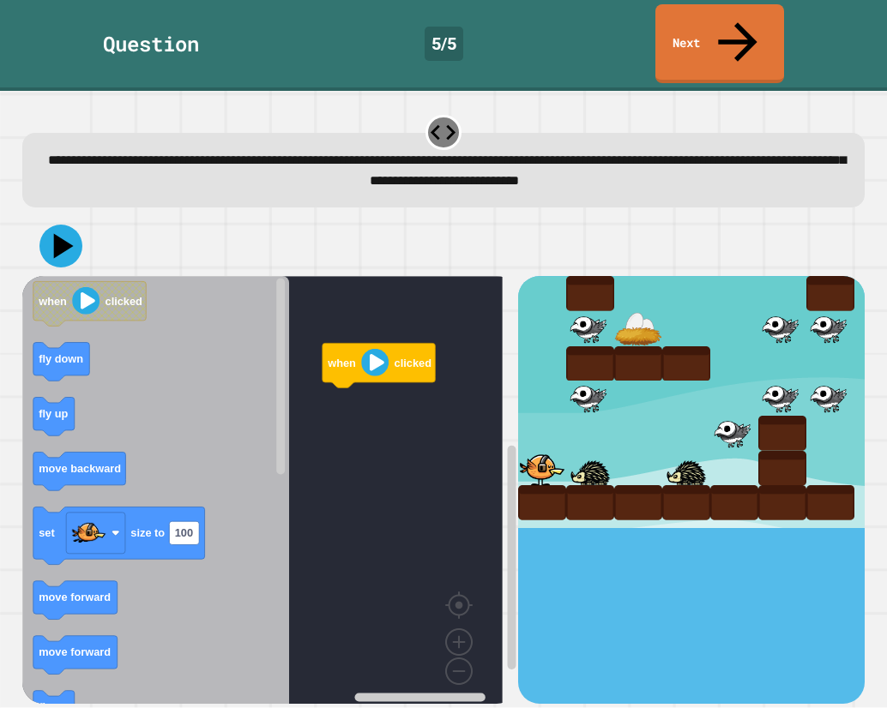
click at [69, 358] on icon "Blockly Workspace" at bounding box center [155, 495] width 267 height 439
click at [105, 359] on icon "Blockly Workspace" at bounding box center [155, 495] width 267 height 439
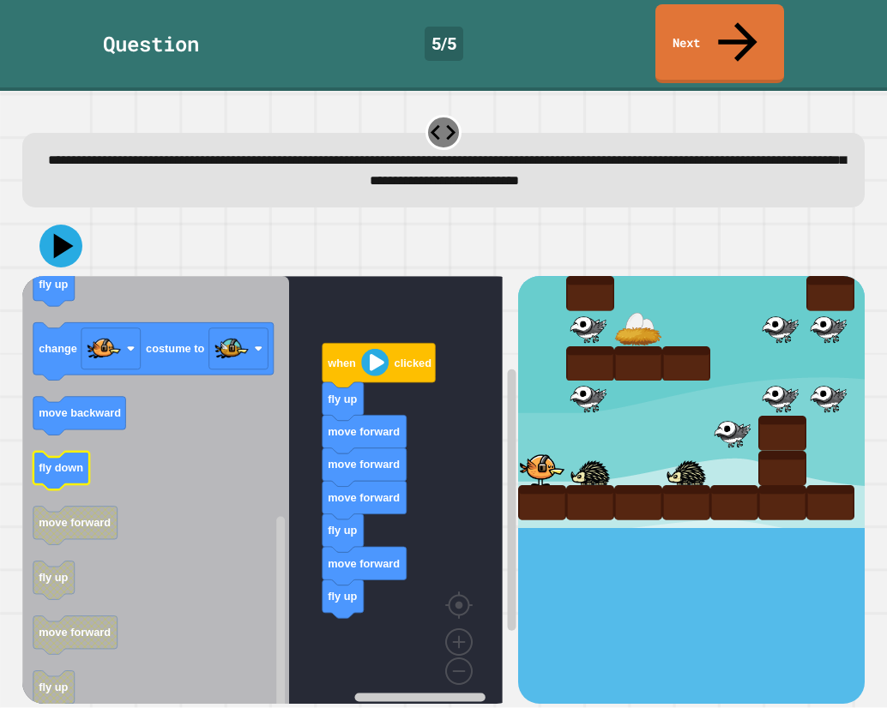
click at [59, 462] on text "fly down" at bounding box center [61, 468] width 45 height 13
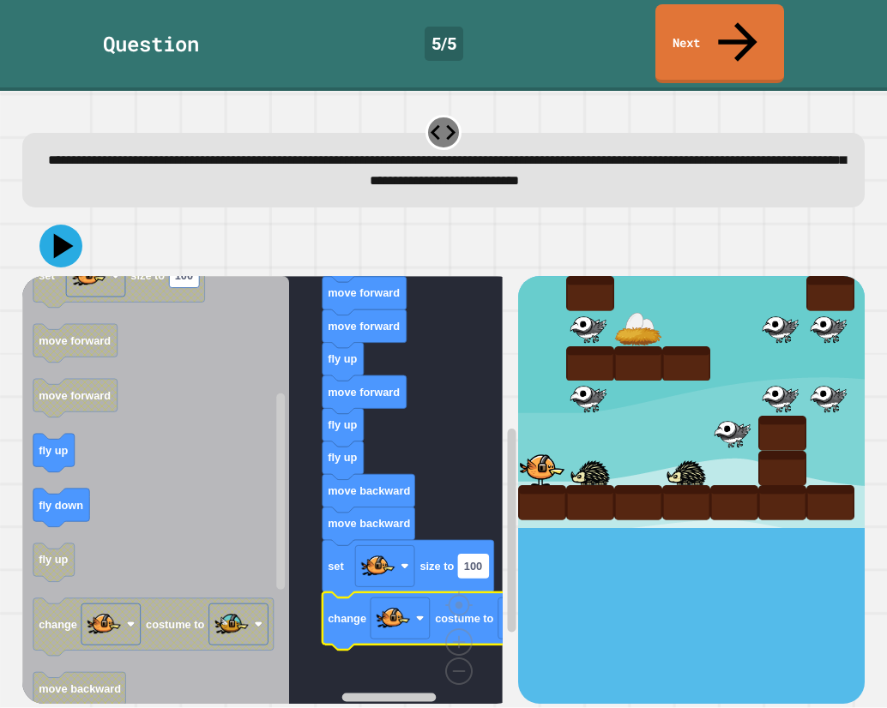
click at [470, 555] on rect "Blockly Workspace" at bounding box center [473, 566] width 30 height 23
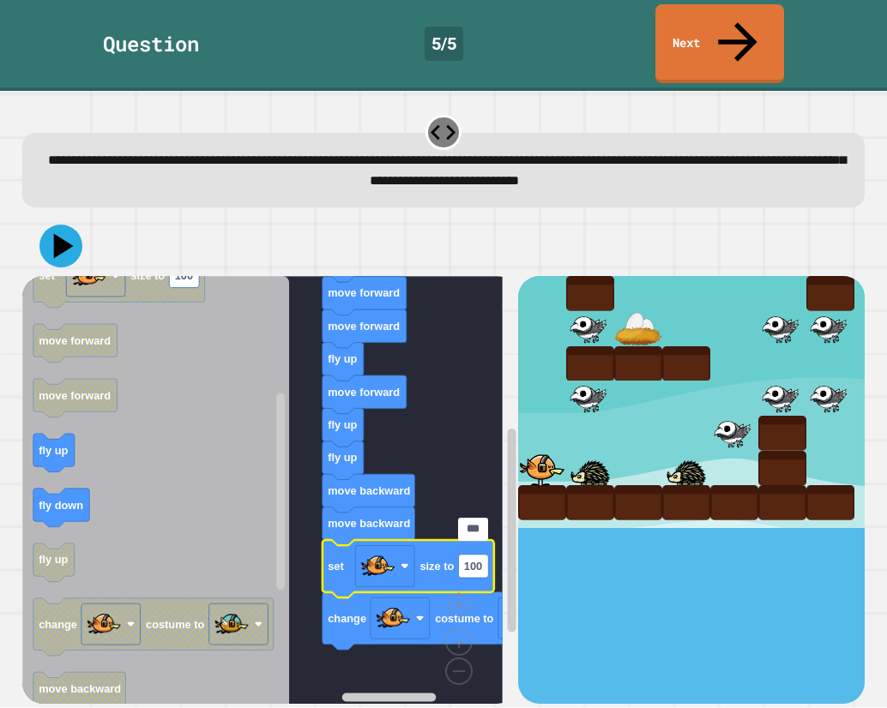
type input "*"
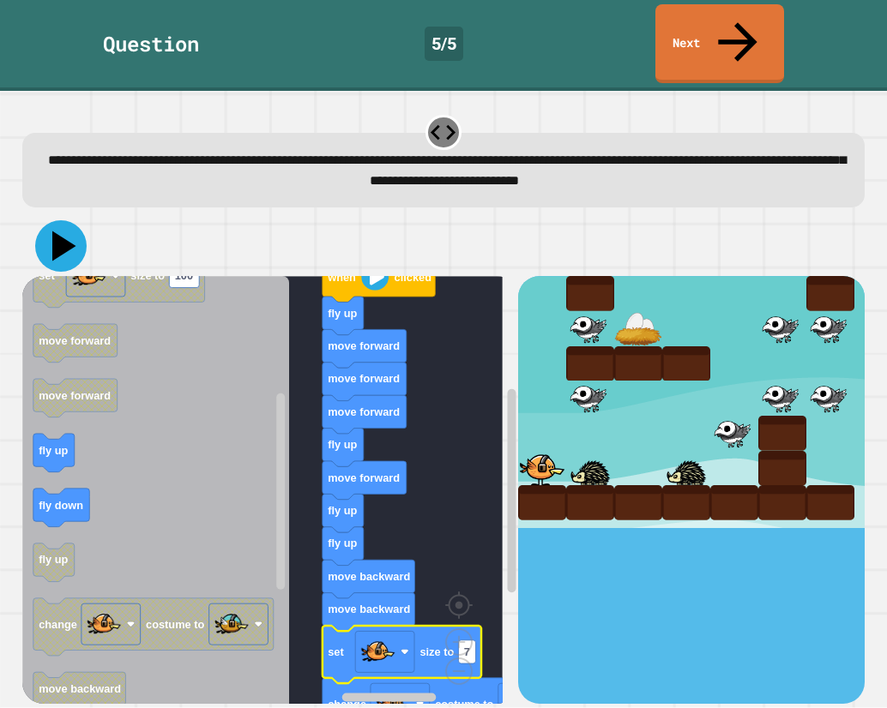
click at [69, 220] on icon at bounding box center [60, 245] width 51 height 51
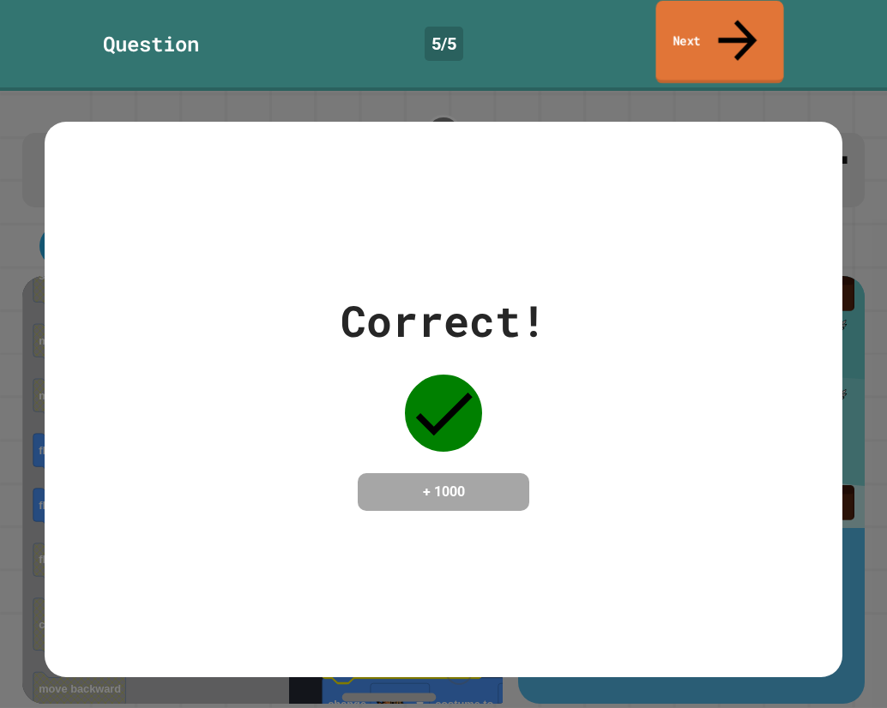
click at [728, 9] on link "Next" at bounding box center [720, 42] width 128 height 83
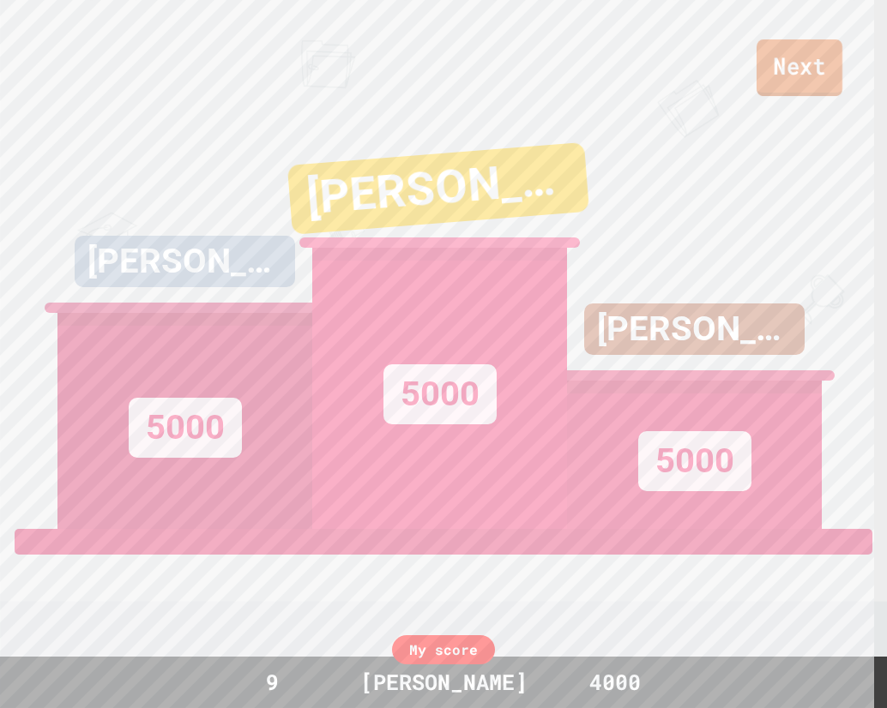
click at [765, 53] on link "Next" at bounding box center [799, 67] width 86 height 57
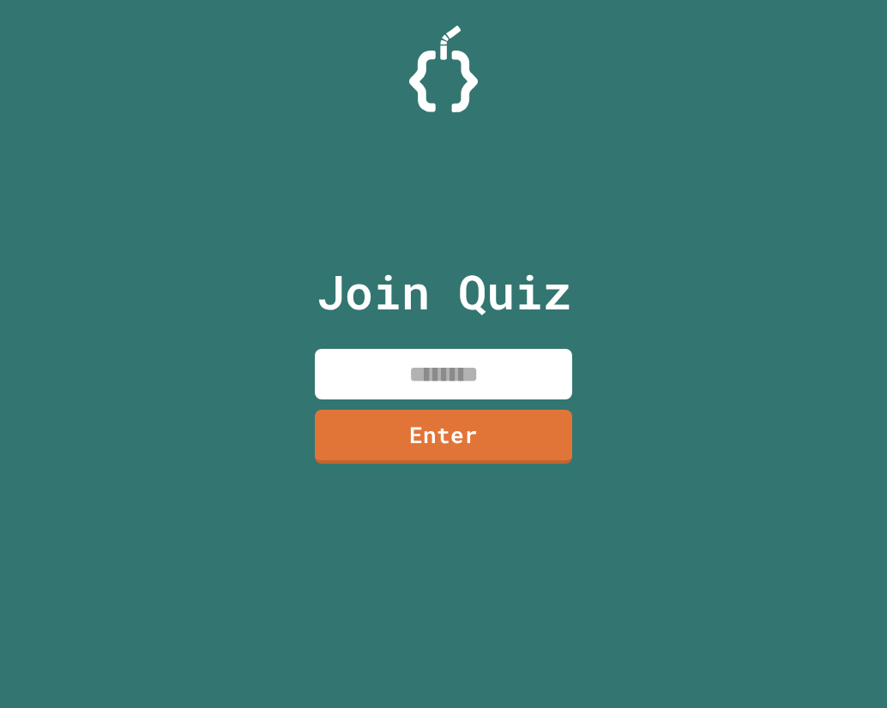
click at [433, 379] on input at bounding box center [443, 374] width 257 height 51
paste input "********"
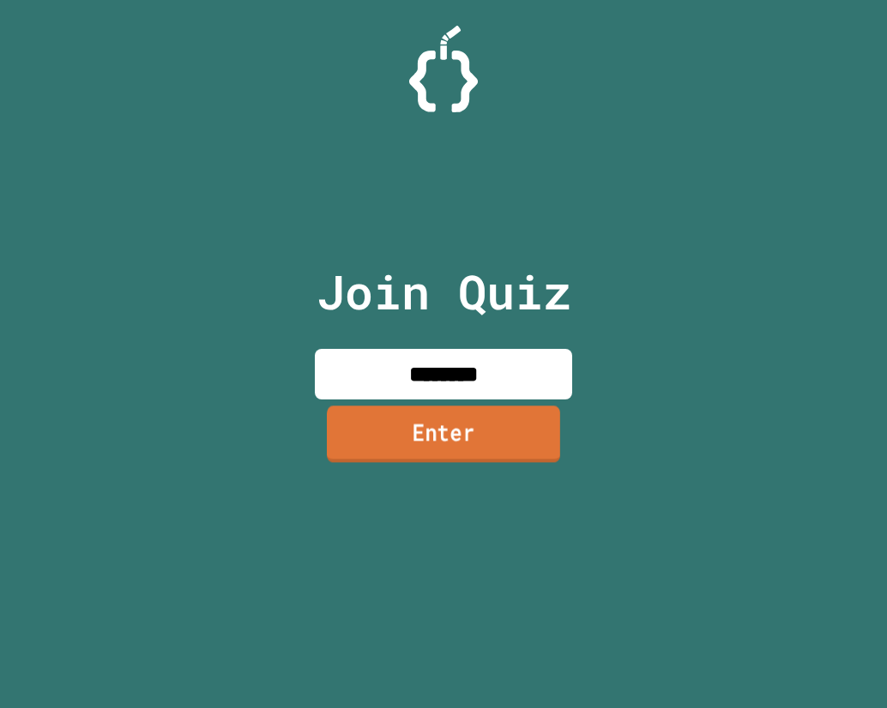
type input "********"
click at [454, 447] on link "Enter" at bounding box center [444, 435] width 256 height 57
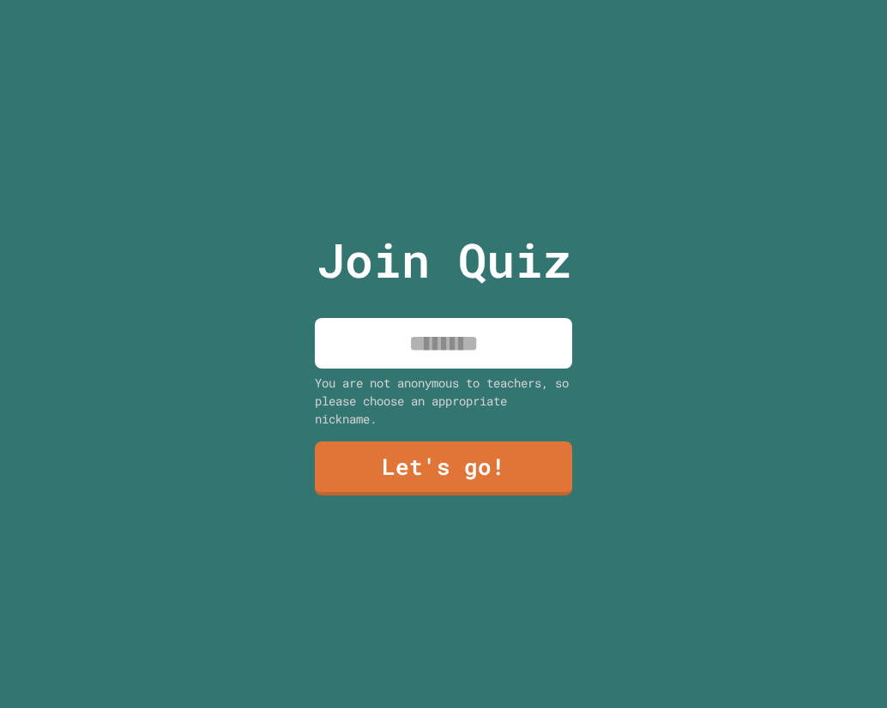
click at [445, 345] on input at bounding box center [443, 343] width 257 height 51
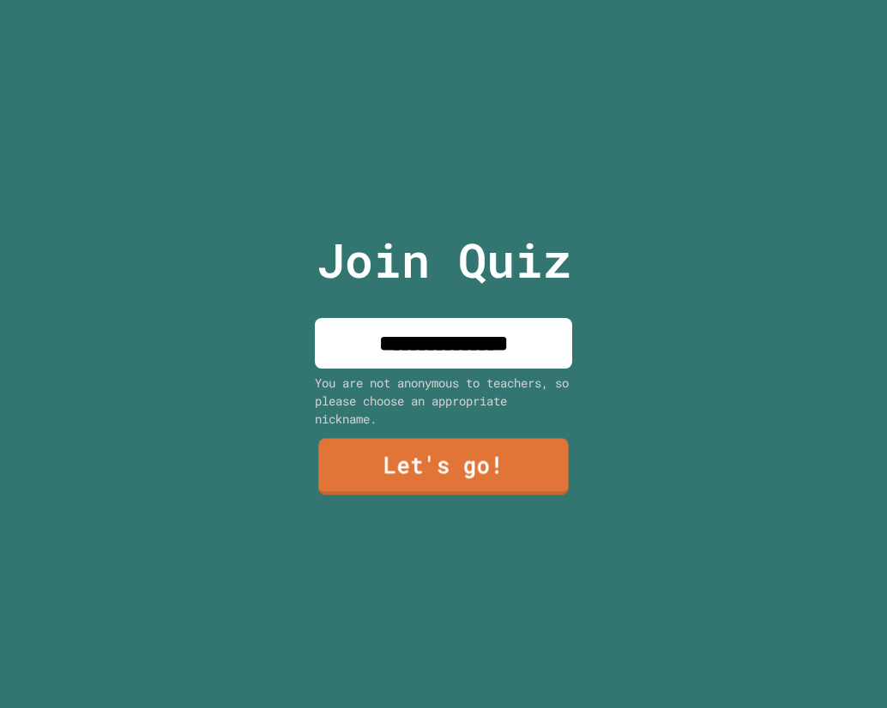
type input "**********"
click at [412, 448] on link "Let's go!" at bounding box center [443, 466] width 250 height 57
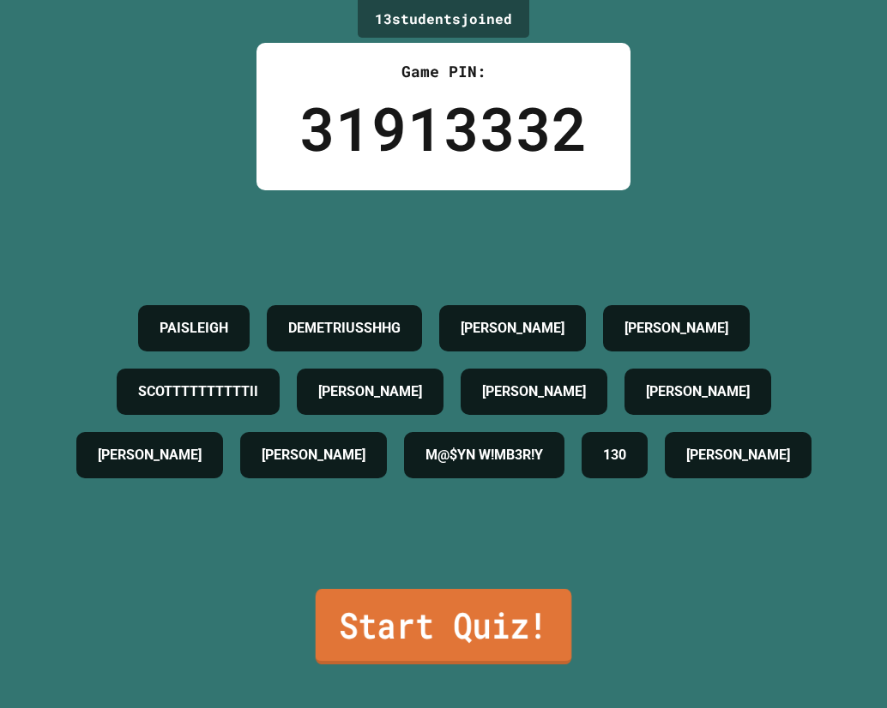
click at [373, 634] on link "Start Quiz!" at bounding box center [444, 626] width 256 height 75
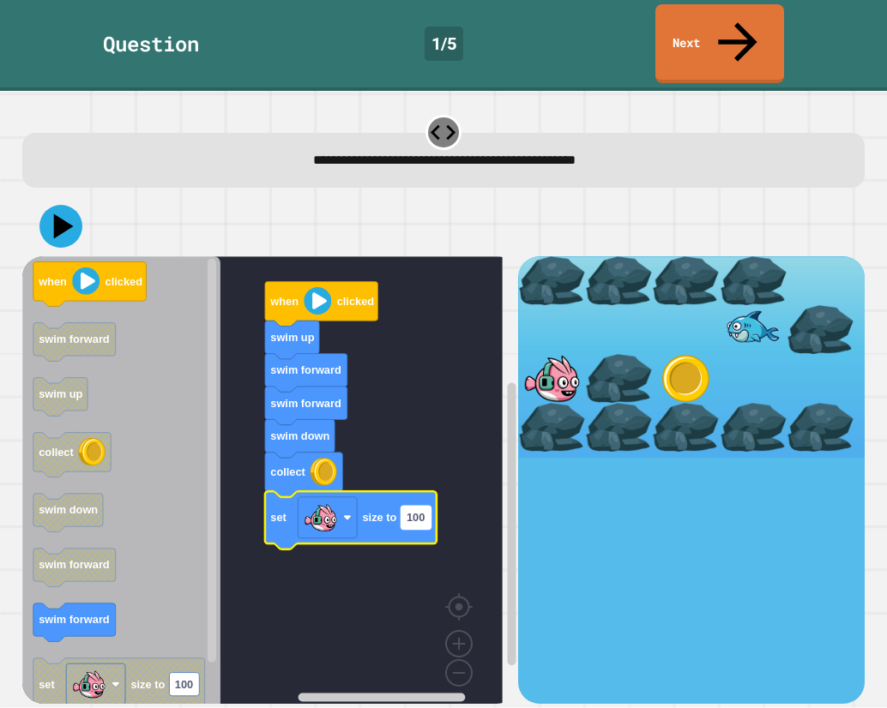
click at [417, 511] on text "100" at bounding box center [415, 517] width 18 height 13
type input "*"
click at [63, 211] on icon at bounding box center [64, 226] width 24 height 30
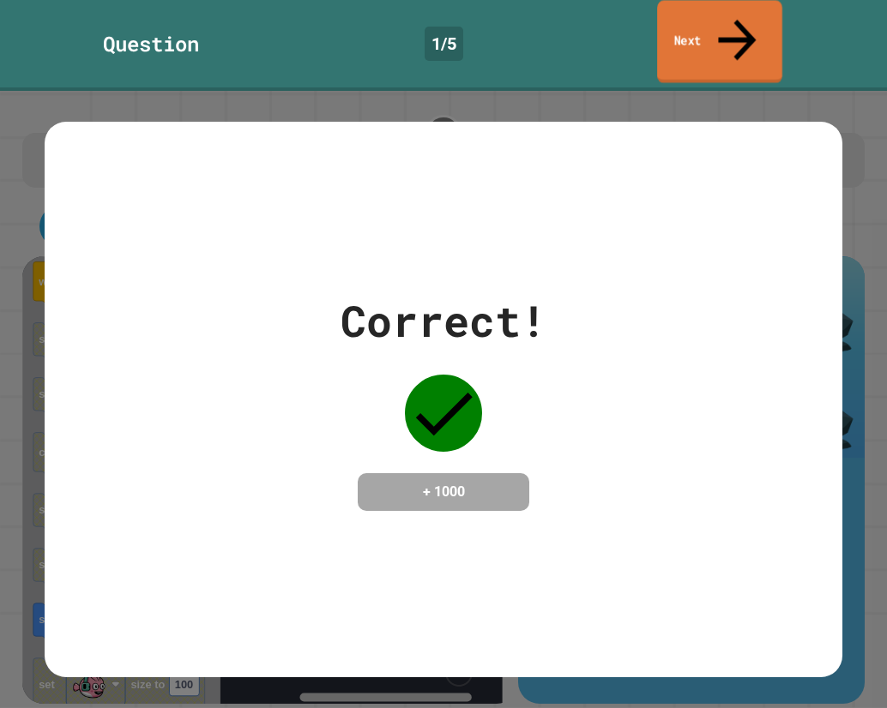
click at [744, 27] on icon at bounding box center [736, 39] width 57 height 61
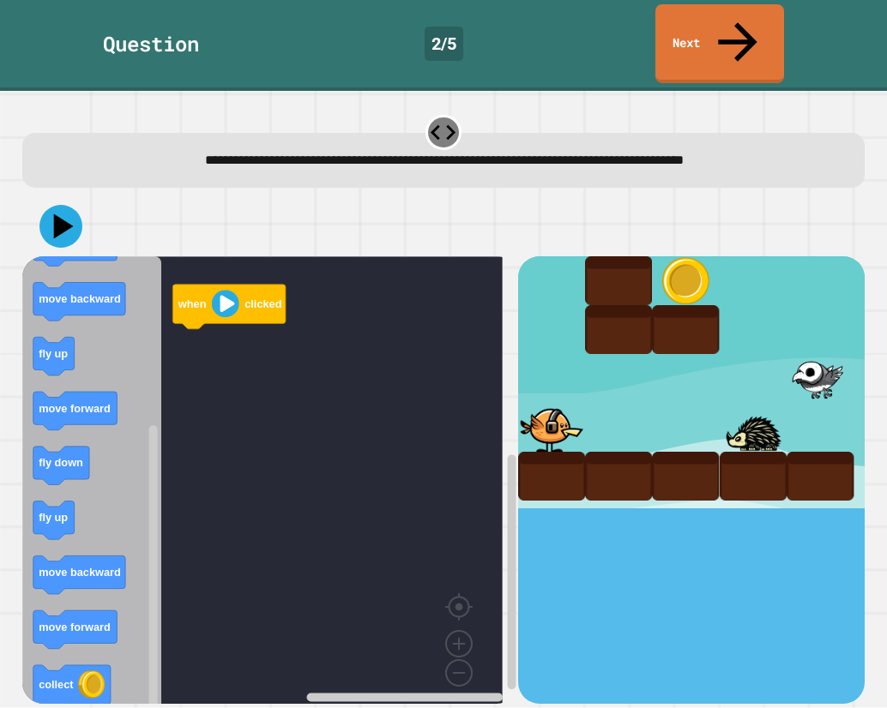
click at [140, 485] on icon "when clicked fly up fly down collect move forward move backward fly up move for…" at bounding box center [92, 486] width 140 height 460
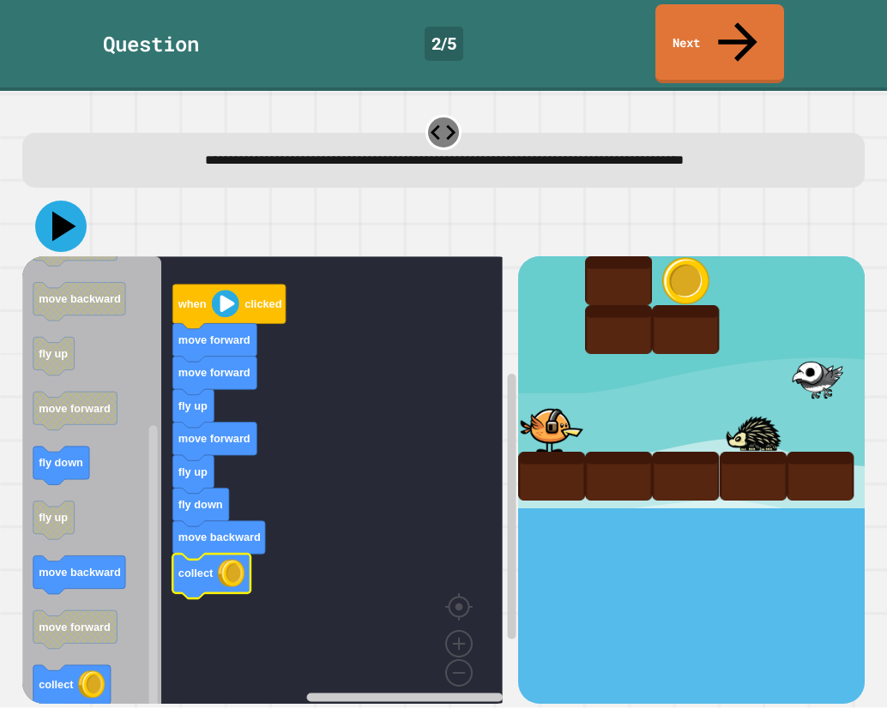
click at [60, 201] on icon at bounding box center [60, 226] width 51 height 51
click at [49, 201] on icon at bounding box center [60, 226] width 51 height 51
click at [63, 201] on icon at bounding box center [60, 226] width 51 height 51
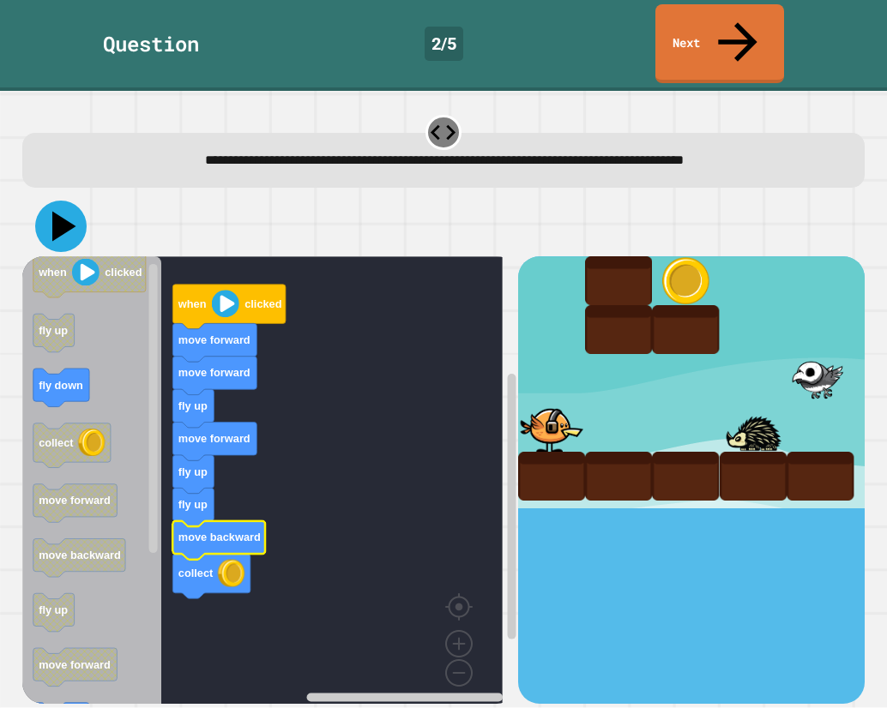
click at [53, 201] on icon at bounding box center [60, 226] width 51 height 51
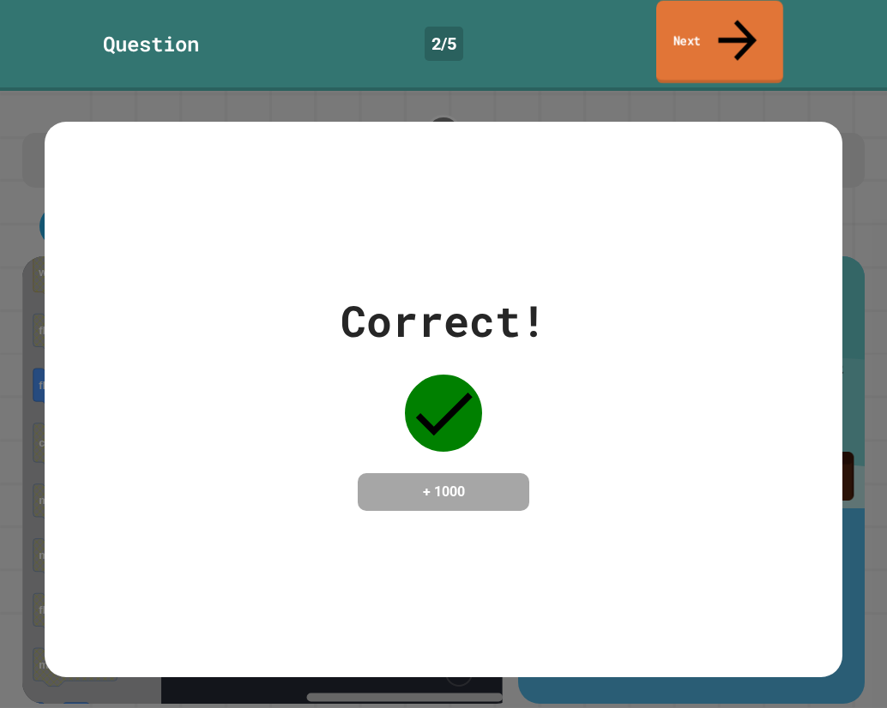
click at [702, 28] on link "Next" at bounding box center [719, 42] width 127 height 83
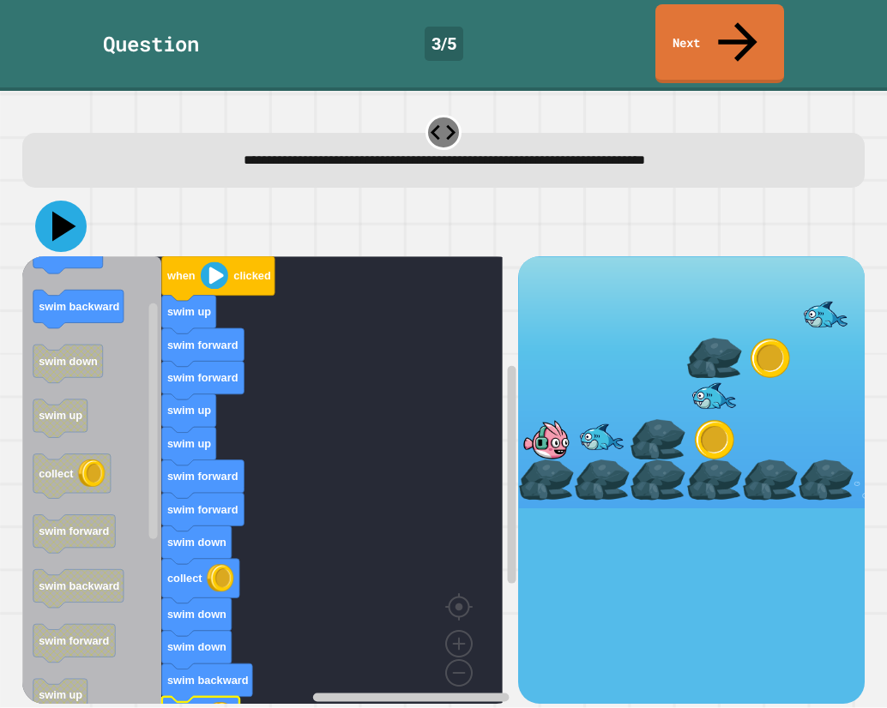
click at [51, 201] on icon at bounding box center [60, 226] width 51 height 51
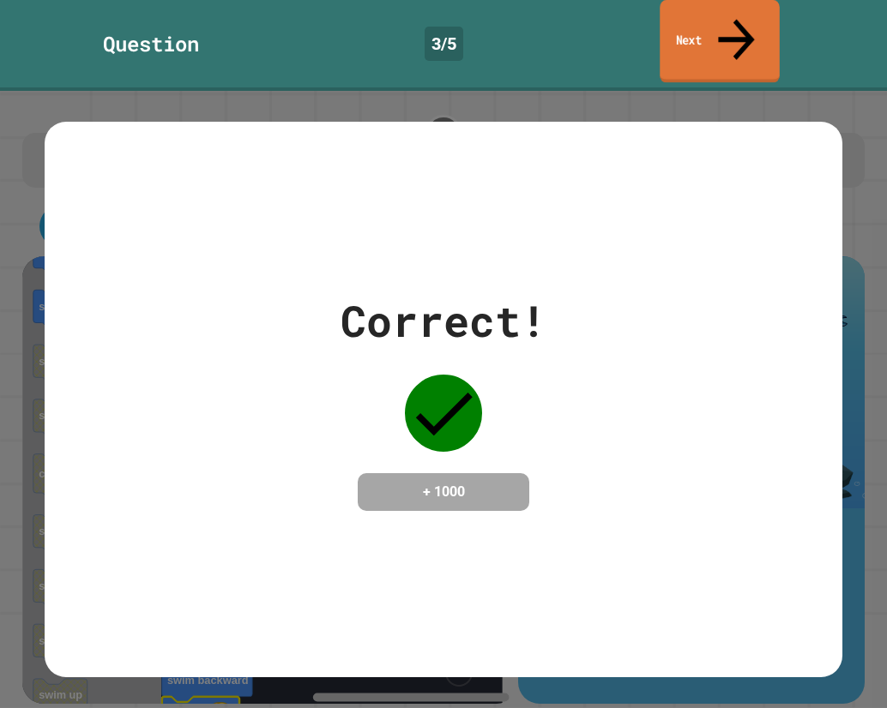
click at [667, 17] on link "Next" at bounding box center [718, 41] width 119 height 83
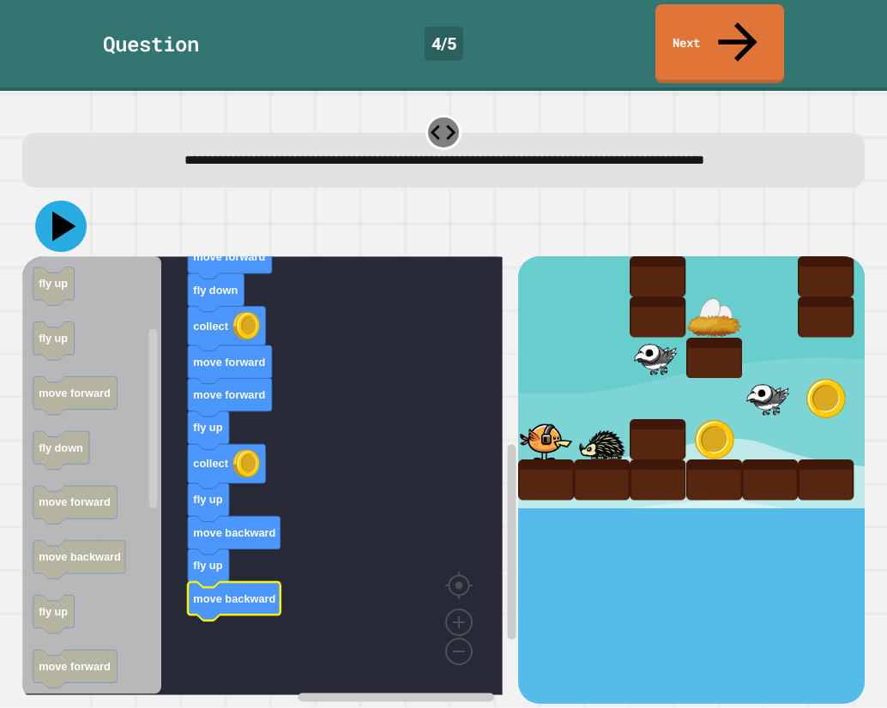
click at [55, 218] on icon at bounding box center [64, 226] width 24 height 30
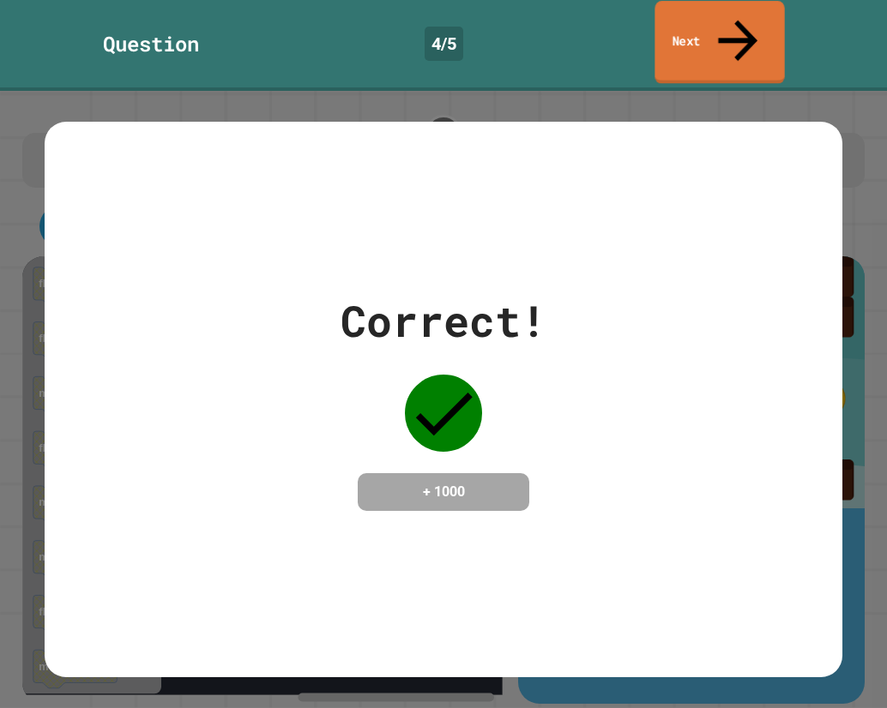
click at [696, 26] on link "Next" at bounding box center [718, 42] width 129 height 83
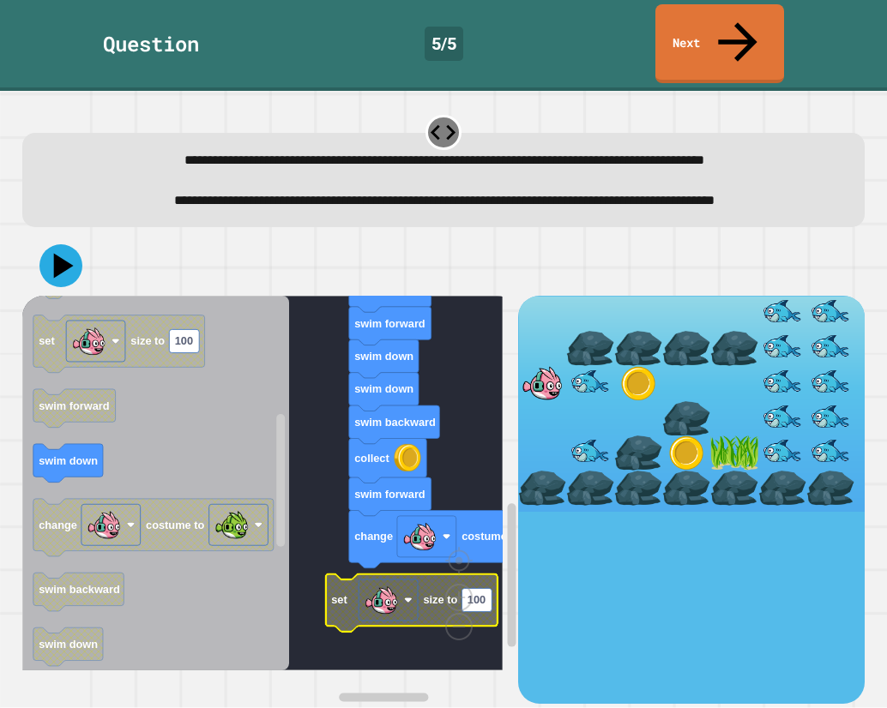
click at [481, 607] on text "100" at bounding box center [476, 600] width 18 height 13
type input "*"
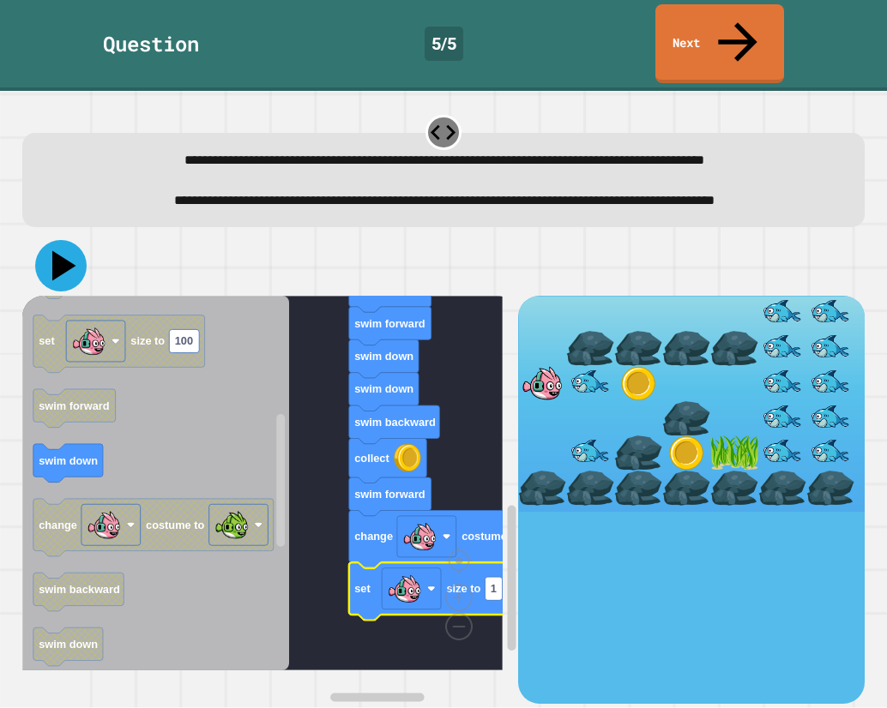
click at [64, 266] on icon at bounding box center [60, 265] width 51 height 51
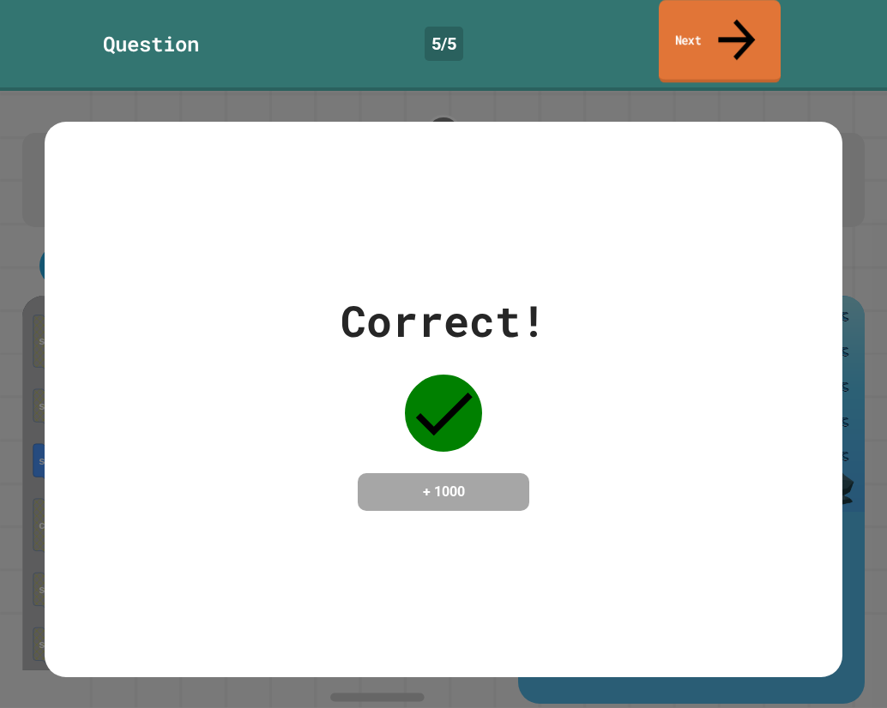
click at [698, 18] on link "Next" at bounding box center [719, 41] width 122 height 83
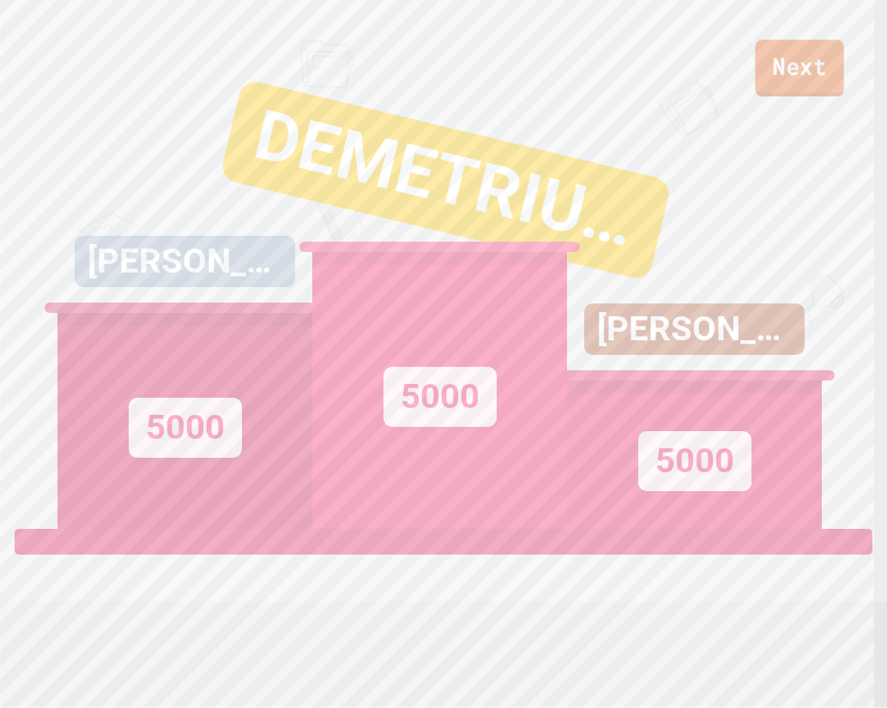
click at [819, 69] on link "Next" at bounding box center [799, 67] width 88 height 57
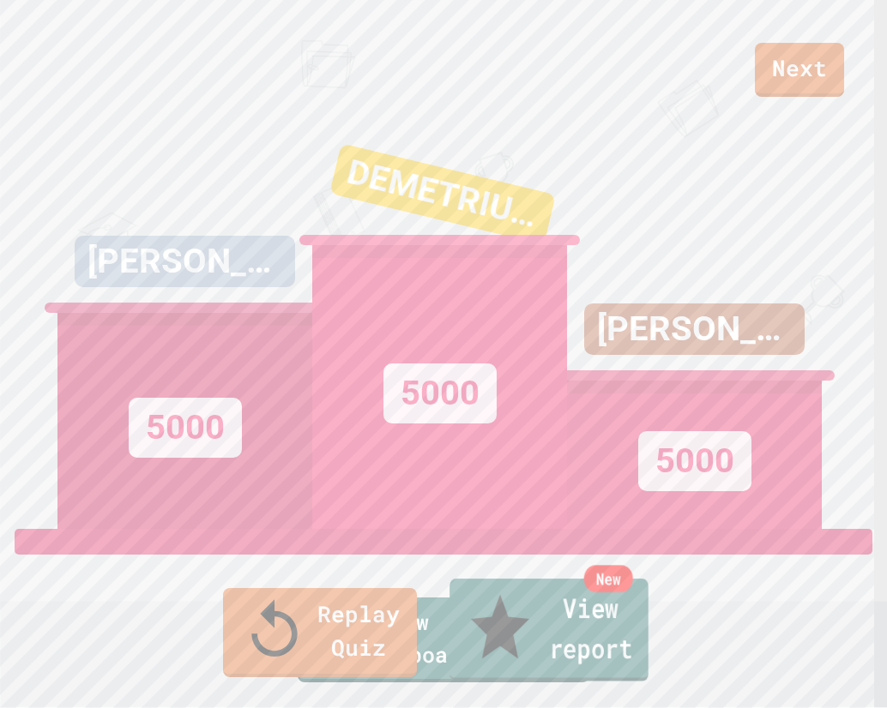
click at [614, 643] on link "New View report" at bounding box center [548, 630] width 199 height 103
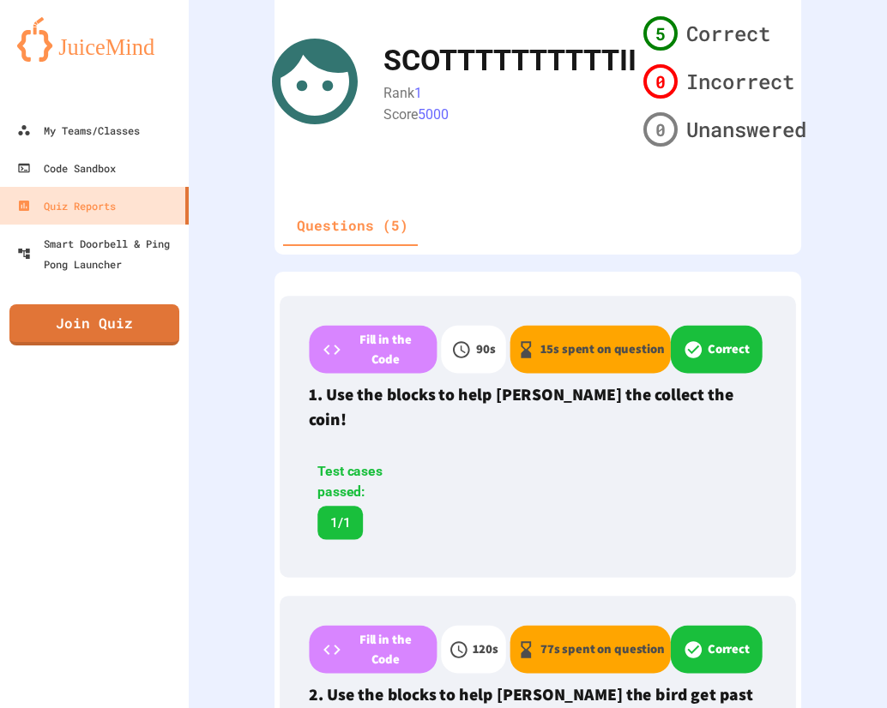
scroll to position [343, 0]
